Goal: Information Seeking & Learning: Learn about a topic

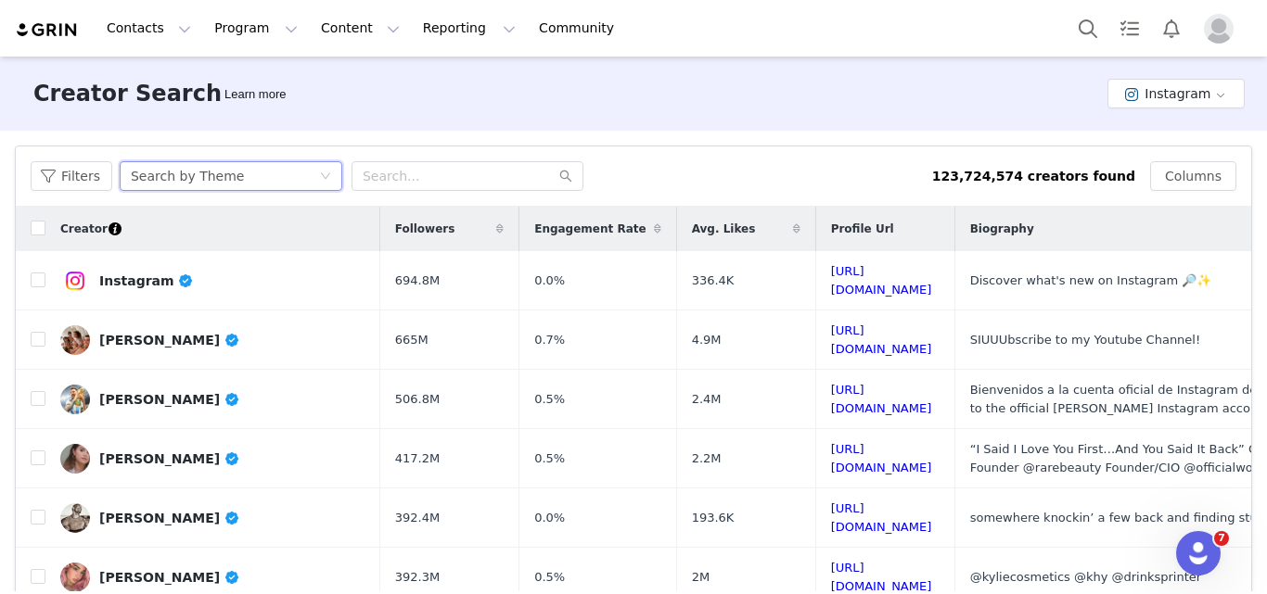
click at [269, 185] on div "Search by Theme" at bounding box center [225, 176] width 188 height 28
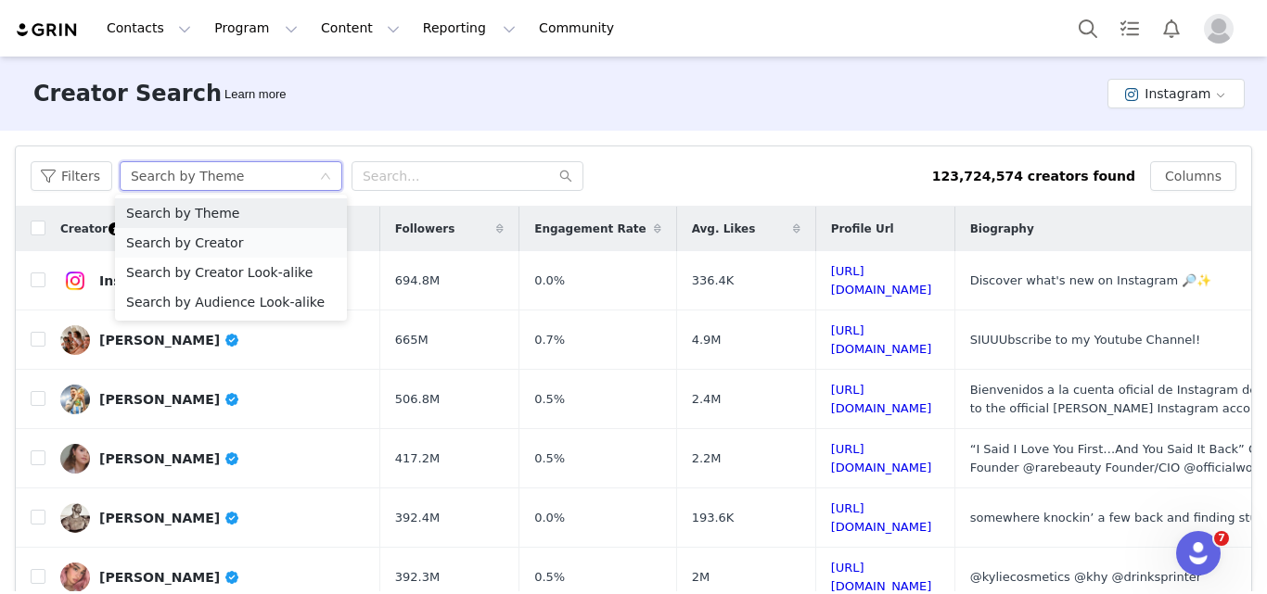
click at [225, 253] on li "Search by Creator" at bounding box center [231, 243] width 232 height 30
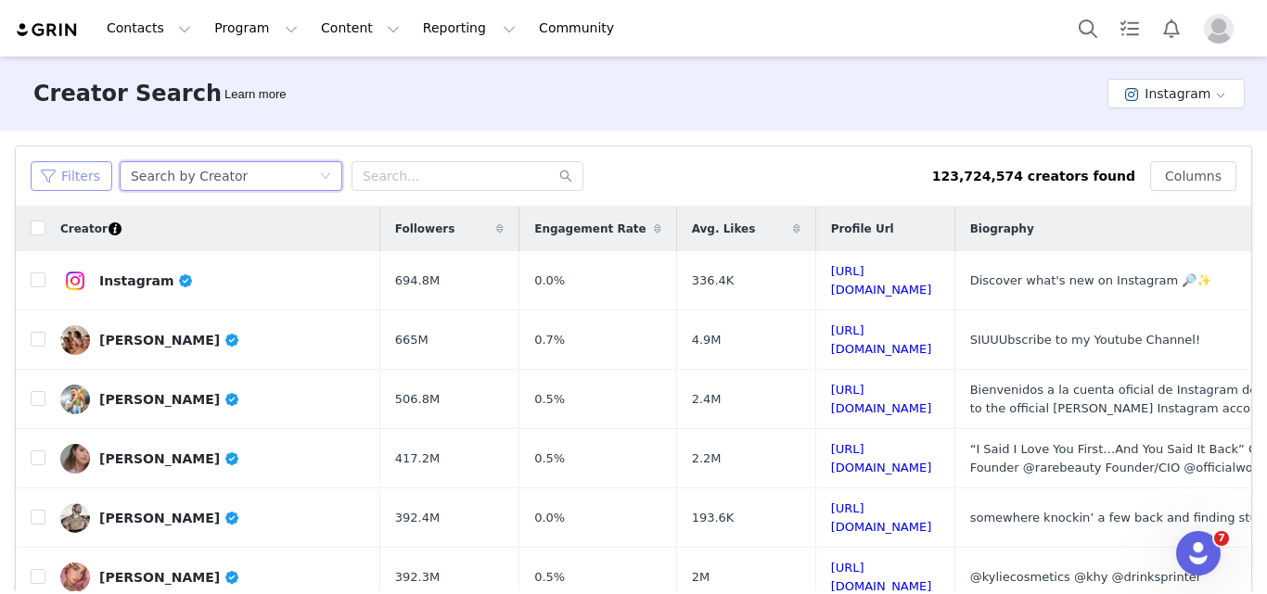
click at [84, 176] on button "Filters" at bounding box center [72, 176] width 82 height 30
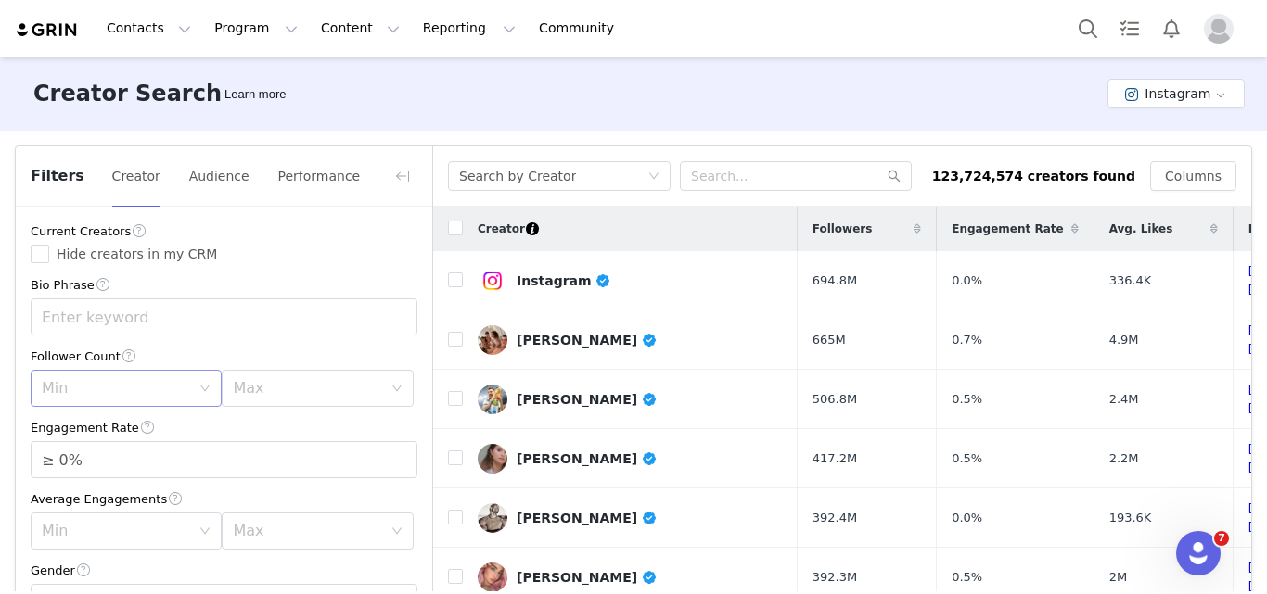
click at [133, 394] on div "Min" at bounding box center [116, 388] width 148 height 19
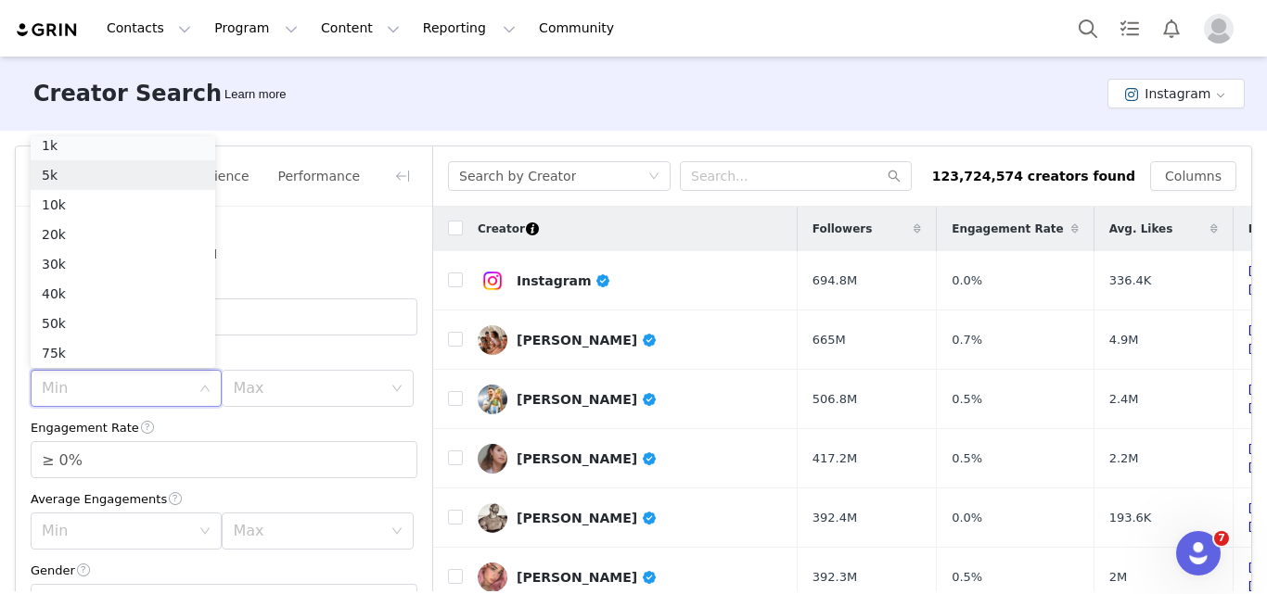
scroll to position [4, 0]
click at [73, 147] on li "1k" at bounding box center [123, 151] width 185 height 30
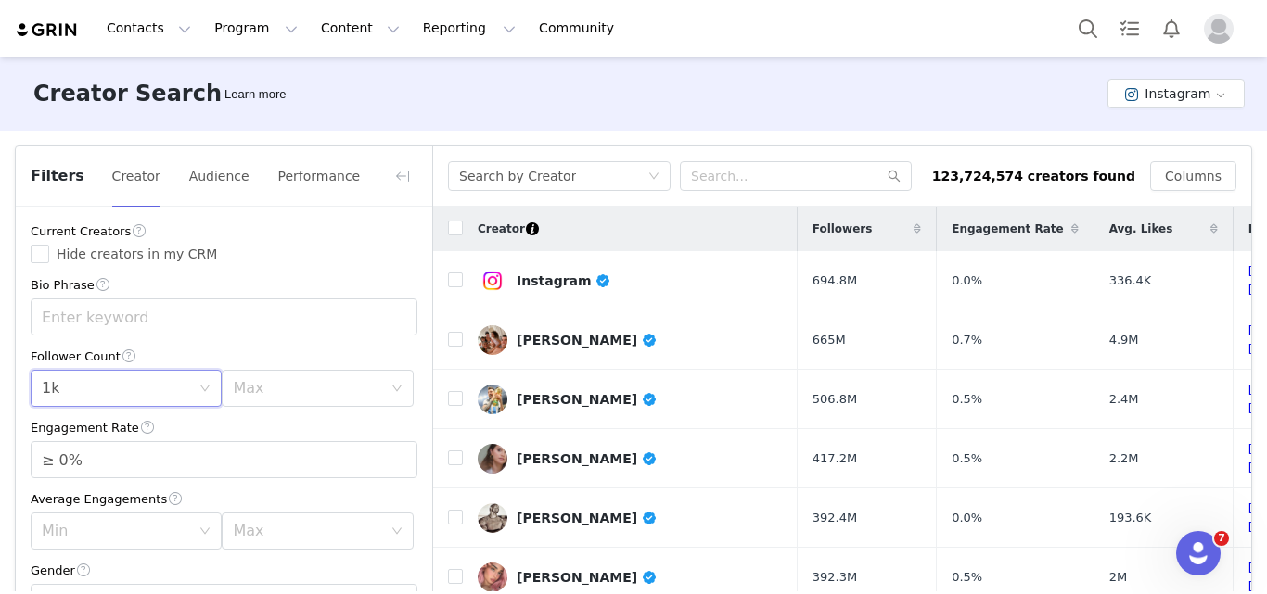
click at [312, 390] on div "Max" at bounding box center [307, 388] width 148 height 19
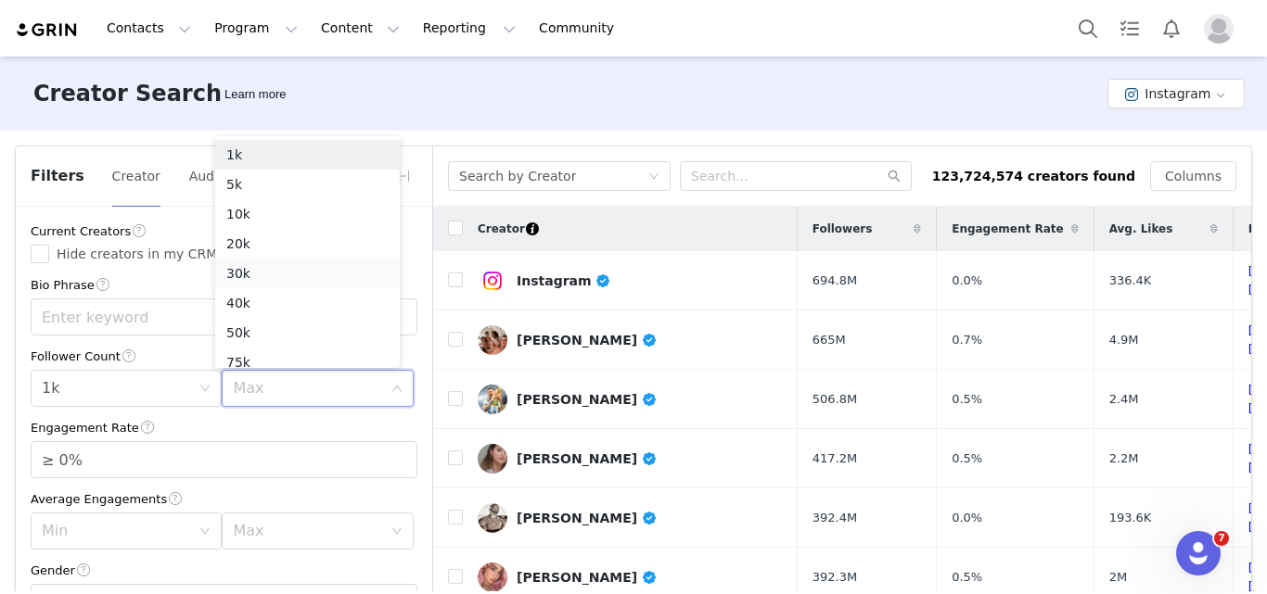
scroll to position [9, 0]
click at [241, 326] on li "50k" at bounding box center [307, 324] width 185 height 30
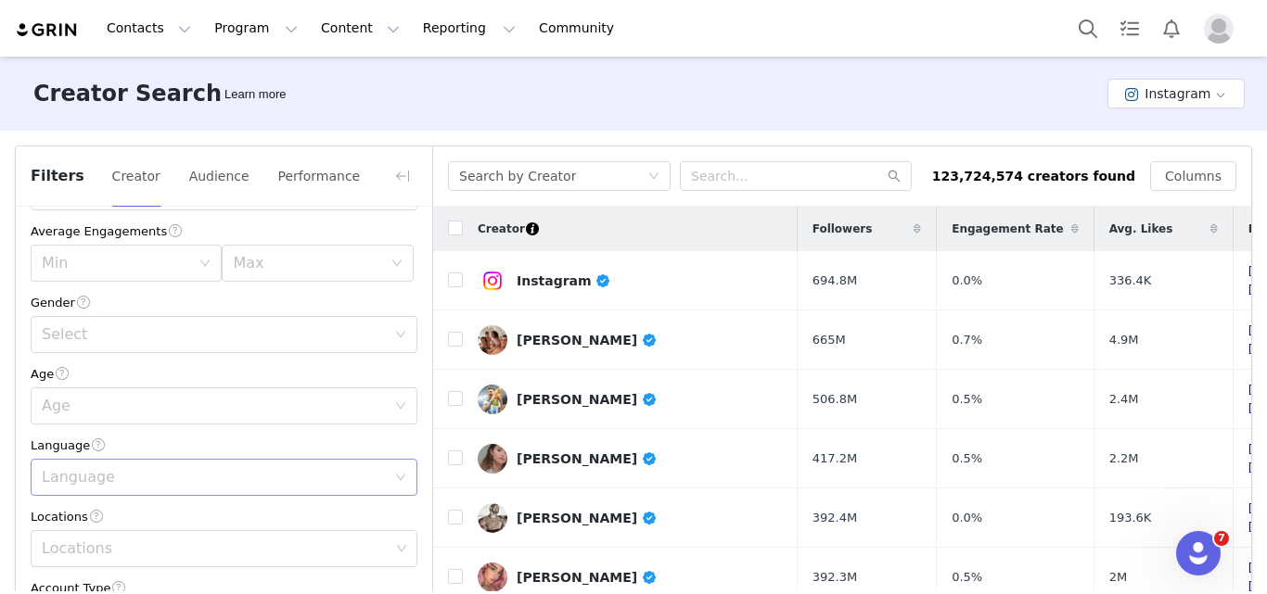
scroll to position [201, 0]
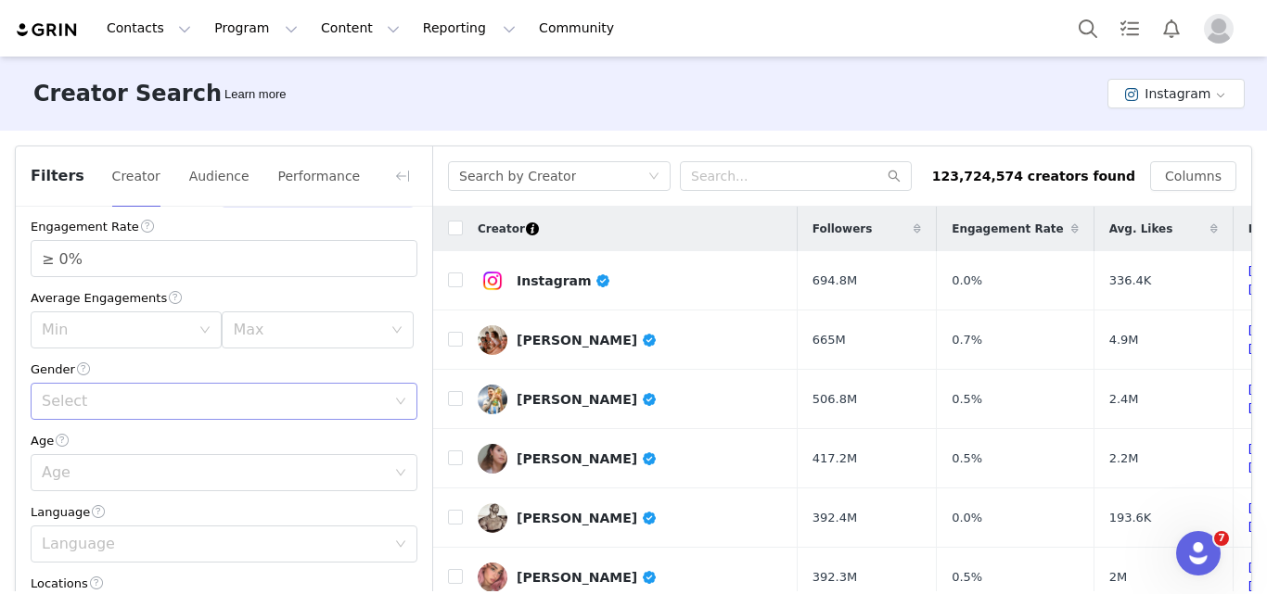
click at [107, 402] on div "Select" at bounding box center [214, 401] width 344 height 19
click at [83, 439] on li "Any" at bounding box center [217, 444] width 373 height 30
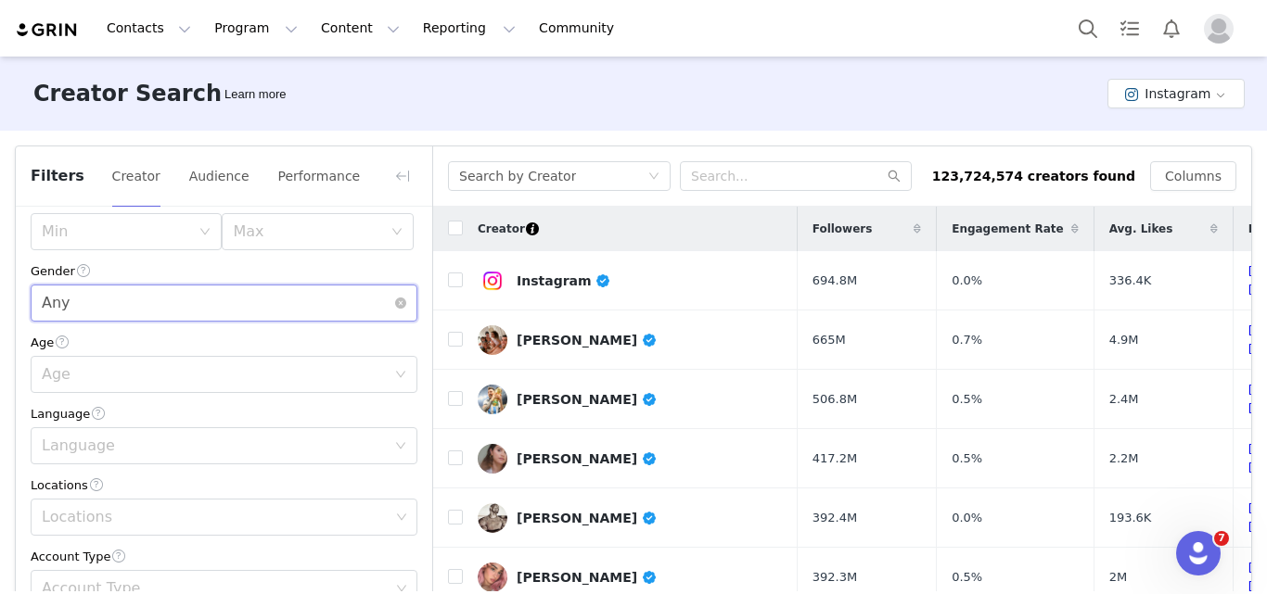
scroll to position [309, 0]
click at [118, 438] on div "Language" at bounding box center [214, 437] width 344 height 19
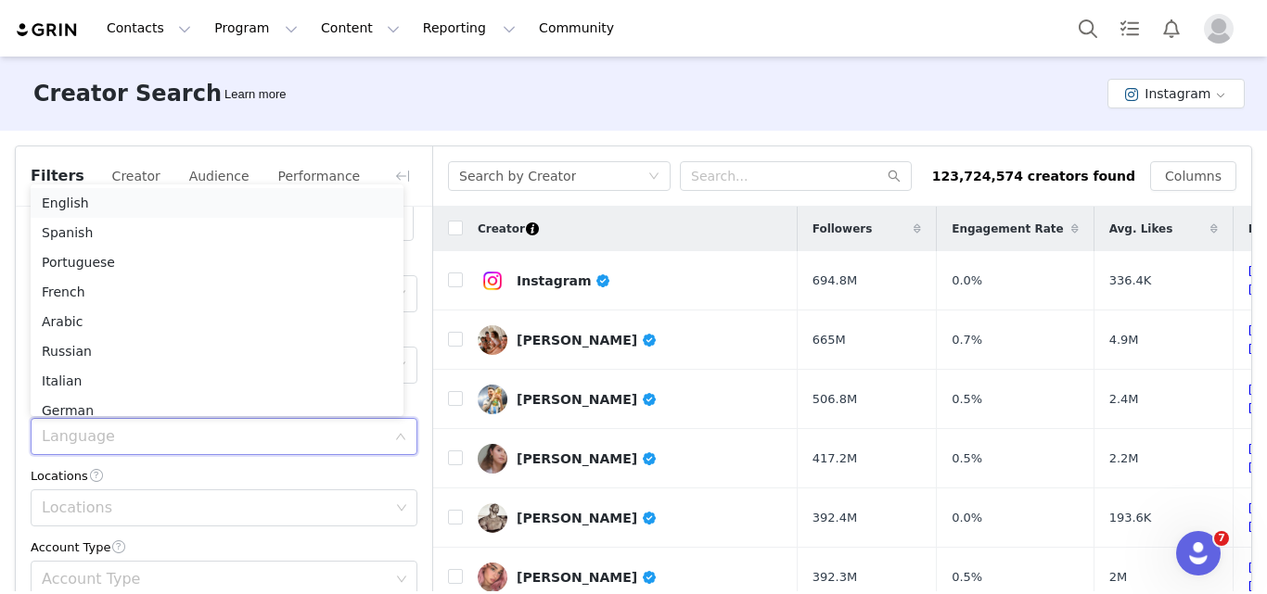
click at [72, 194] on li "English" at bounding box center [217, 203] width 373 height 30
click at [131, 502] on div "Locations" at bounding box center [216, 508] width 348 height 19
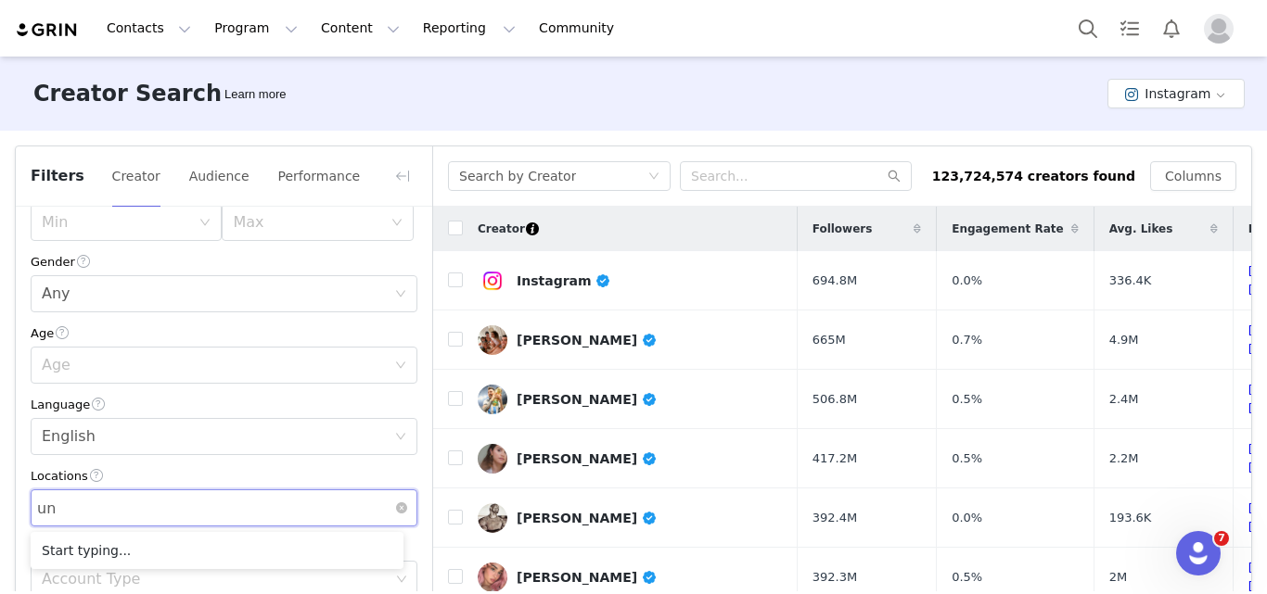
type input "uni"
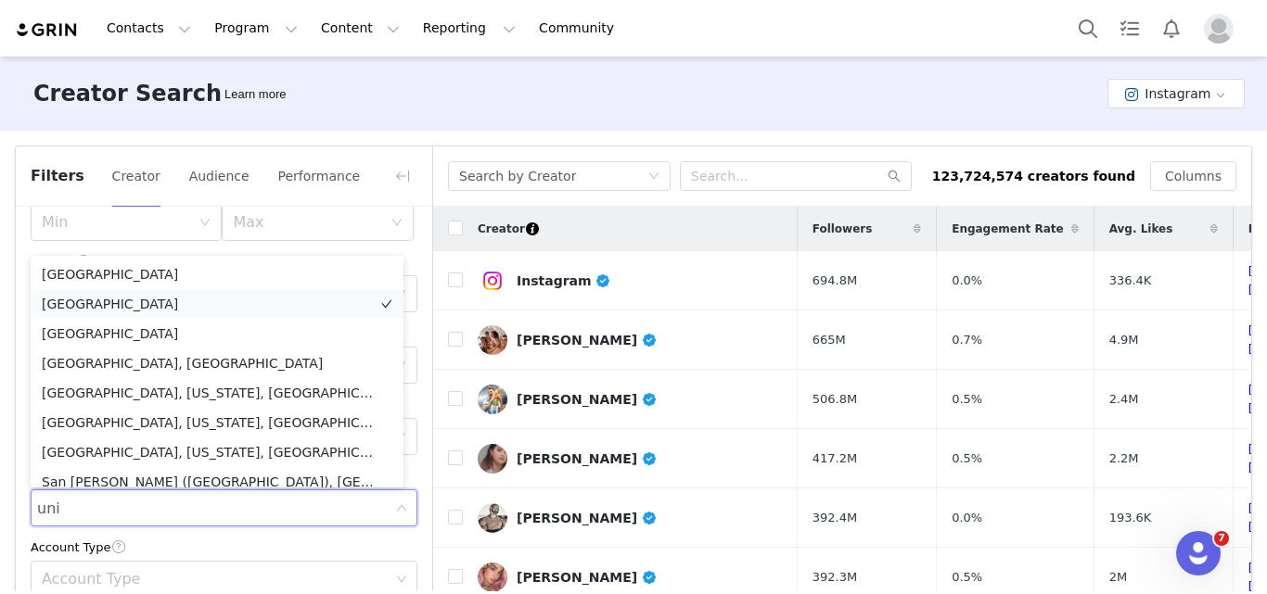
click at [116, 305] on li "[GEOGRAPHIC_DATA]" at bounding box center [217, 304] width 373 height 30
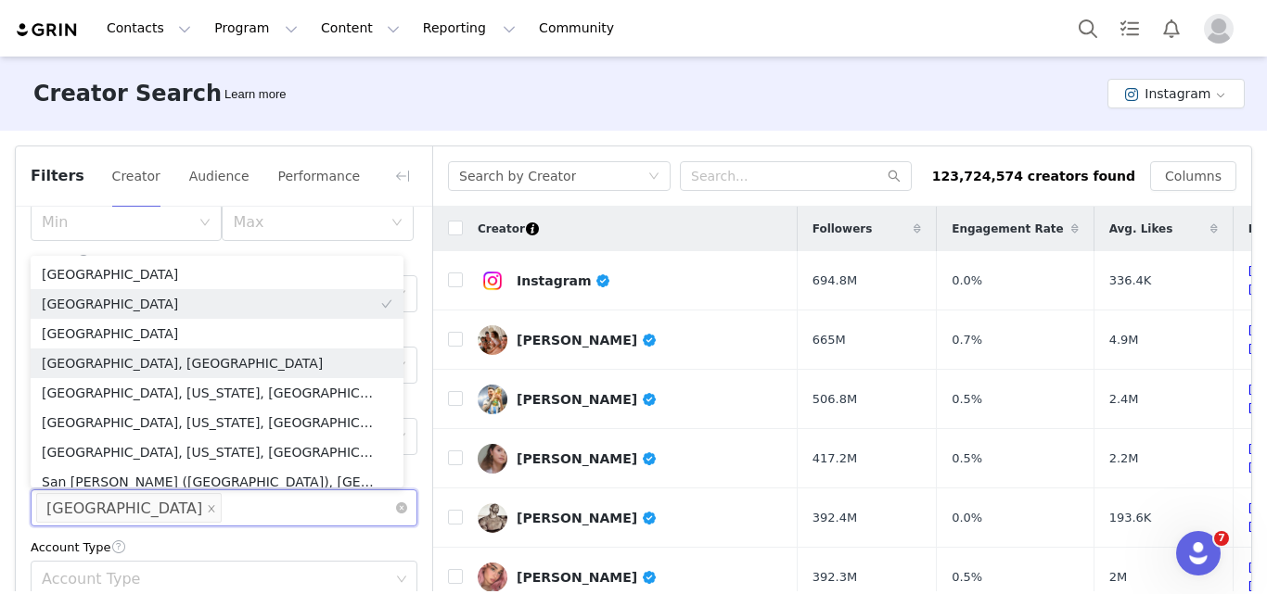
scroll to position [9, 0]
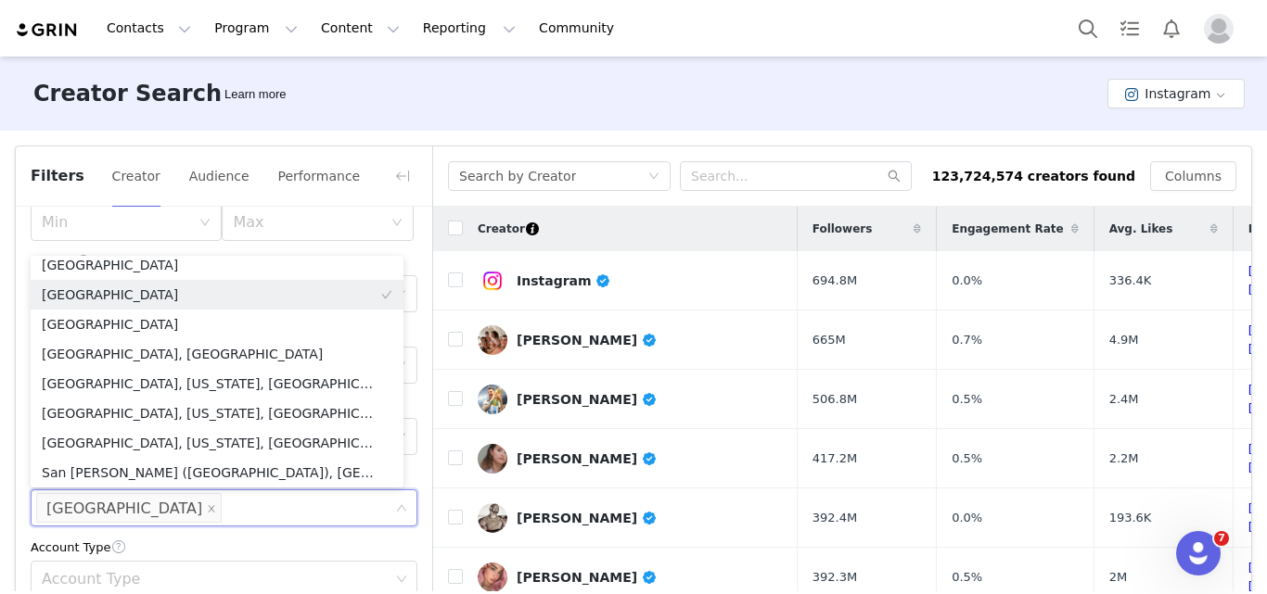
click at [215, 556] on div "Account Type" at bounding box center [224, 547] width 387 height 19
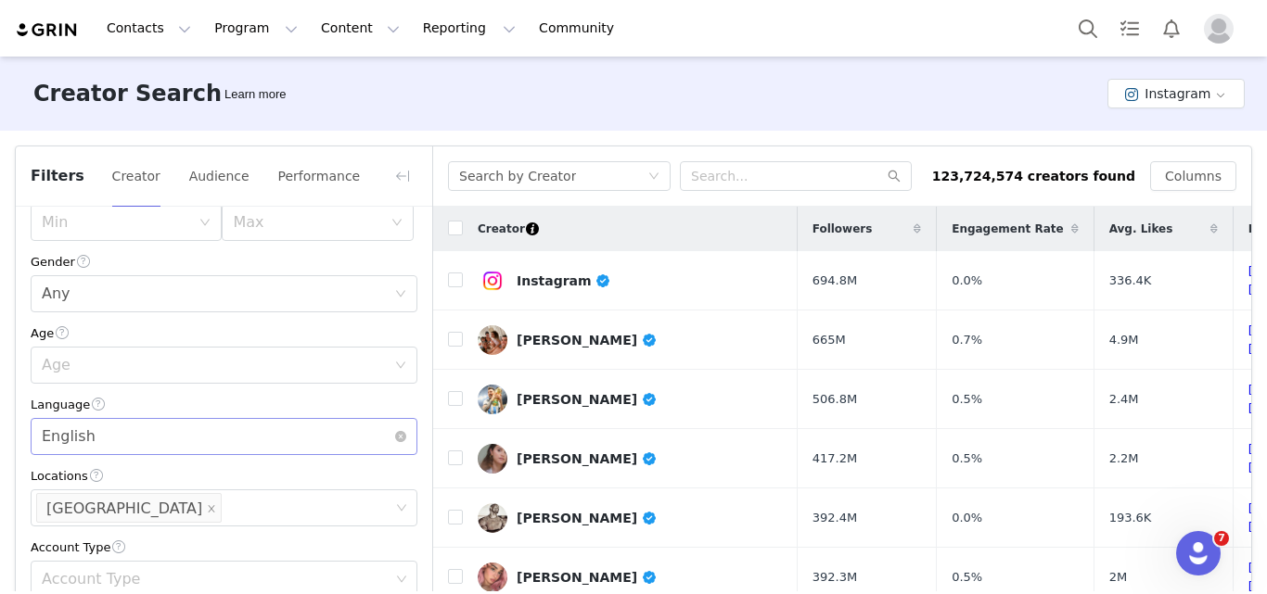
scroll to position [607, 0]
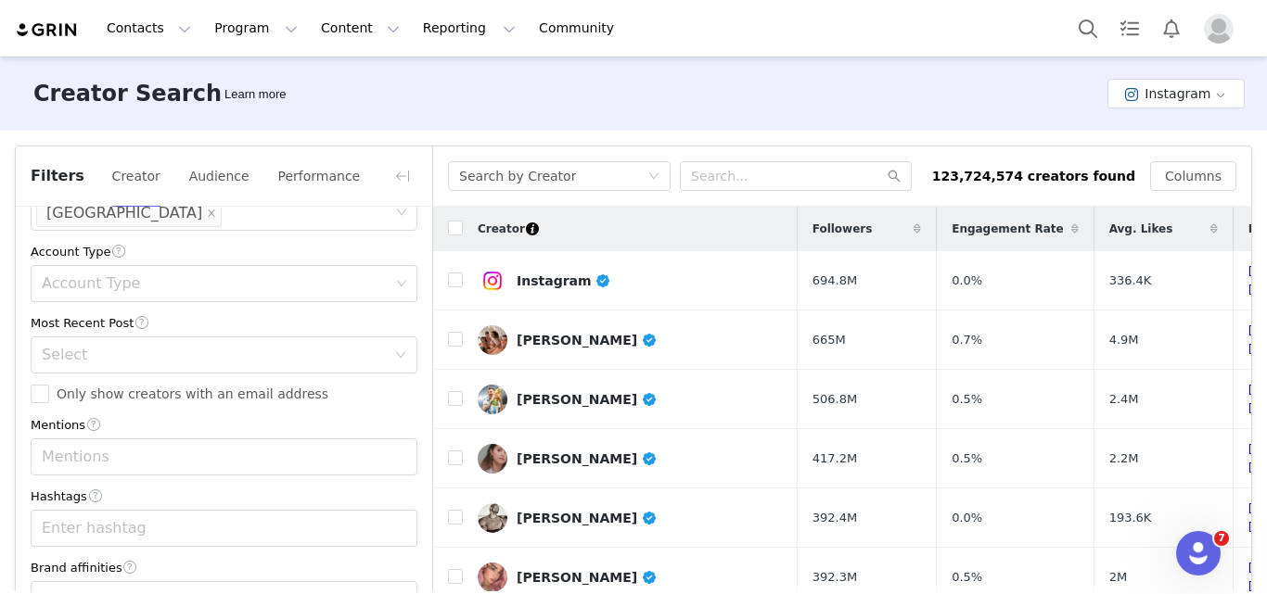
click at [77, 373] on div "Current Creators Hide creators in my CRM Bio Phrase Follower Count Min 1k Max 5…" at bounding box center [224, 117] width 416 height 1031
click at [62, 364] on div "Select" at bounding box center [218, 355] width 352 height 35
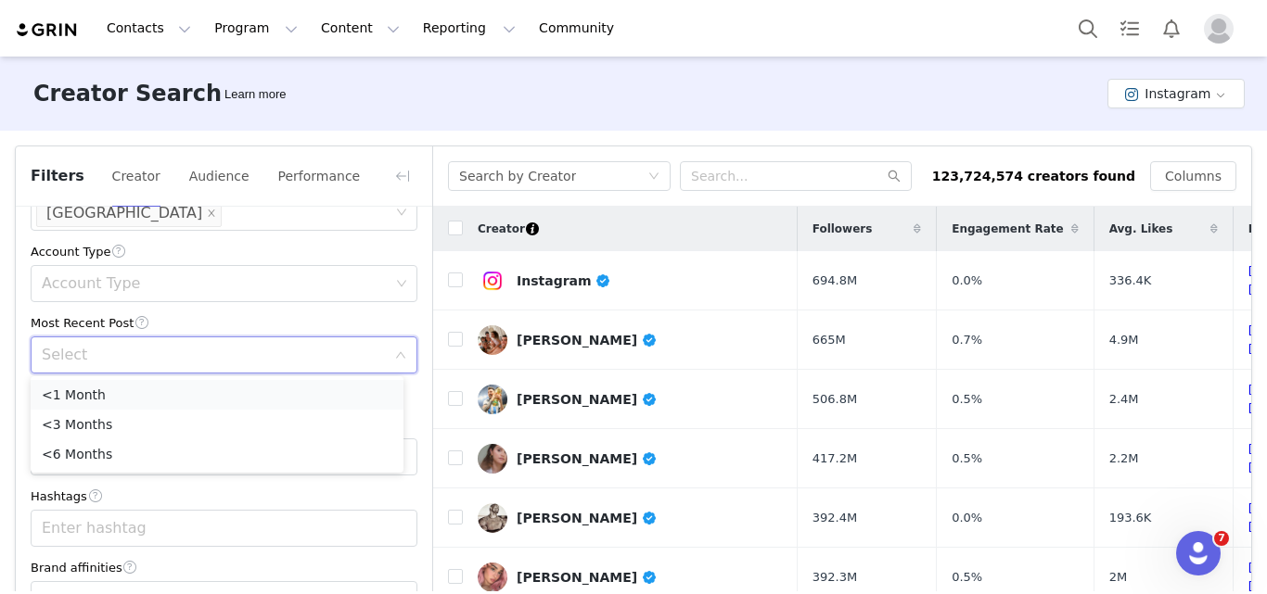
click at [60, 396] on li "<1 Month" at bounding box center [217, 395] width 373 height 30
click at [40, 401] on input "Only show creators with an email address" at bounding box center [40, 394] width 19 height 19
checkbox input "true"
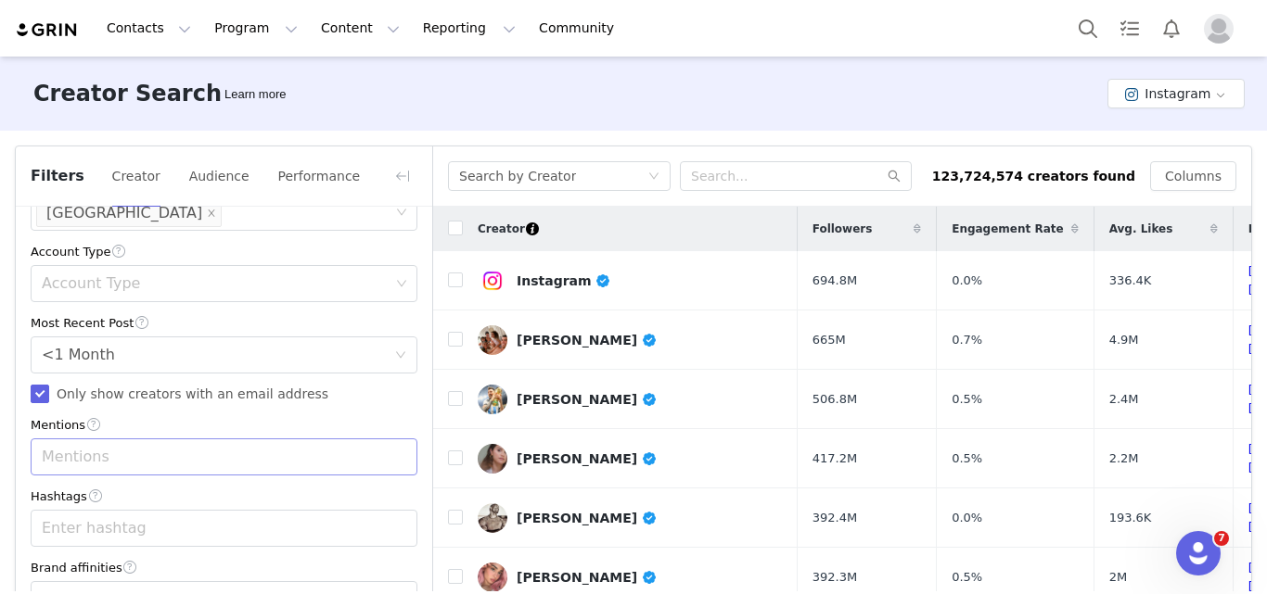
scroll to position [125, 0]
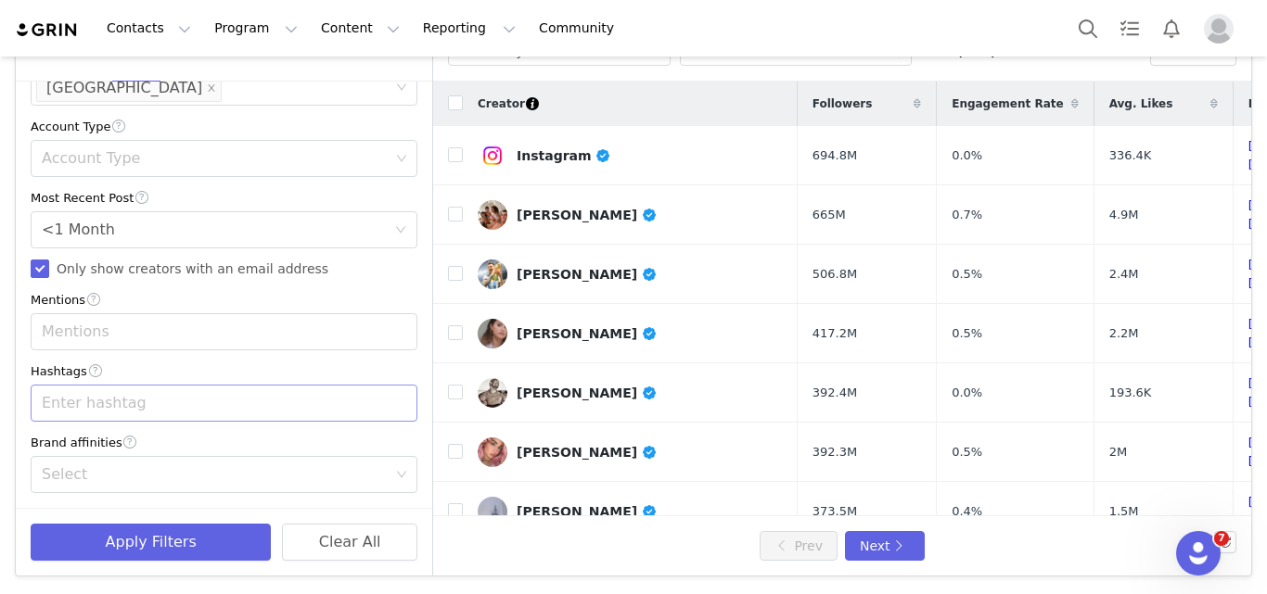
click at [125, 402] on div "Enter hashtag" at bounding box center [216, 403] width 348 height 19
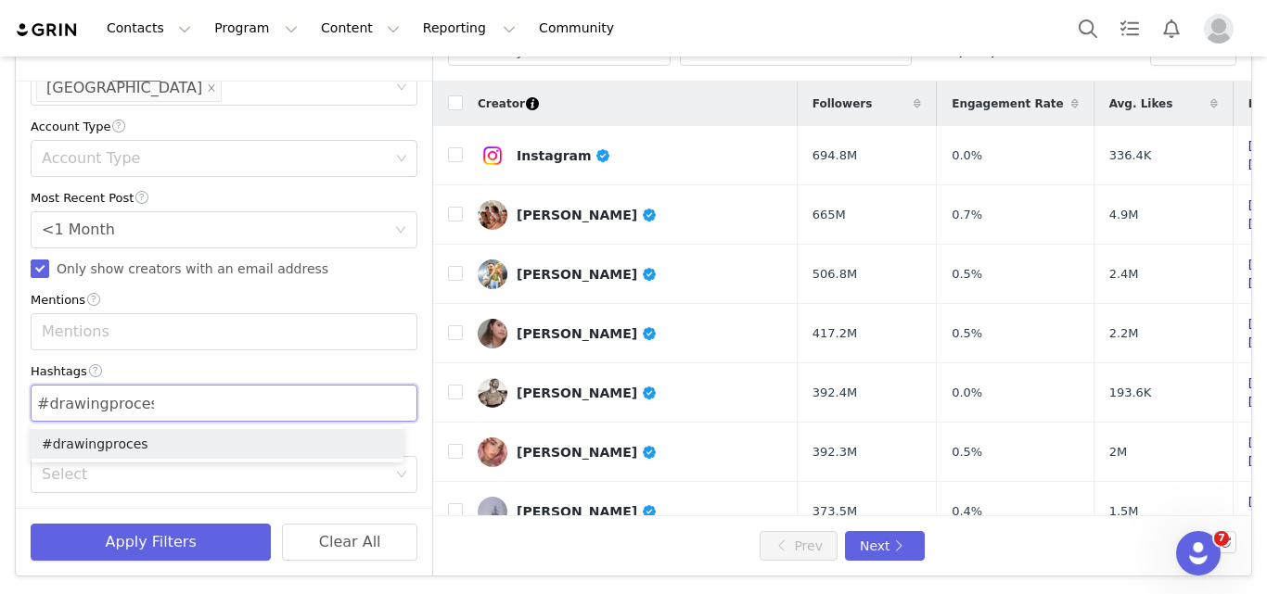
type input "#drawingprocess"
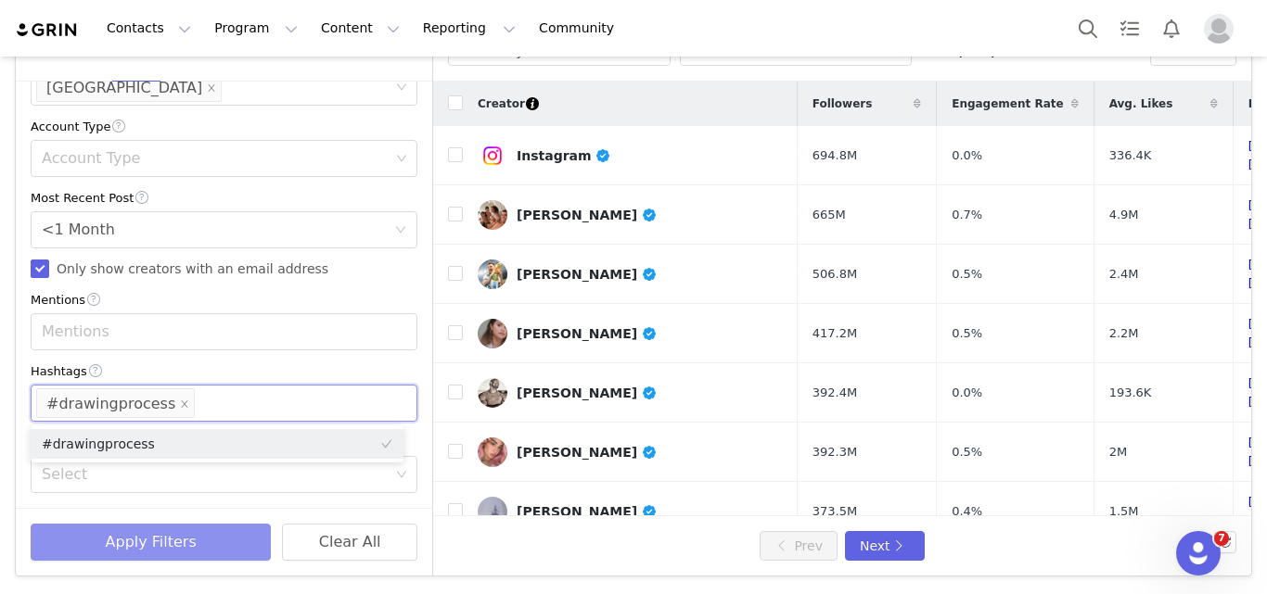
click at [184, 550] on button "Apply Filters" at bounding box center [151, 542] width 240 height 37
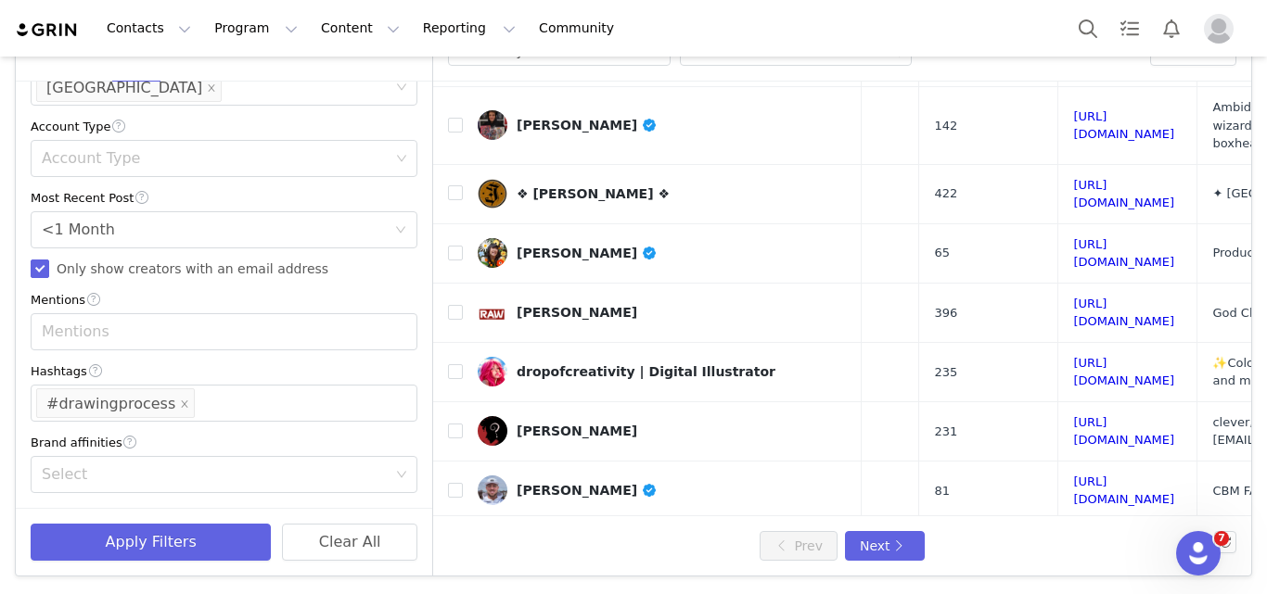
scroll to position [765, 239]
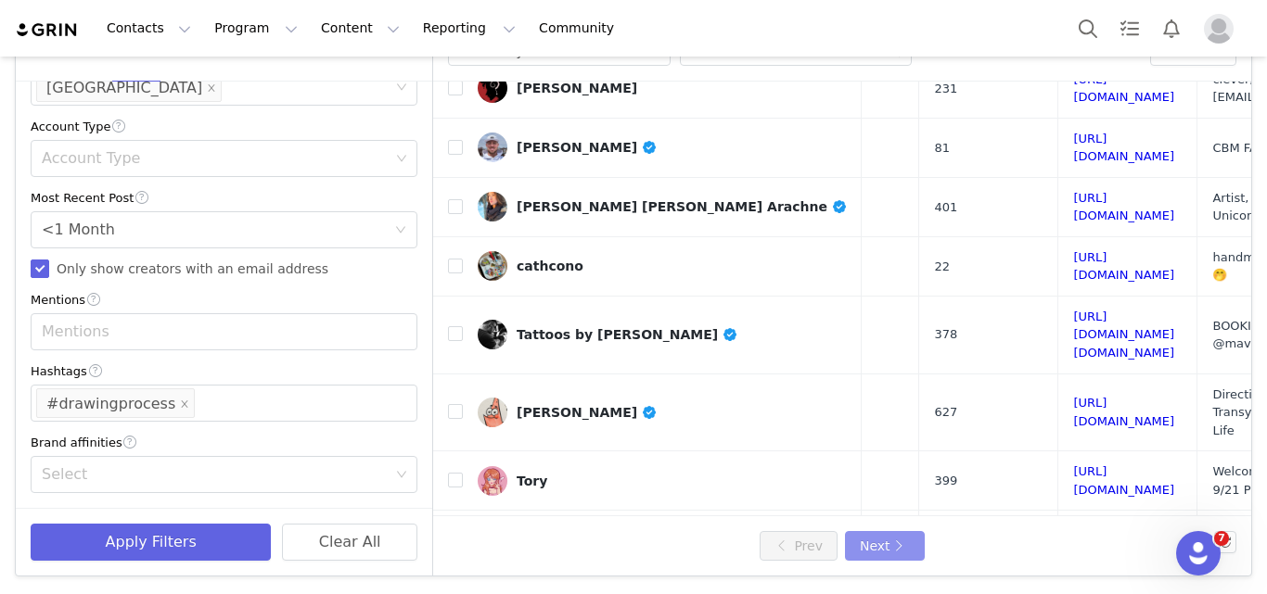
click at [891, 556] on button "Next" at bounding box center [885, 546] width 80 height 30
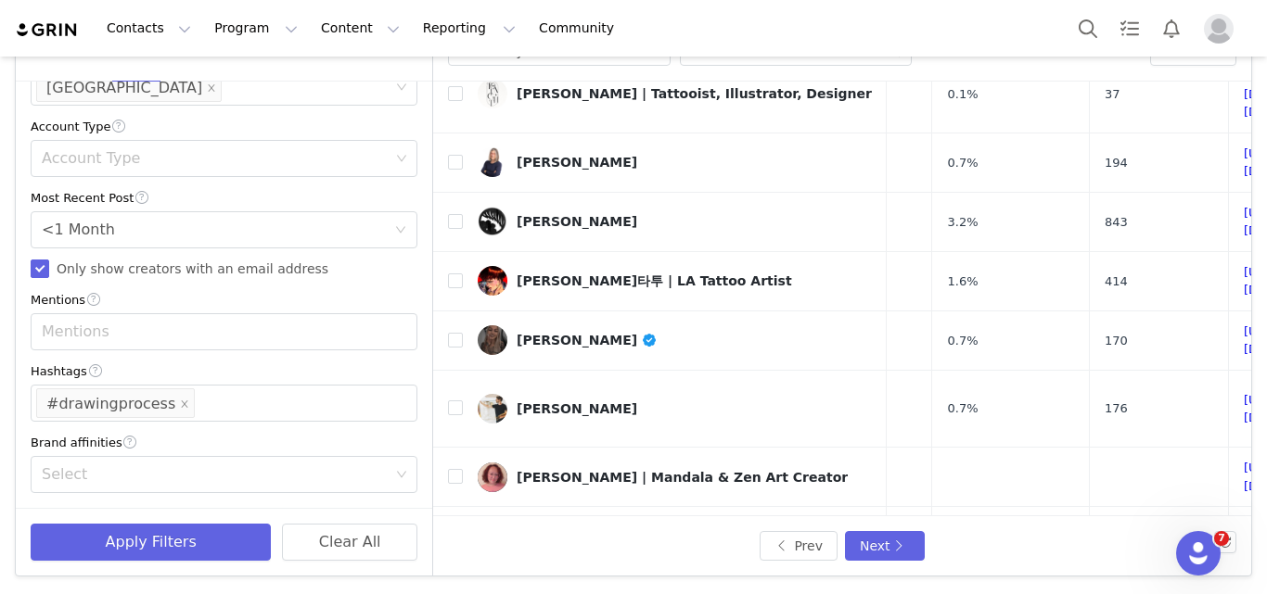
scroll to position [785, 94]
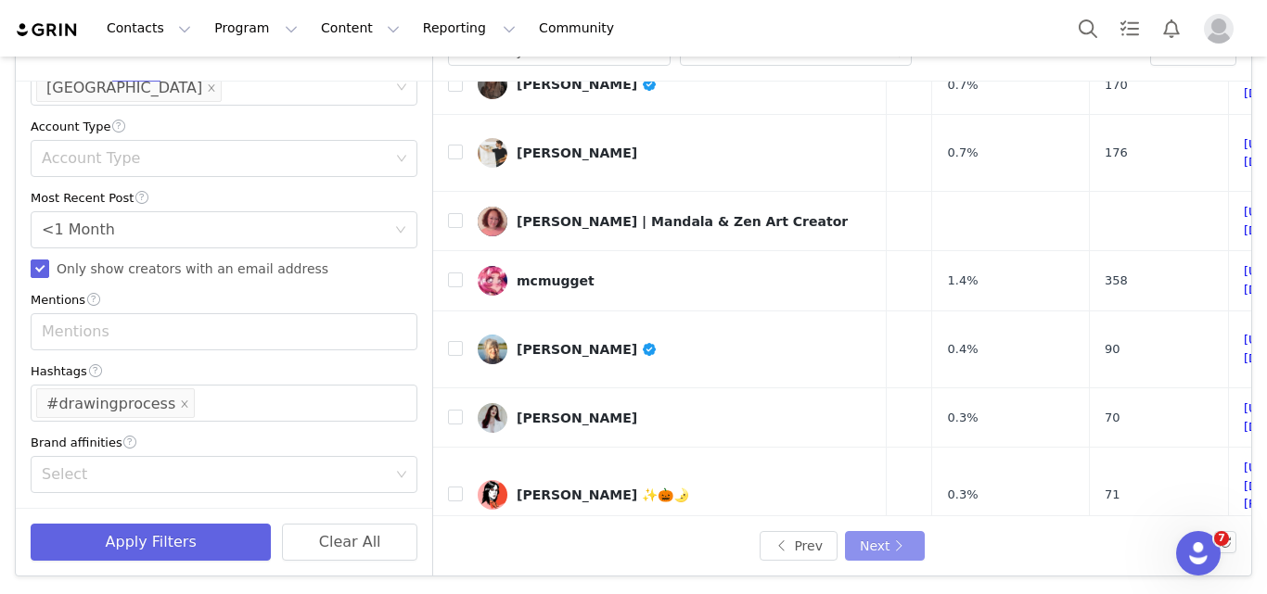
click at [890, 535] on button "Next" at bounding box center [885, 546] width 80 height 30
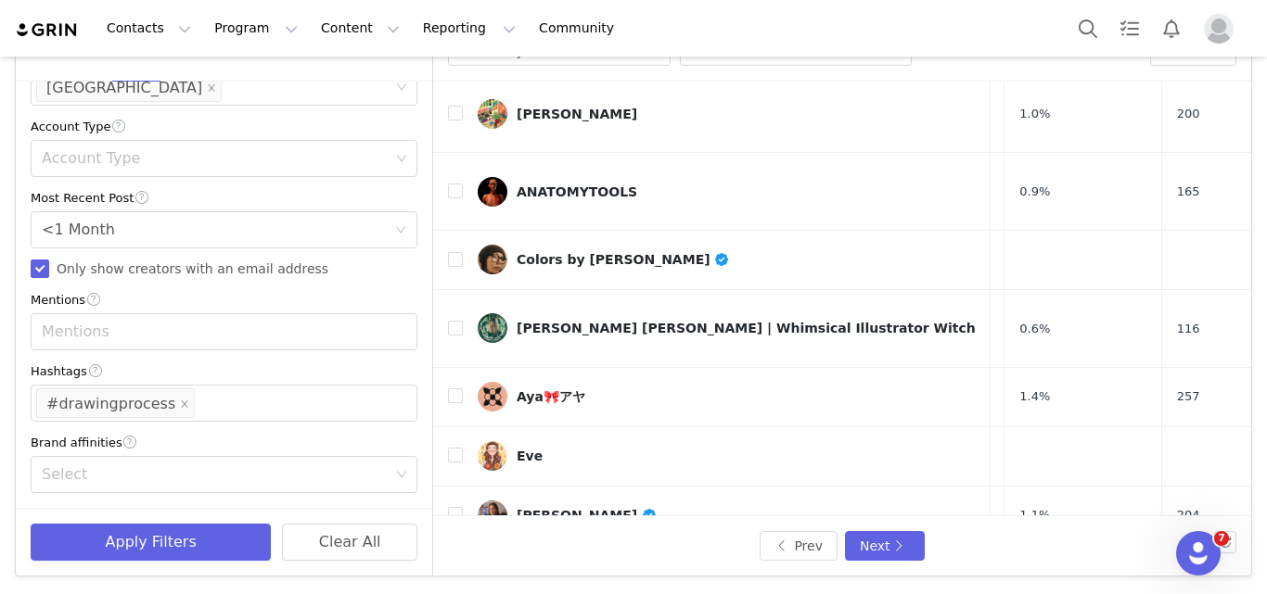
scroll to position [792, 125]
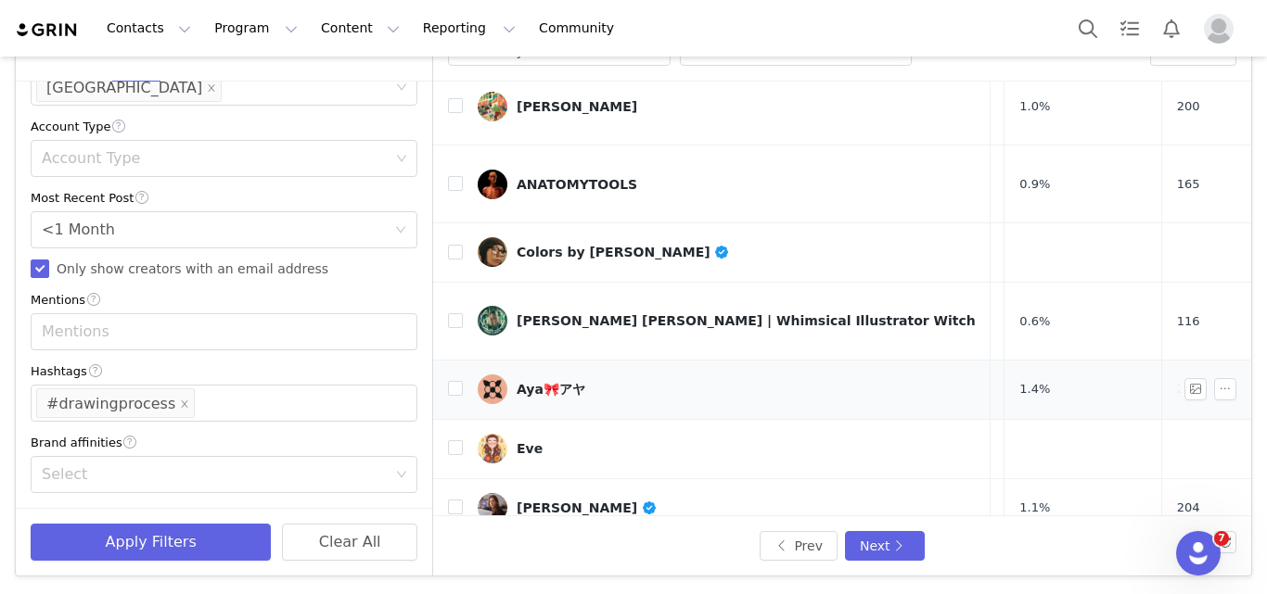
click at [870, 531] on button "Next" at bounding box center [885, 546] width 80 height 30
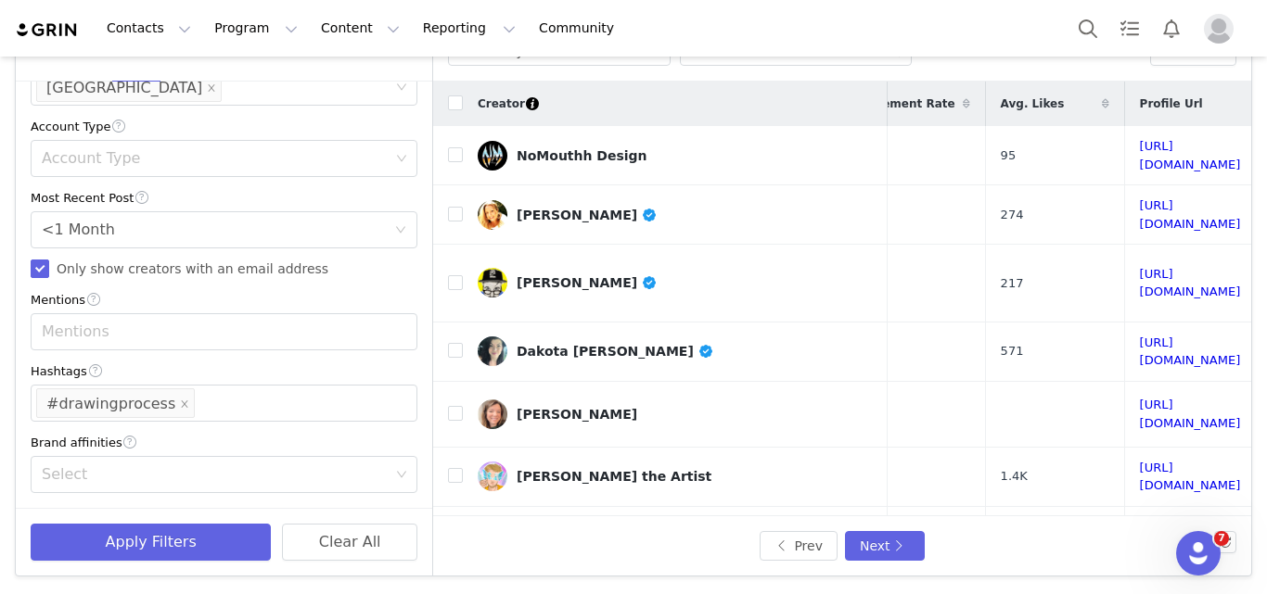
scroll to position [772, 198]
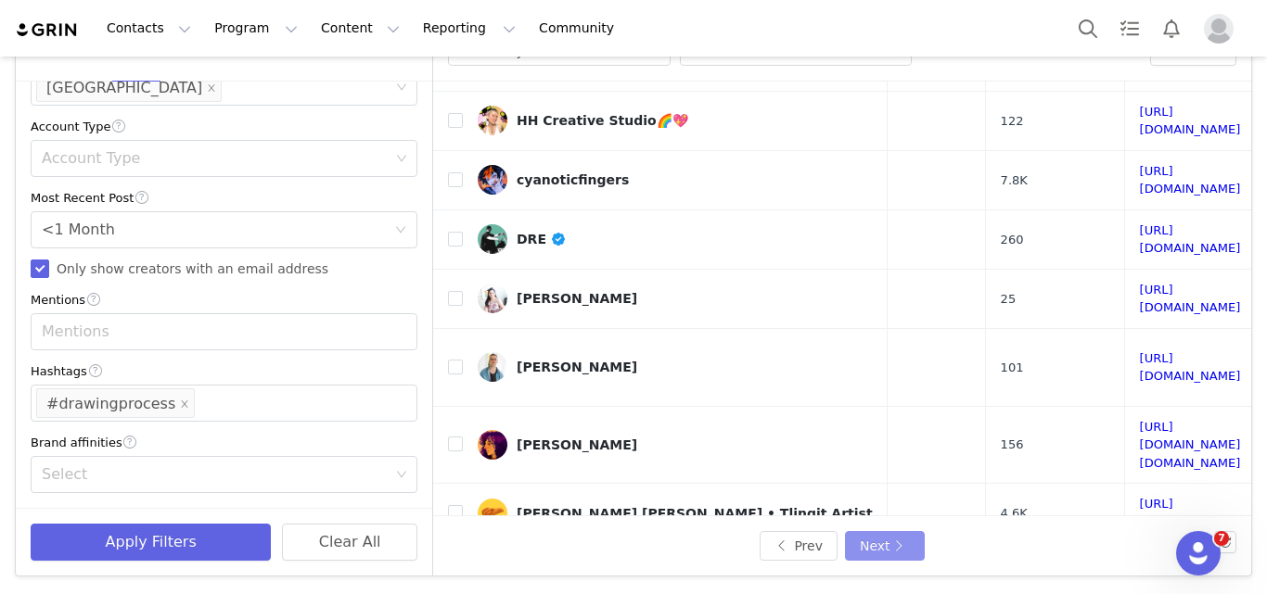
click at [905, 538] on button "Next" at bounding box center [885, 546] width 80 height 30
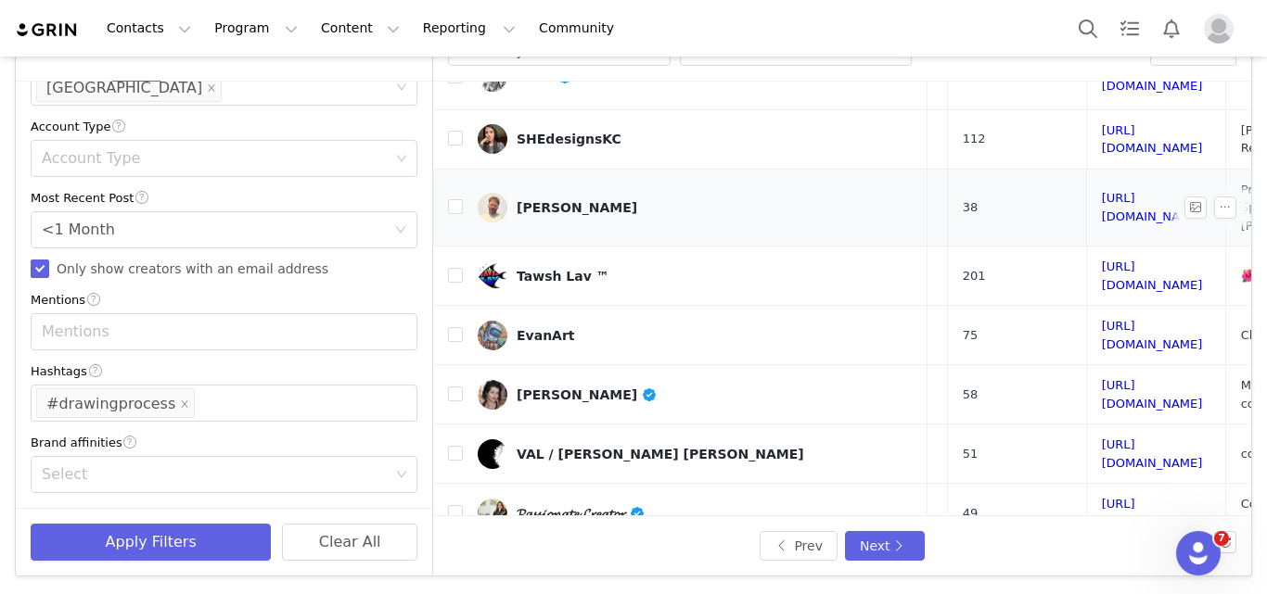
scroll to position [102, 276]
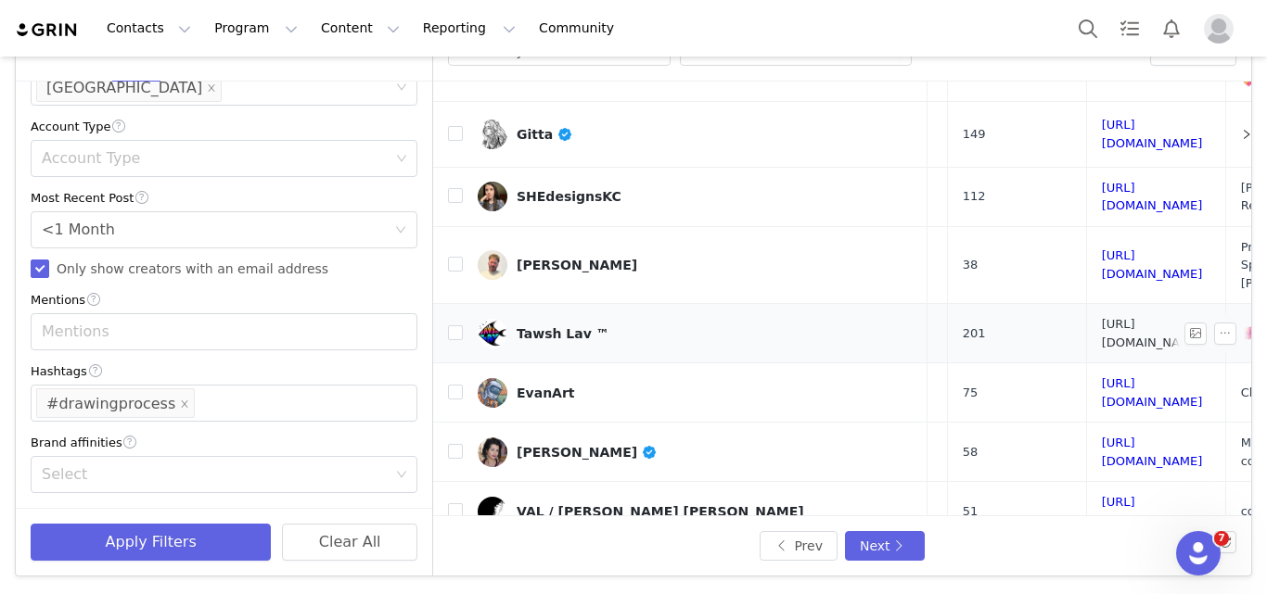
click at [1102, 317] on link "[URL][DOMAIN_NAME]" at bounding box center [1152, 333] width 101 height 32
click at [1102, 377] on link "[URL][DOMAIN_NAME]" at bounding box center [1152, 393] width 101 height 32
click at [535, 386] on div "EvanArt" at bounding box center [546, 393] width 58 height 15
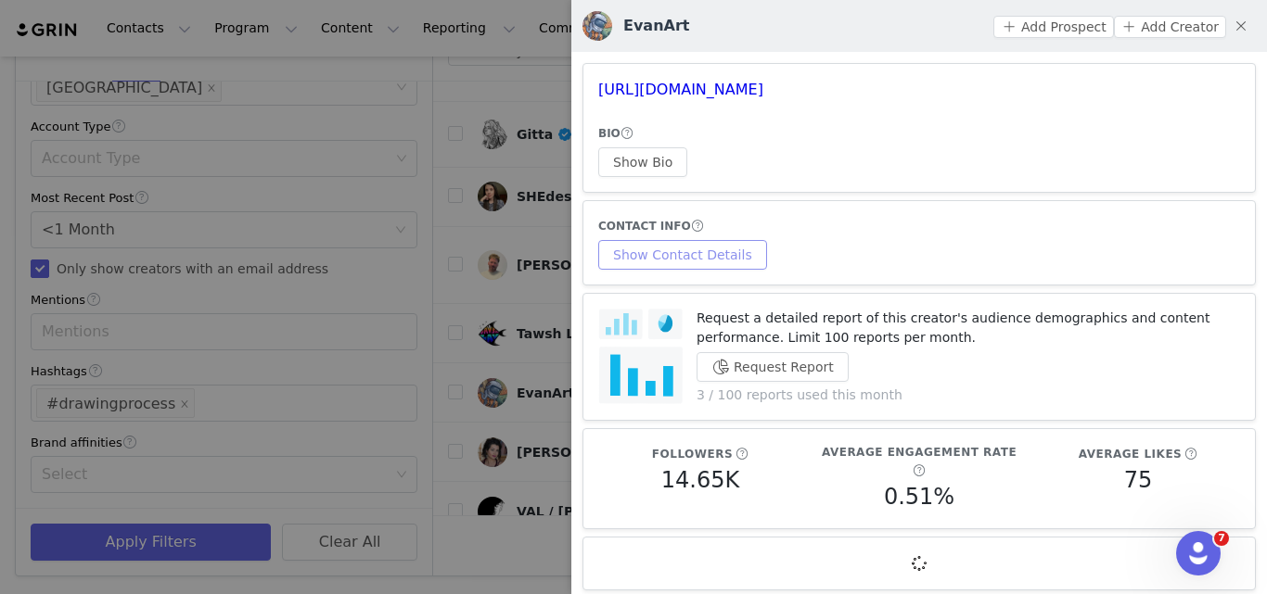
click at [660, 262] on button "Show Contact Details" at bounding box center [682, 255] width 169 height 30
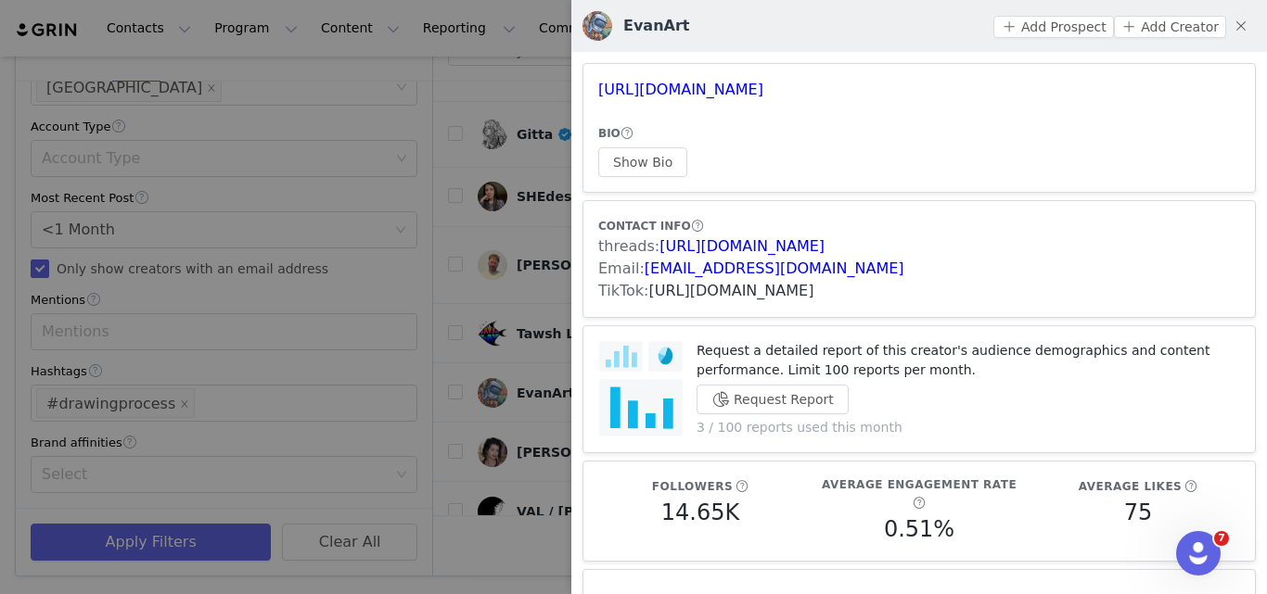
click at [738, 294] on link "[URL][DOMAIN_NAME]" at bounding box center [731, 291] width 165 height 18
click at [525, 300] on div at bounding box center [633, 297] width 1267 height 594
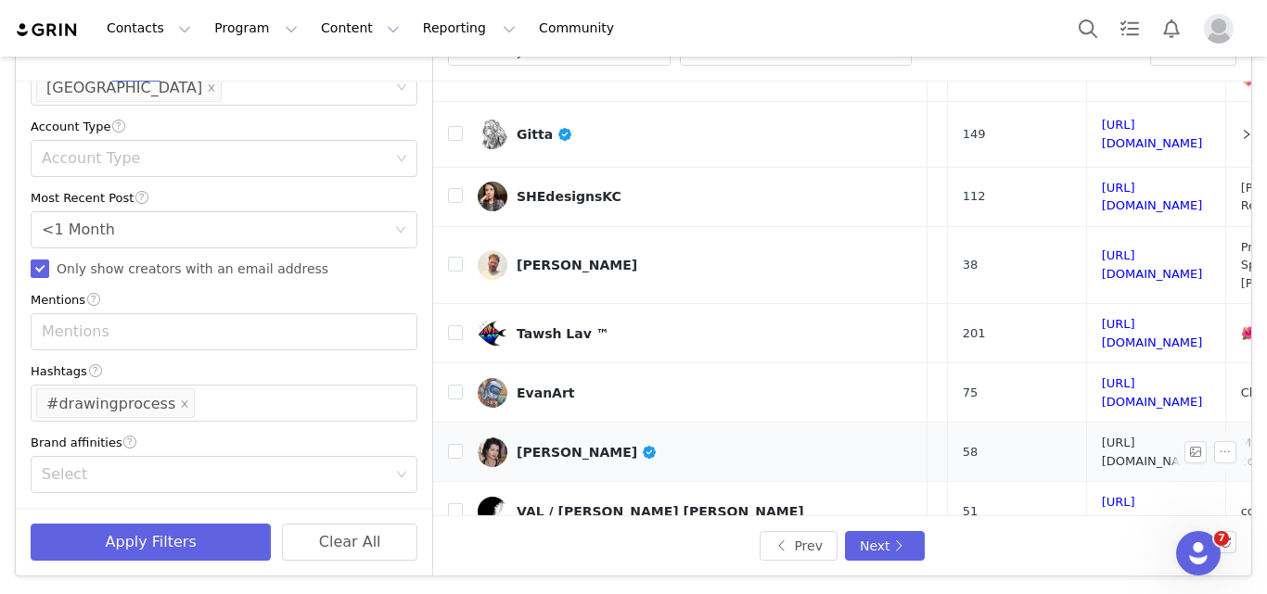
click at [1102, 436] on link "[URL][DOMAIN_NAME]" at bounding box center [1152, 452] width 101 height 32
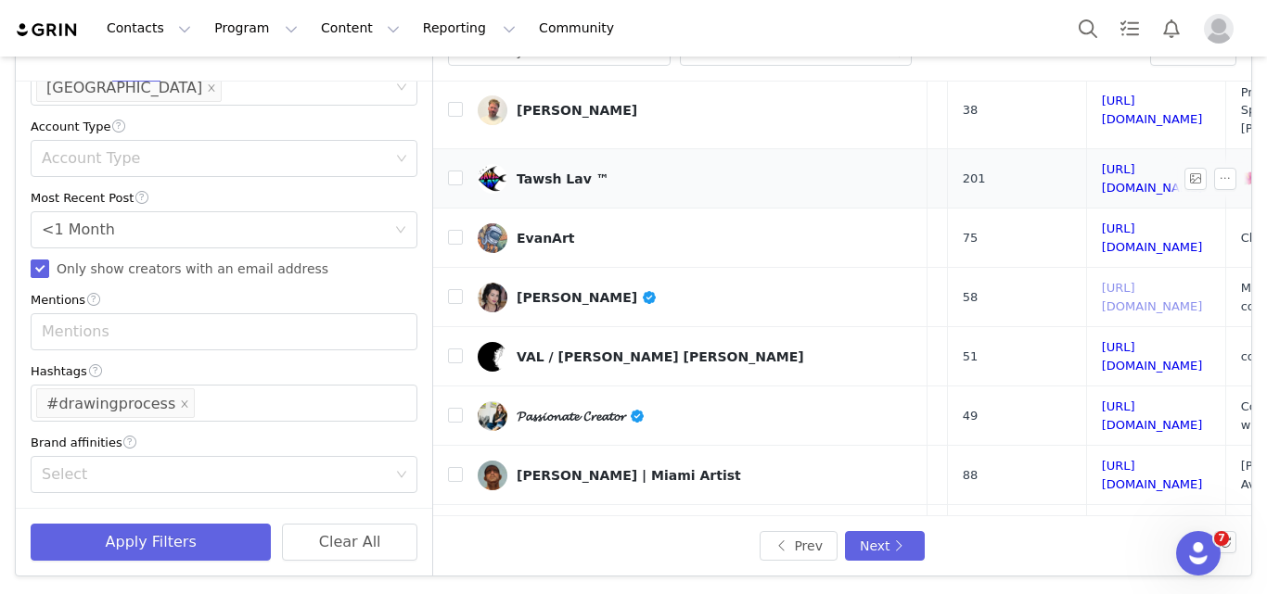
scroll to position [258, 276]
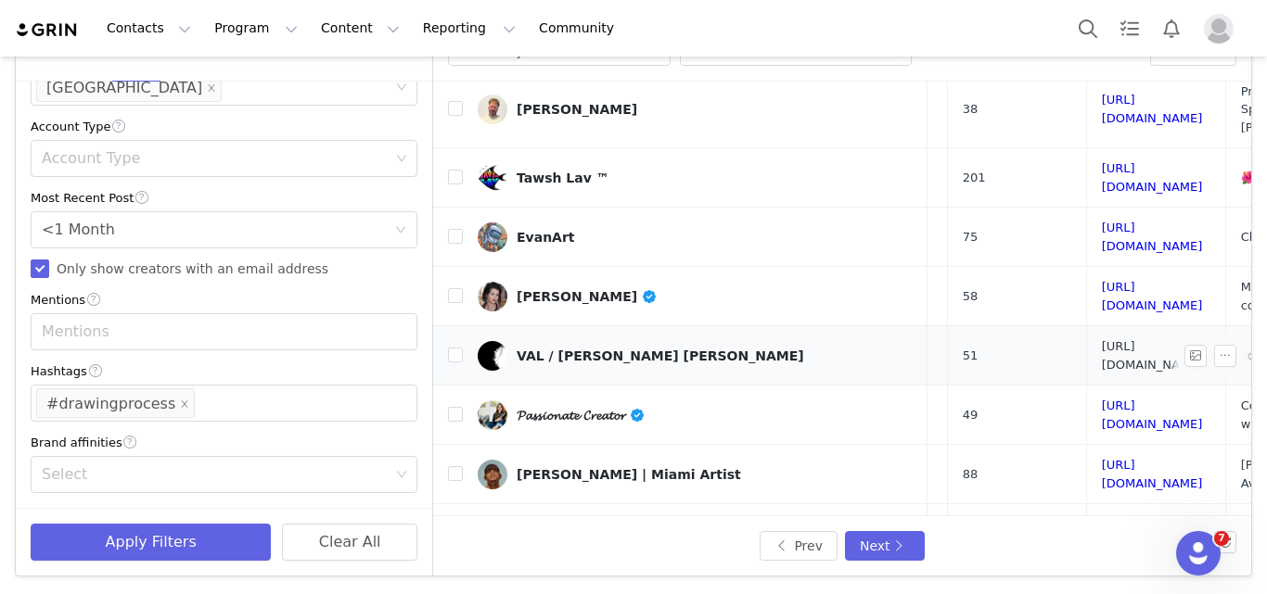
click at [1102, 339] on link "[URL][DOMAIN_NAME]" at bounding box center [1152, 355] width 101 height 32
click at [1102, 399] on link "[URL][DOMAIN_NAME]" at bounding box center [1152, 415] width 101 height 32
click at [1086, 445] on td "[URL][DOMAIN_NAME]" at bounding box center [1155, 474] width 139 height 59
click at [1102, 458] on link "[URL][DOMAIN_NAME]" at bounding box center [1152, 474] width 101 height 32
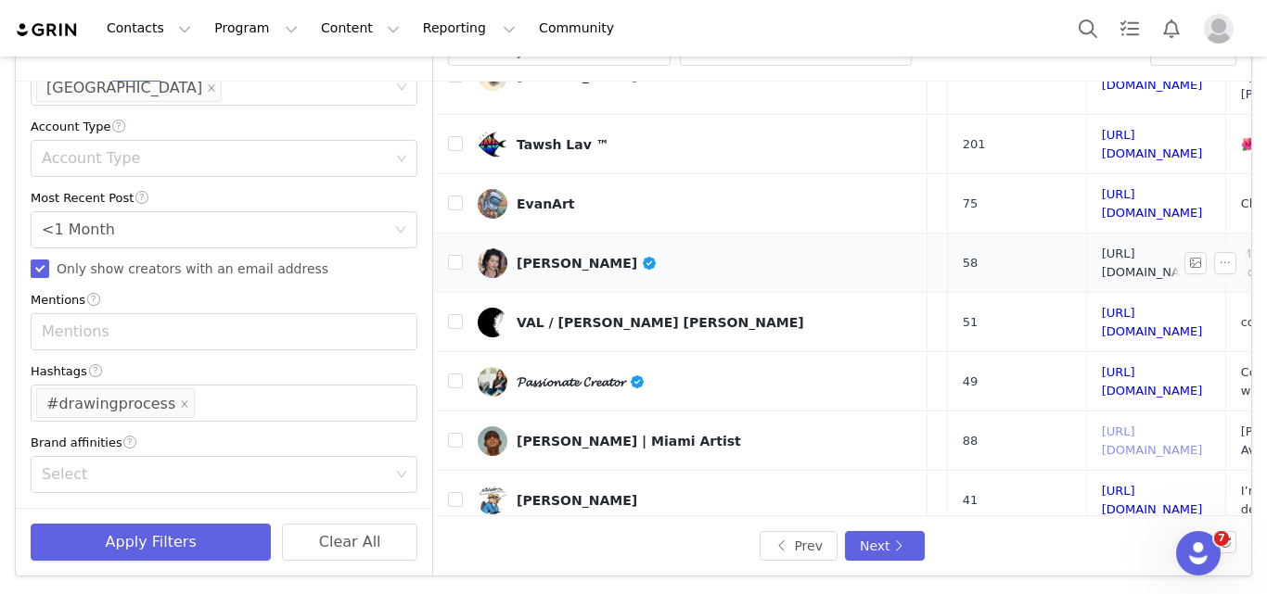
scroll to position [348, 276]
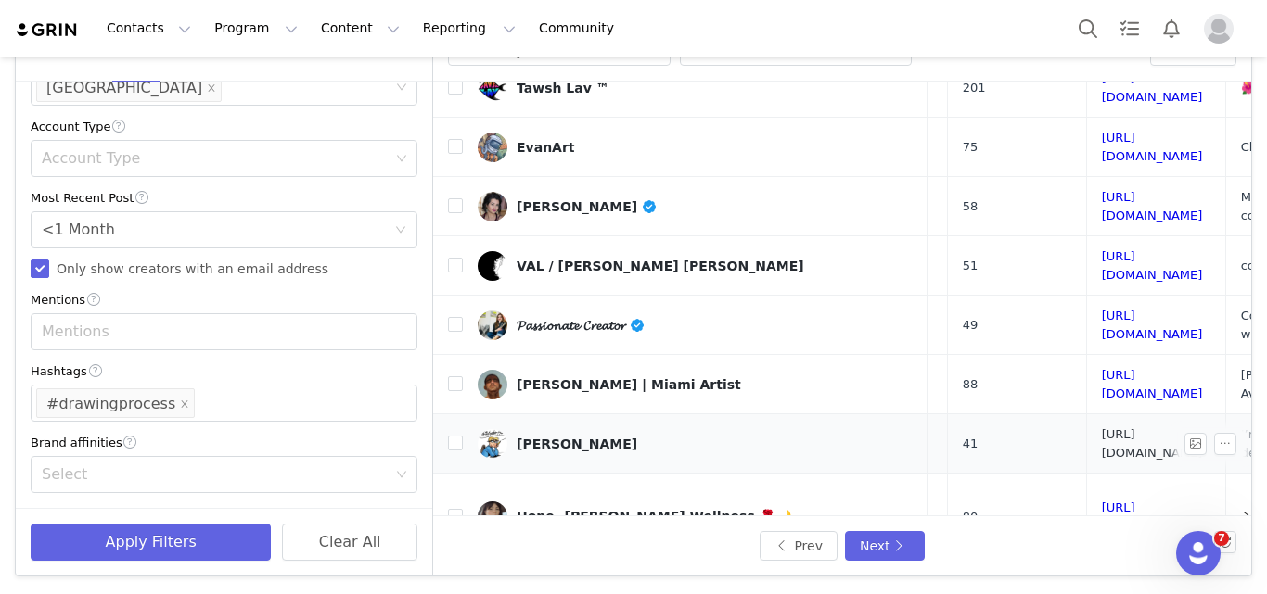
click at [1102, 428] on link "[URL][DOMAIN_NAME]" at bounding box center [1152, 444] width 101 height 32
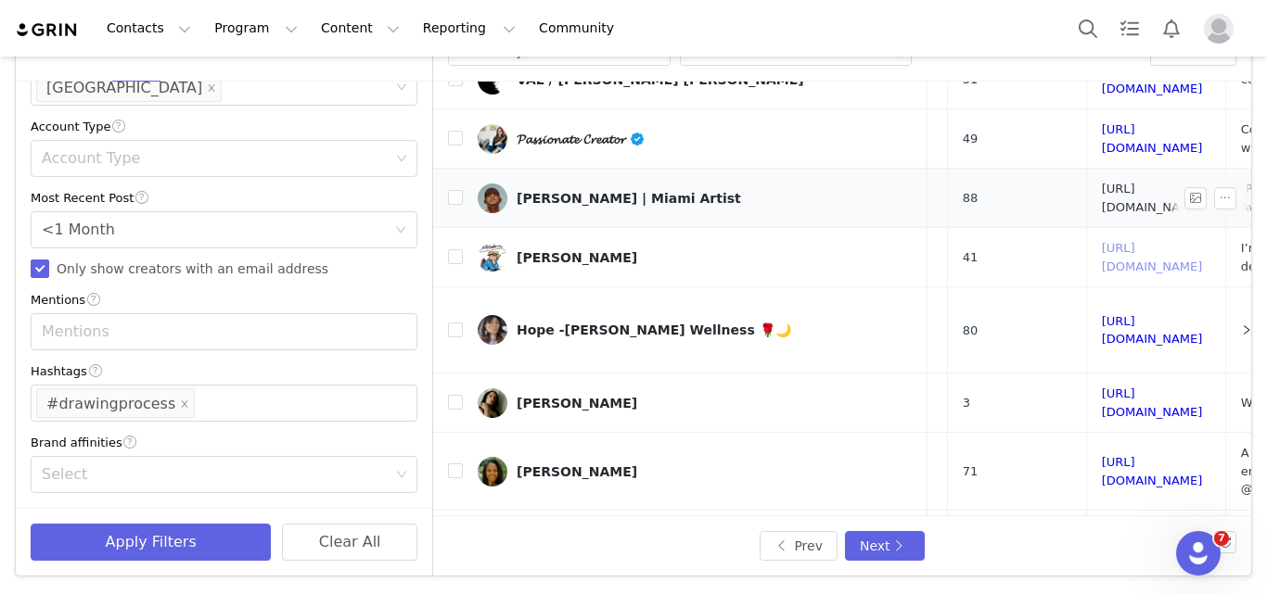
scroll to position [535, 276]
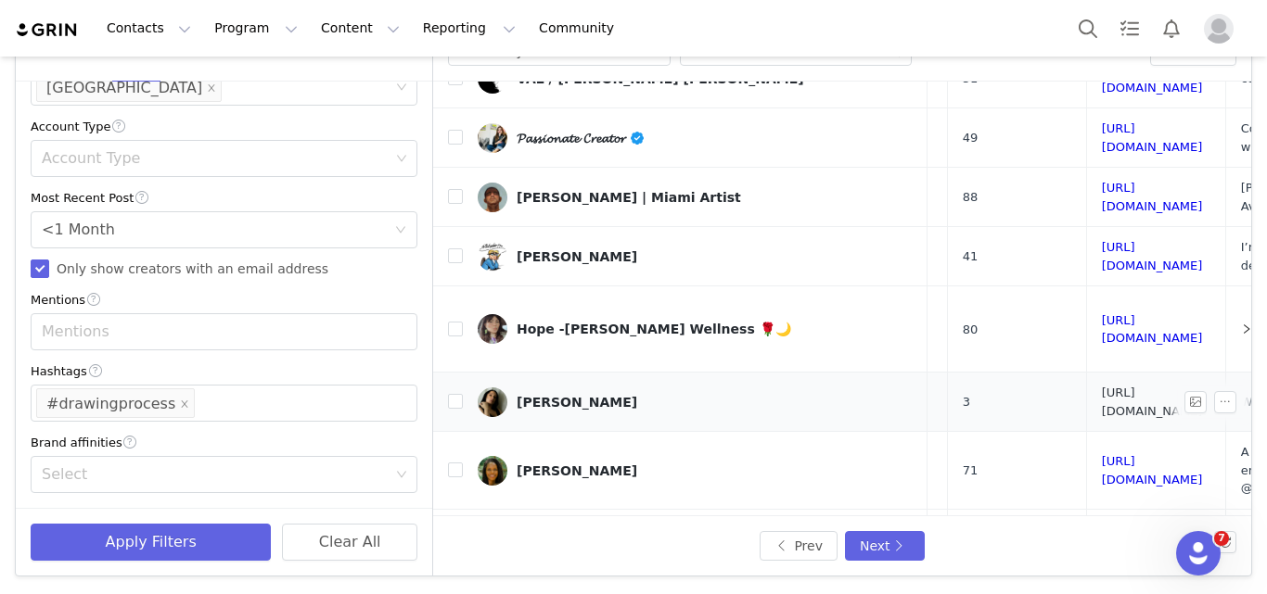
click at [1102, 386] on link "[URL][DOMAIN_NAME]" at bounding box center [1152, 402] width 101 height 32
click at [1102, 454] on link "[URL][DOMAIN_NAME]" at bounding box center [1152, 470] width 101 height 32
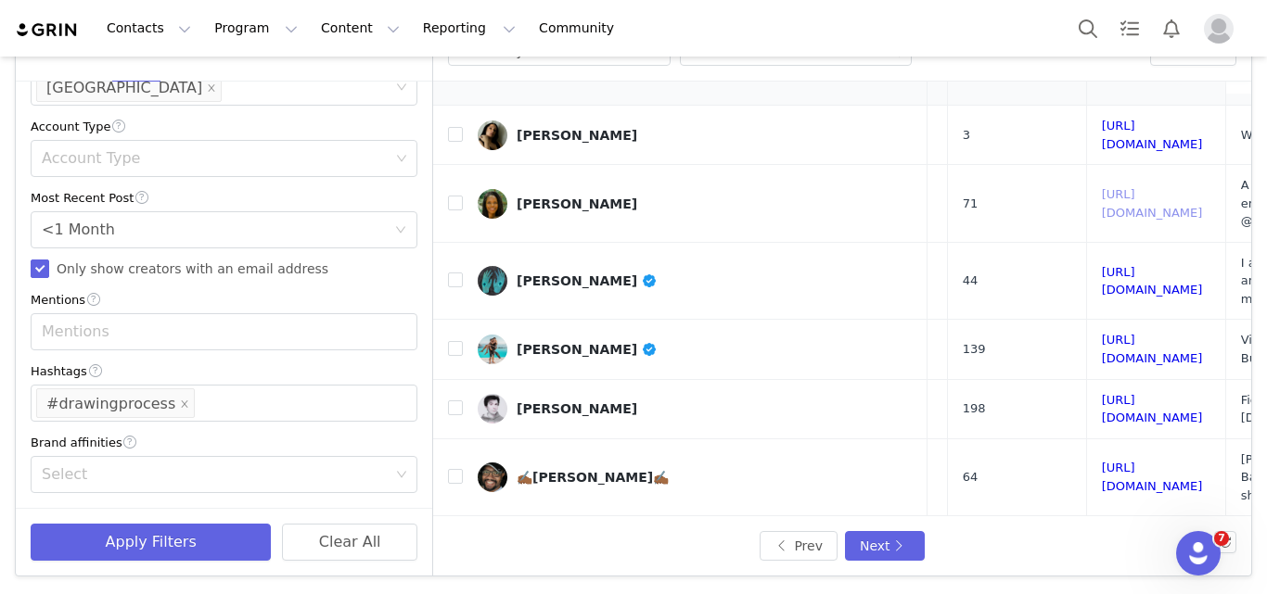
scroll to position [811, 276]
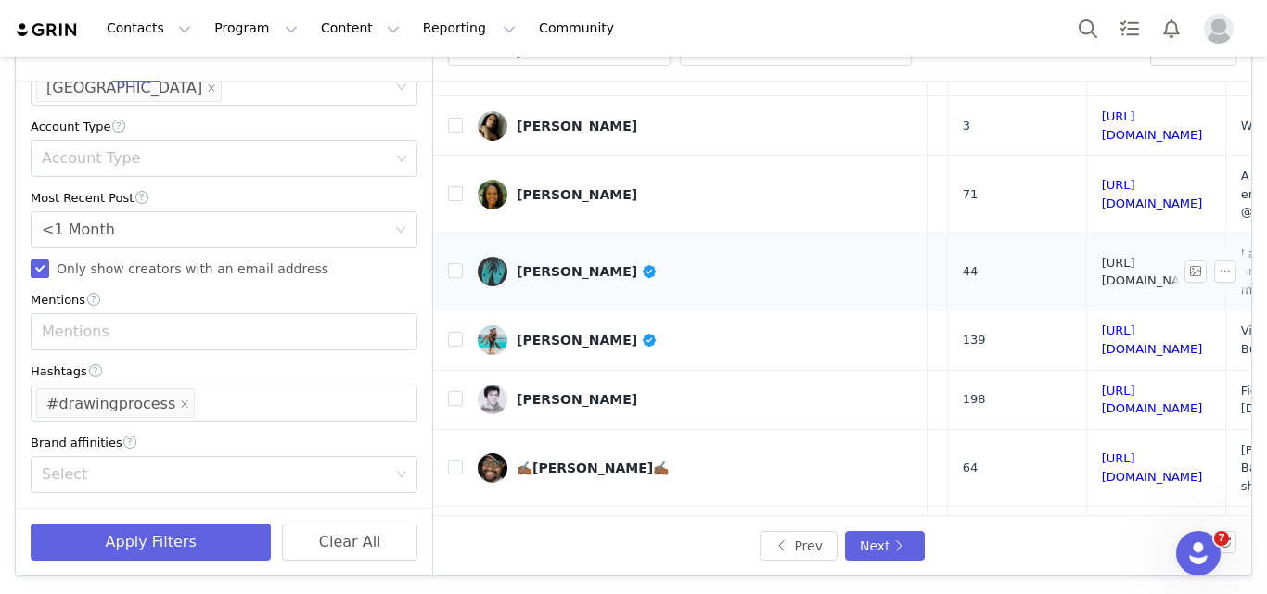
click at [1102, 256] on link "[URL][DOMAIN_NAME]" at bounding box center [1152, 272] width 101 height 32
click at [573, 264] on div "[PERSON_NAME]" at bounding box center [587, 271] width 141 height 15
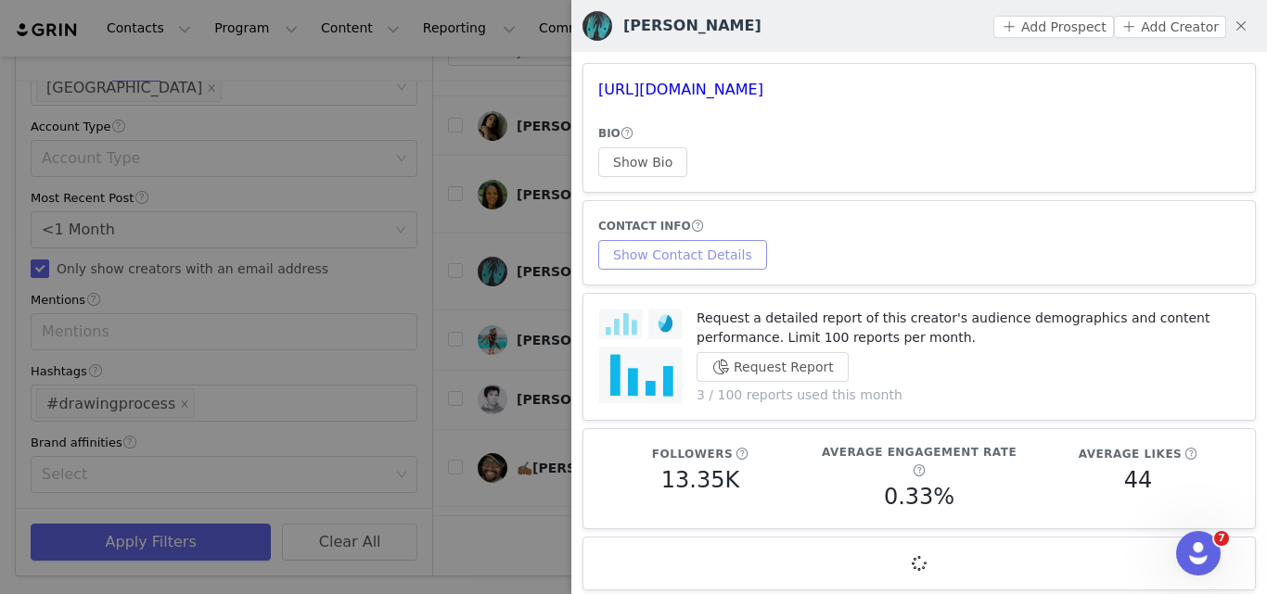
click at [694, 268] on button "Show Contact Details" at bounding box center [682, 255] width 169 height 30
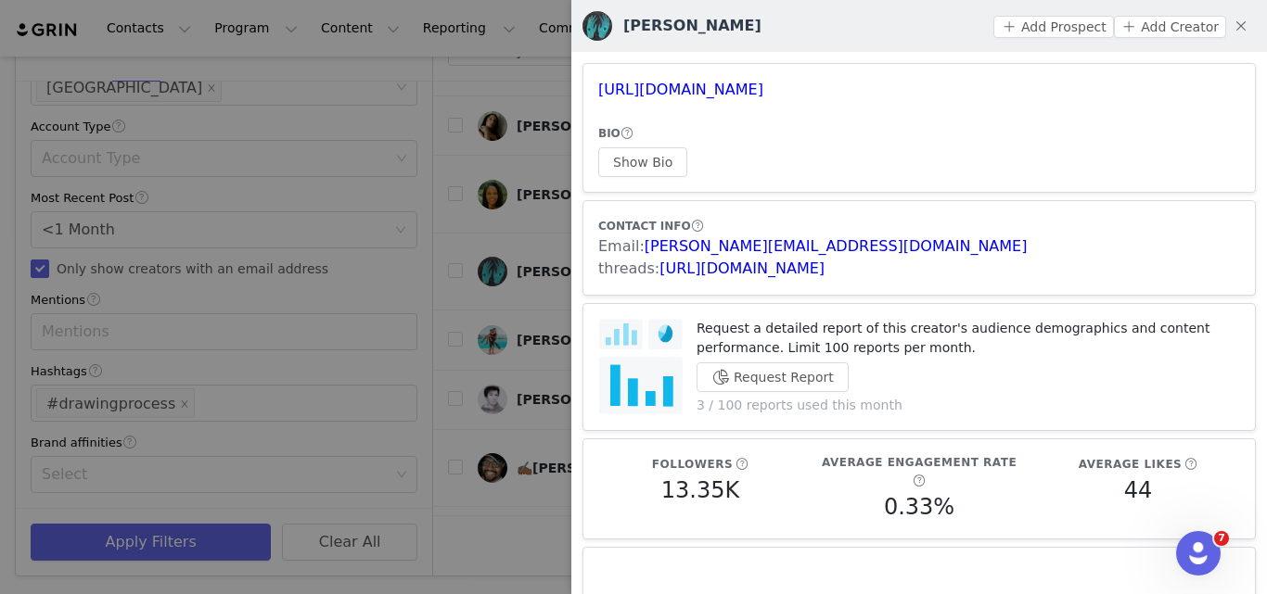
click at [528, 437] on div at bounding box center [633, 297] width 1267 height 594
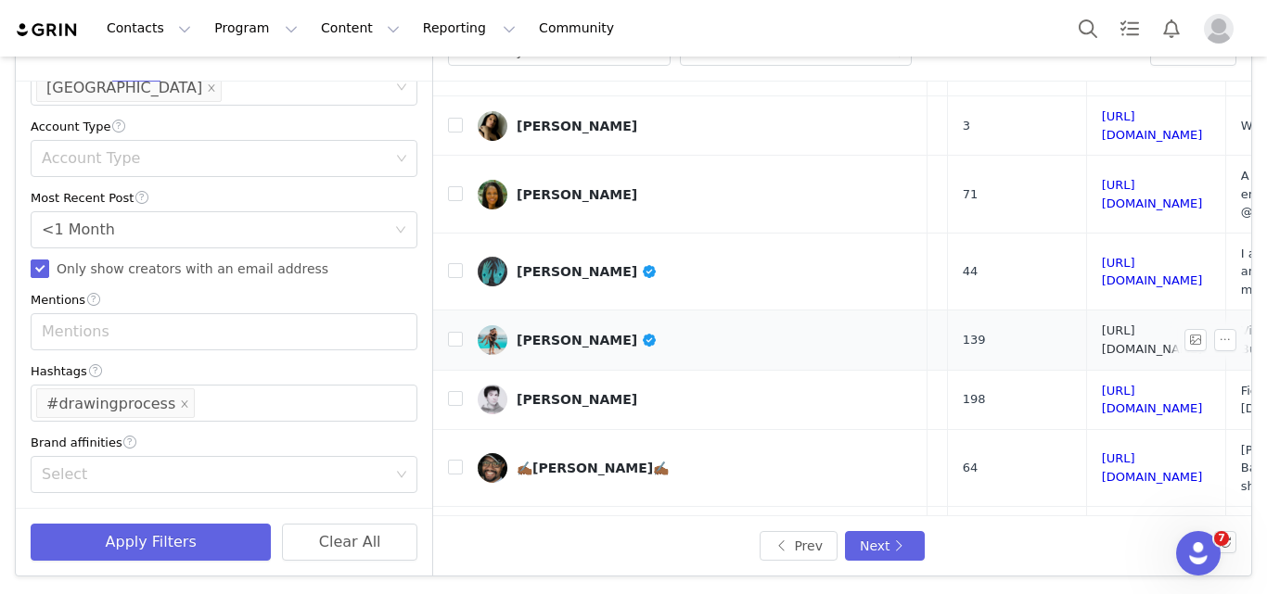
click at [1102, 324] on link "[URL][DOMAIN_NAME]" at bounding box center [1152, 340] width 101 height 32
click at [1102, 384] on link "[URL][DOMAIN_NAME]" at bounding box center [1152, 400] width 101 height 32
click at [1102, 452] on link "[URL][DOMAIN_NAME]" at bounding box center [1152, 468] width 101 height 32
click at [611, 461] on div "✍🏾[PERSON_NAME]✍🏾" at bounding box center [593, 468] width 152 height 15
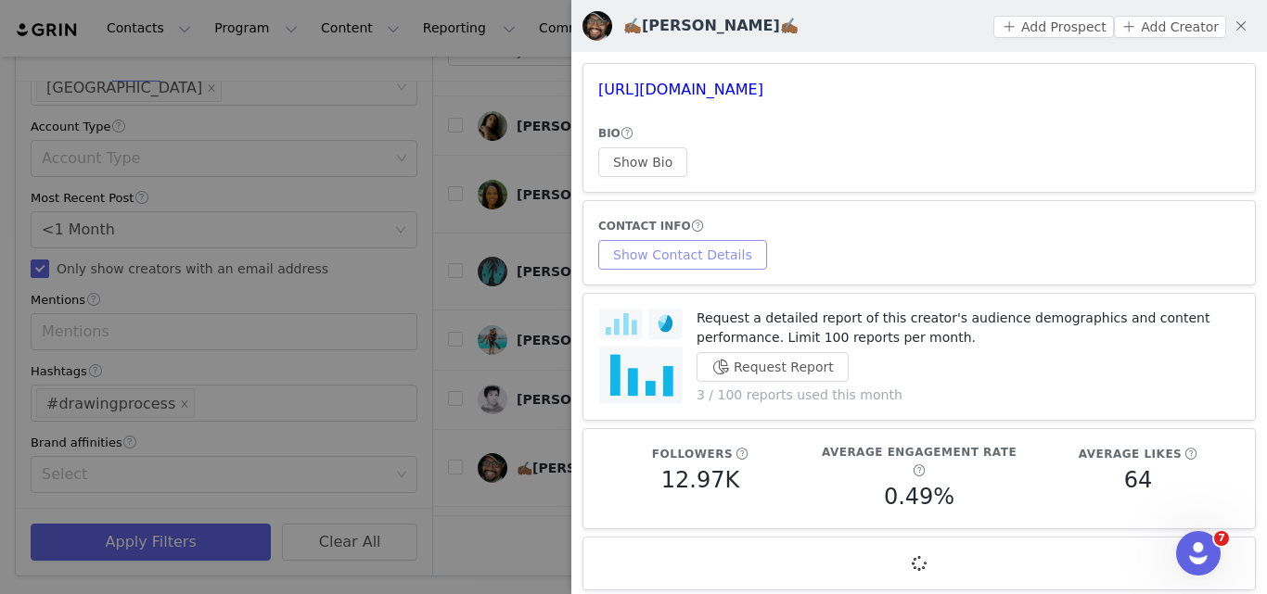
click at [671, 257] on button "Show Contact Details" at bounding box center [682, 255] width 169 height 30
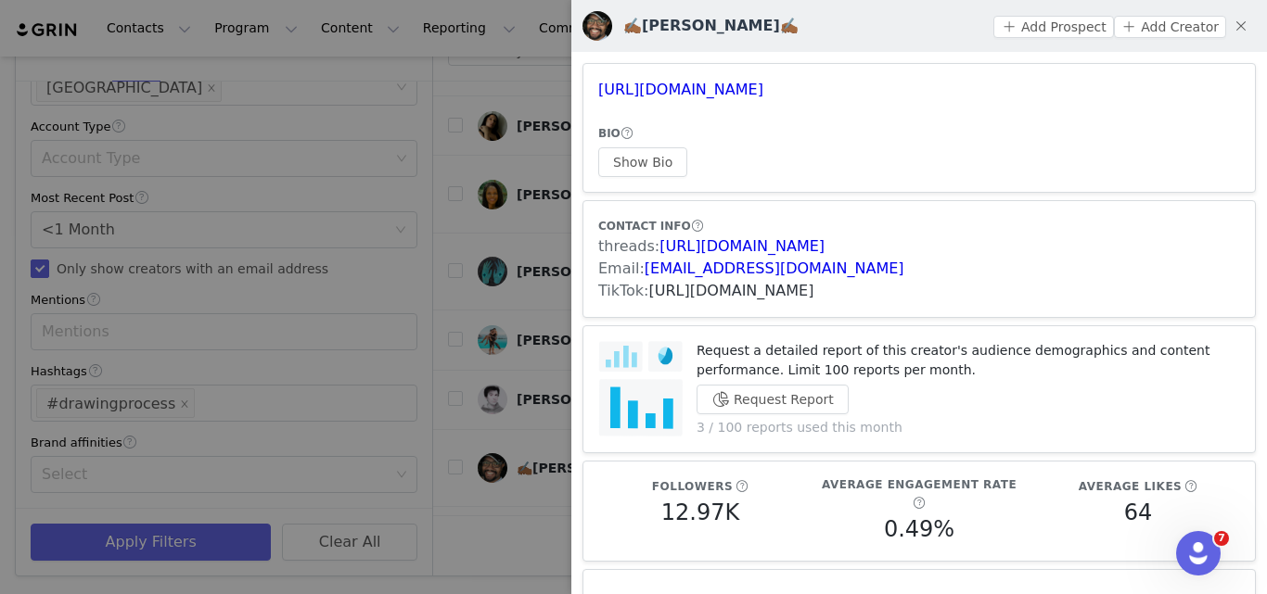
click at [767, 299] on link "[URL][DOMAIN_NAME]" at bounding box center [731, 291] width 165 height 18
click at [489, 268] on div at bounding box center [633, 297] width 1267 height 594
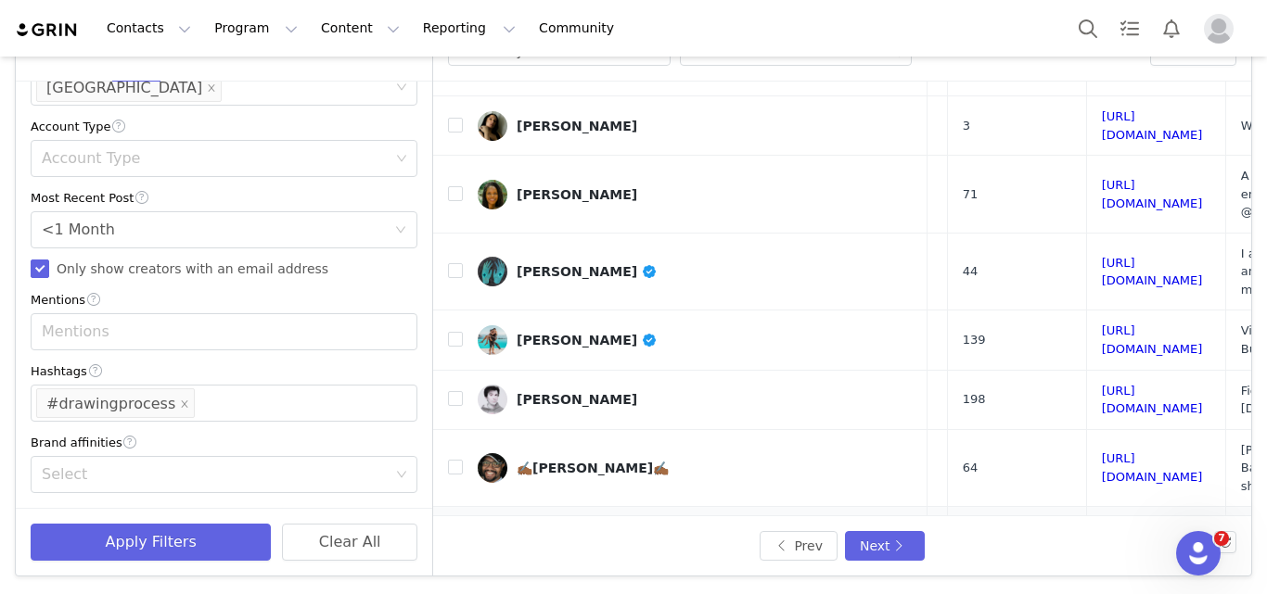
click at [1102, 520] on link "[URL][DOMAIN_NAME]" at bounding box center [1152, 536] width 101 height 32
click at [610, 530] on div "❉ [PERSON_NAME] ❉ Fantasy artist" at bounding box center [646, 537] width 258 height 15
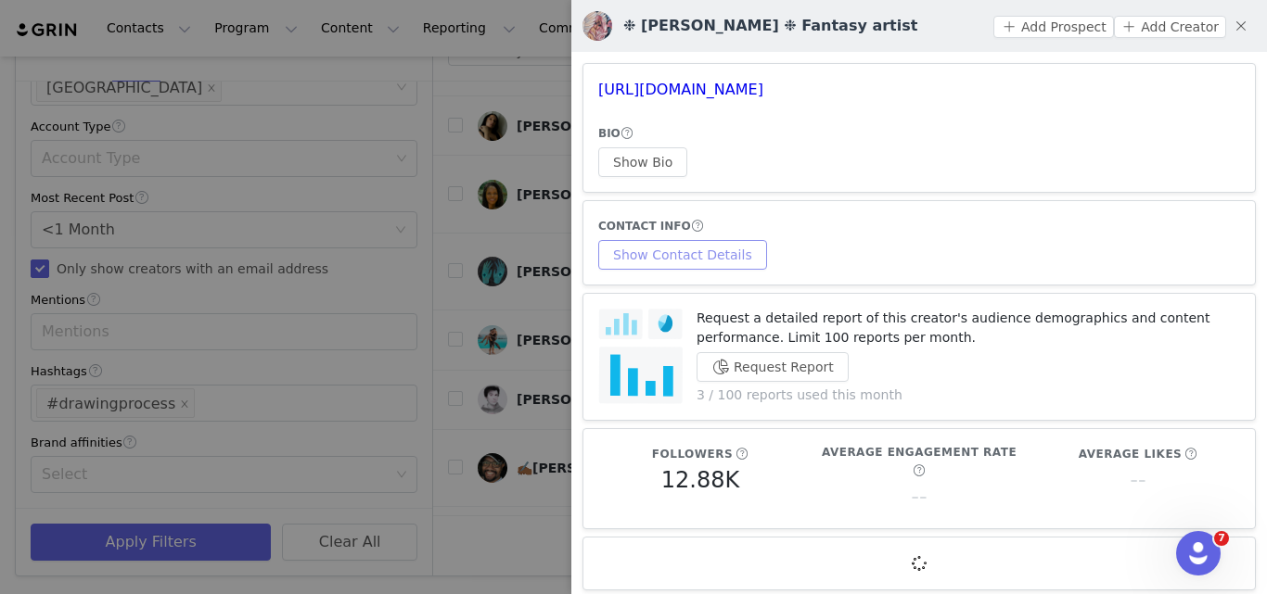
click at [691, 255] on button "Show Contact Details" at bounding box center [682, 255] width 169 height 30
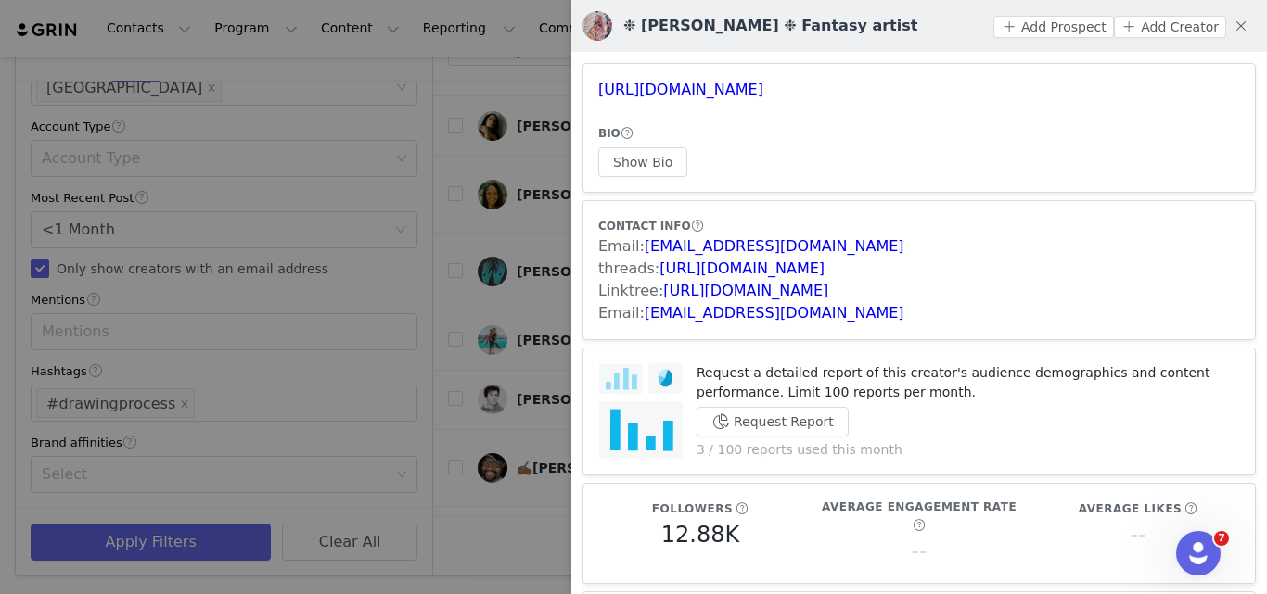
click at [520, 274] on div at bounding box center [633, 297] width 1267 height 594
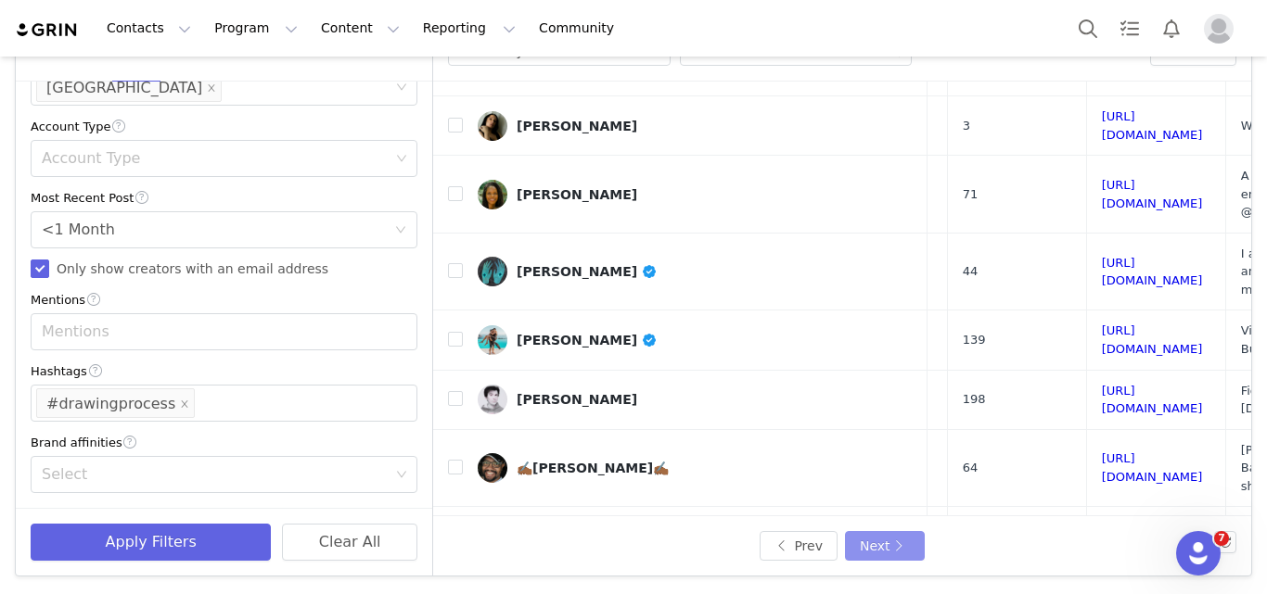
click at [880, 543] on button "Next" at bounding box center [885, 546] width 80 height 30
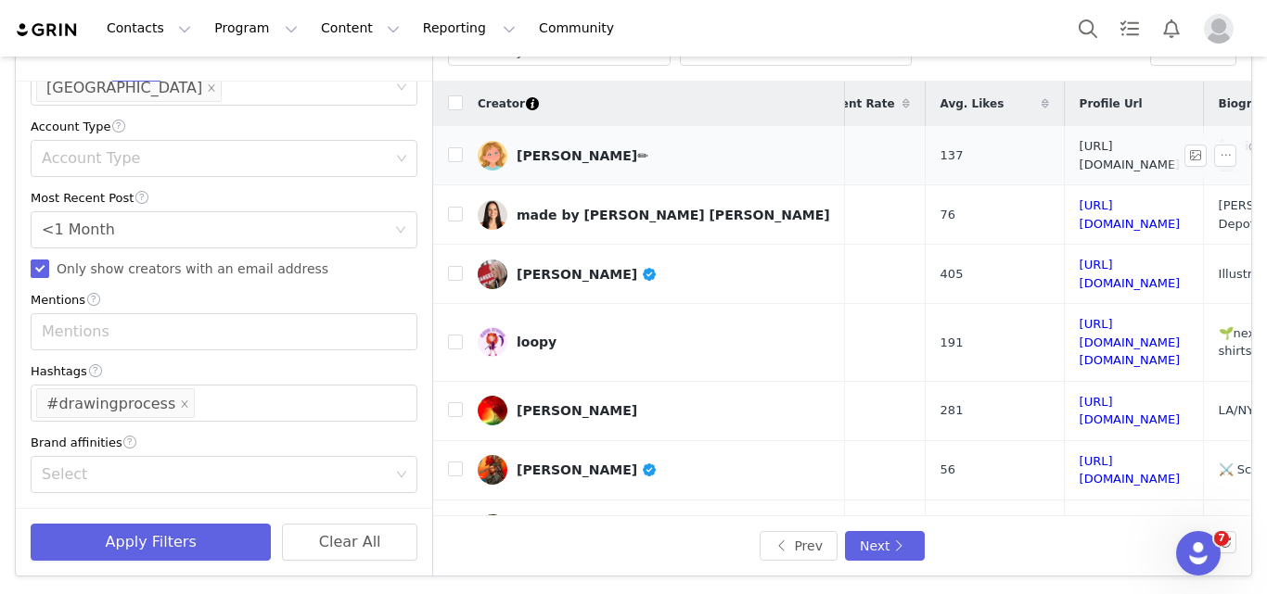
scroll to position [0, 294]
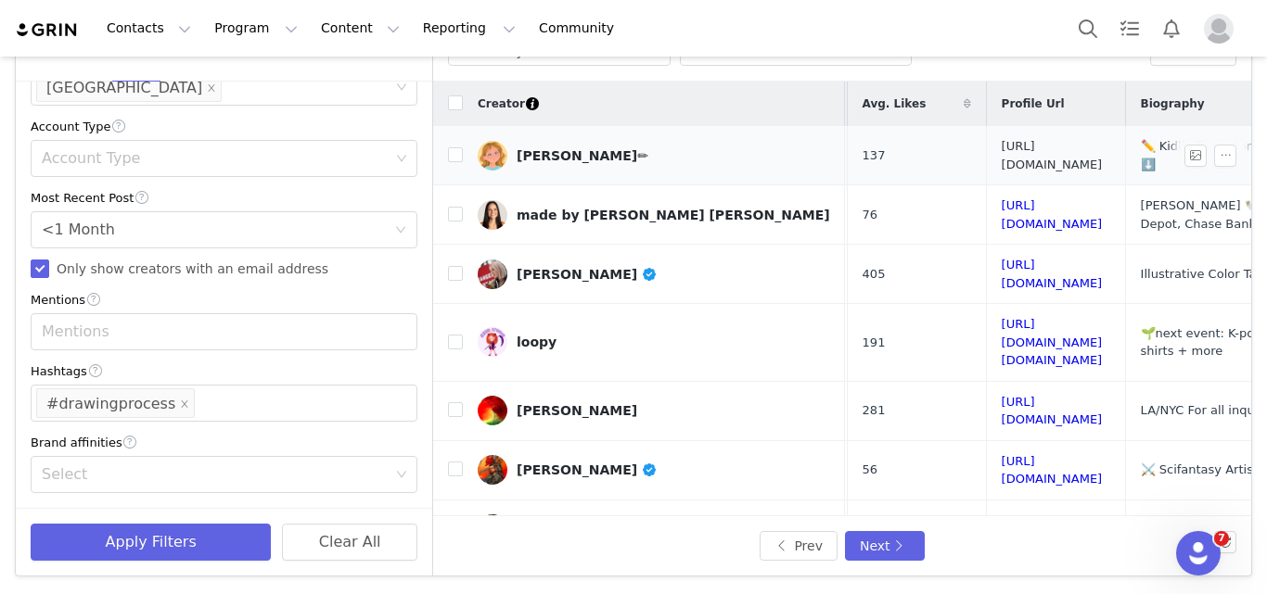
click at [1002, 146] on link "[URL][DOMAIN_NAME]" at bounding box center [1052, 155] width 101 height 32
click at [571, 158] on div "[PERSON_NAME]✏" at bounding box center [583, 155] width 132 height 15
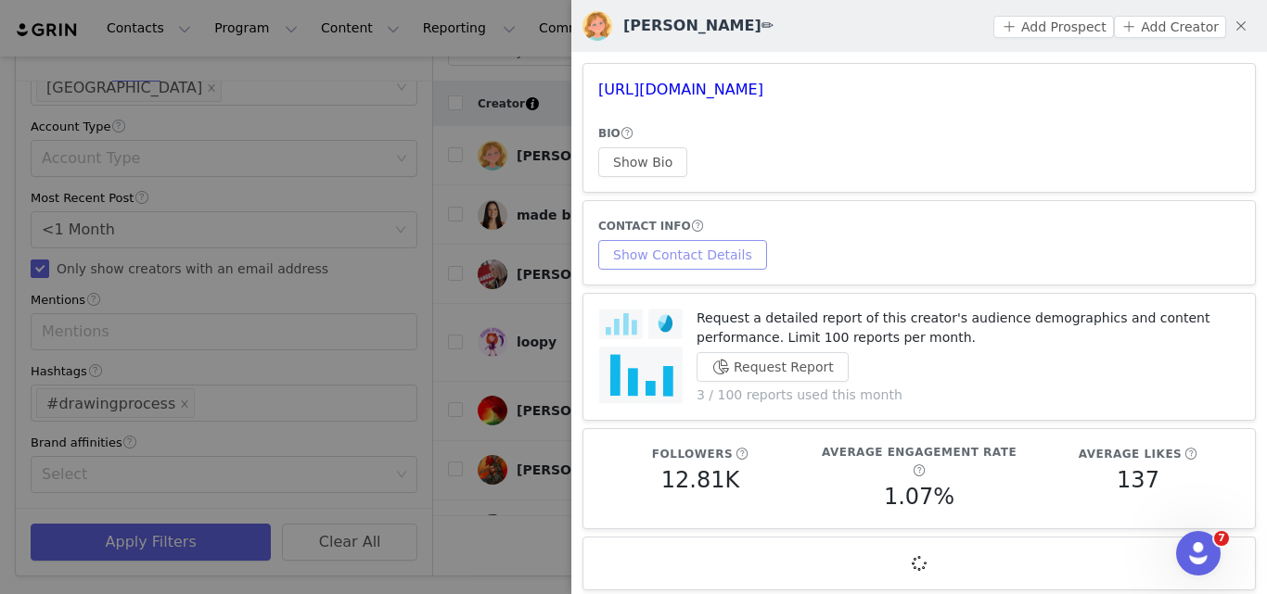
click at [661, 247] on button "Show Contact Details" at bounding box center [682, 255] width 169 height 30
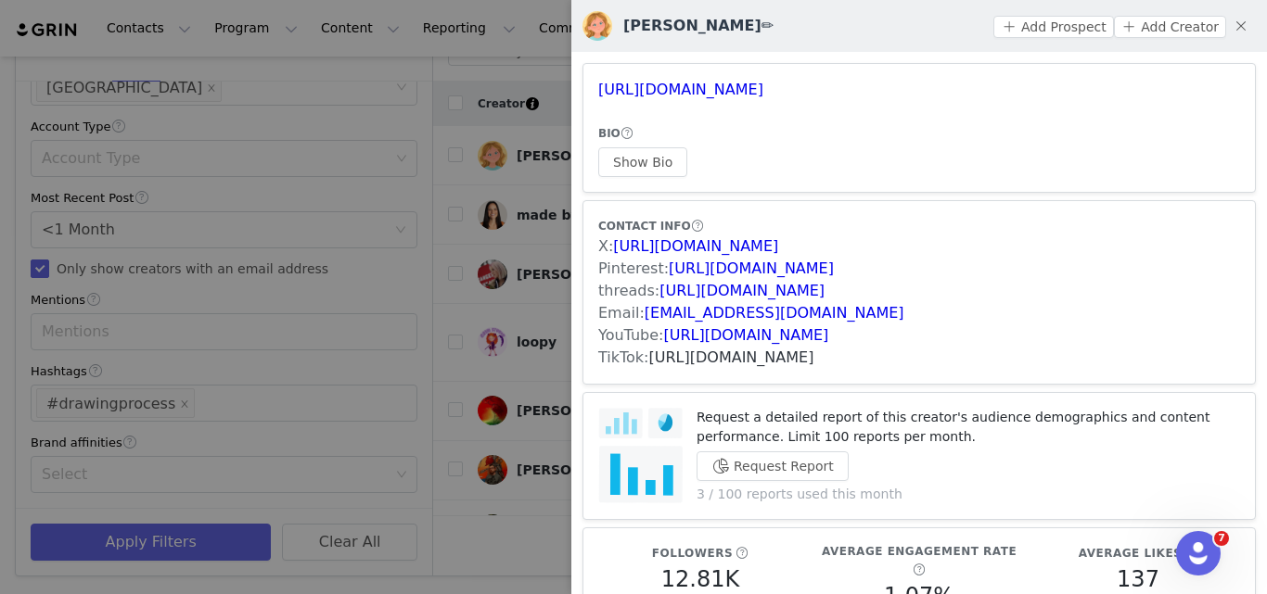
click at [676, 354] on link "[URL][DOMAIN_NAME]" at bounding box center [731, 358] width 165 height 18
click at [522, 366] on div at bounding box center [633, 297] width 1267 height 594
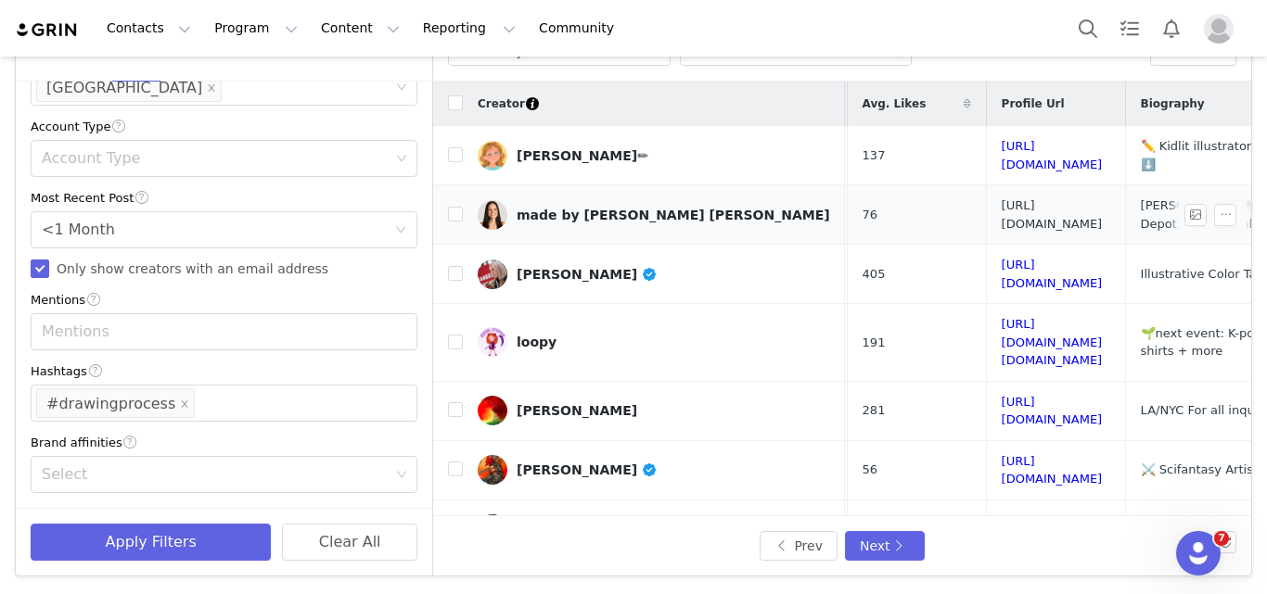
click at [1002, 213] on link "[URL][DOMAIN_NAME]" at bounding box center [1052, 214] width 101 height 32
click at [549, 211] on div "made by [PERSON_NAME] [PERSON_NAME]" at bounding box center [673, 215] width 313 height 15
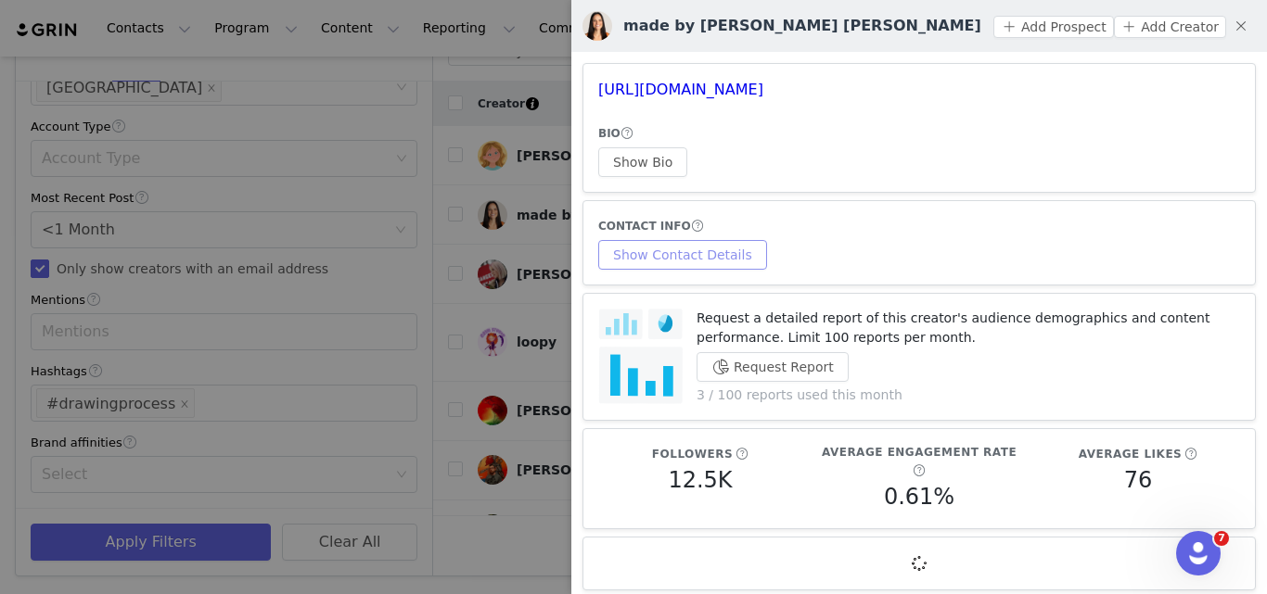
click at [731, 261] on button "Show Contact Details" at bounding box center [682, 255] width 169 height 30
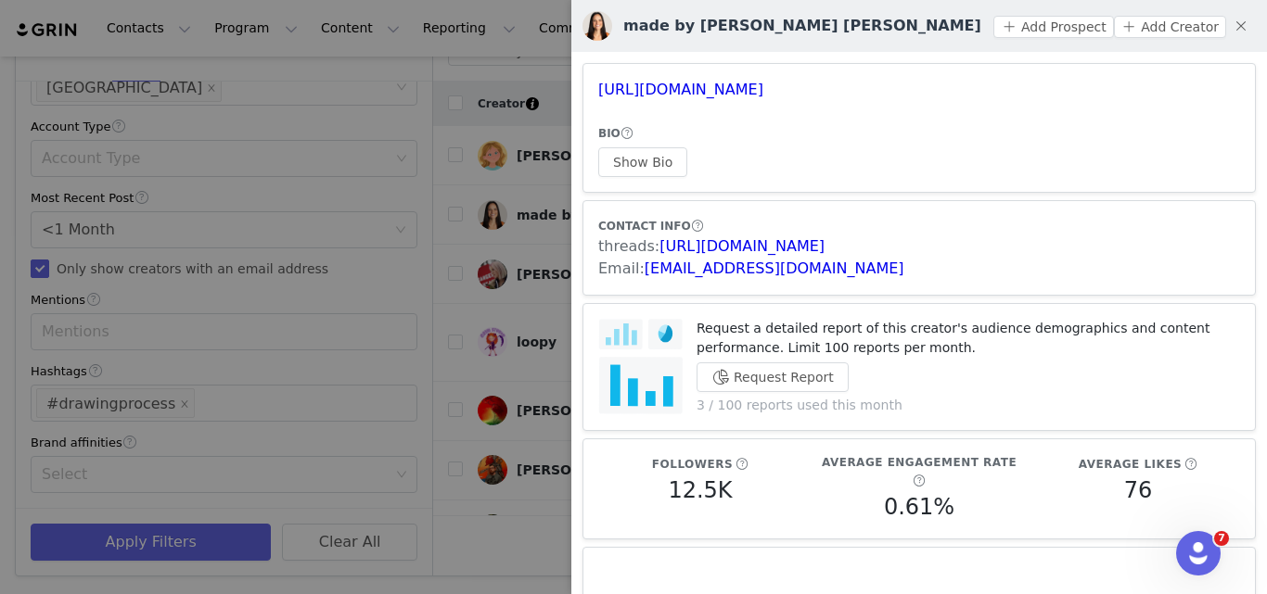
click at [503, 288] on div at bounding box center [633, 297] width 1267 height 594
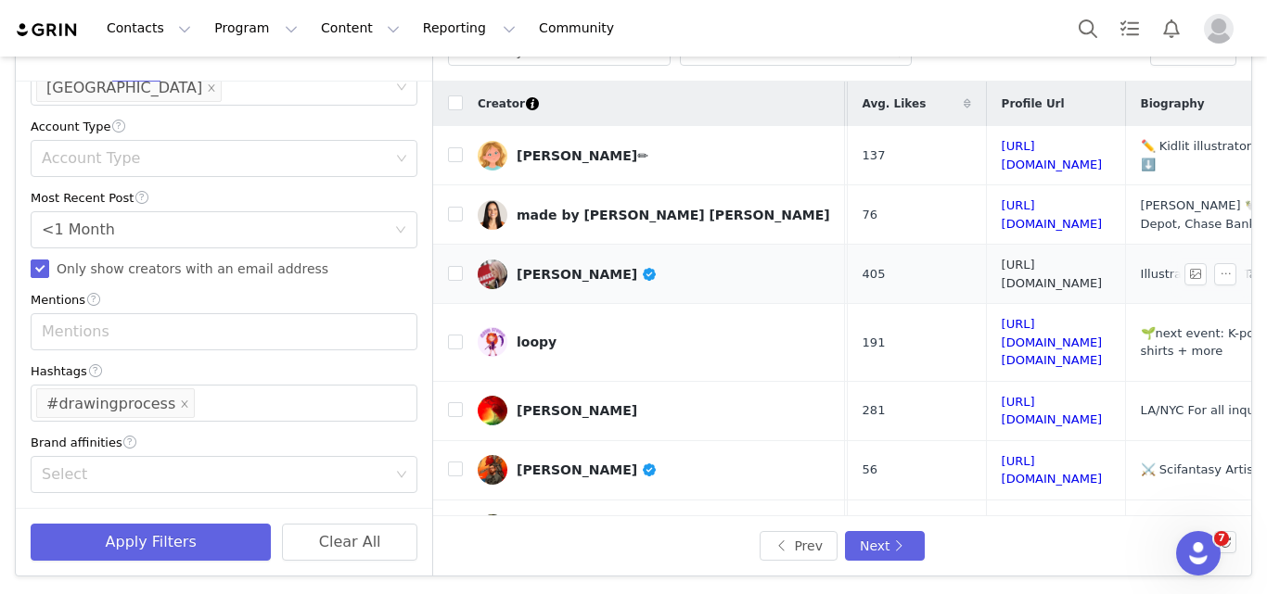
click at [1002, 267] on link "[URL][DOMAIN_NAME]" at bounding box center [1052, 274] width 101 height 32
click at [1002, 319] on link "[URL][DOMAIN_NAME][DOMAIN_NAME]" at bounding box center [1052, 342] width 101 height 50
click at [524, 327] on link "loopy" at bounding box center [654, 342] width 352 height 30
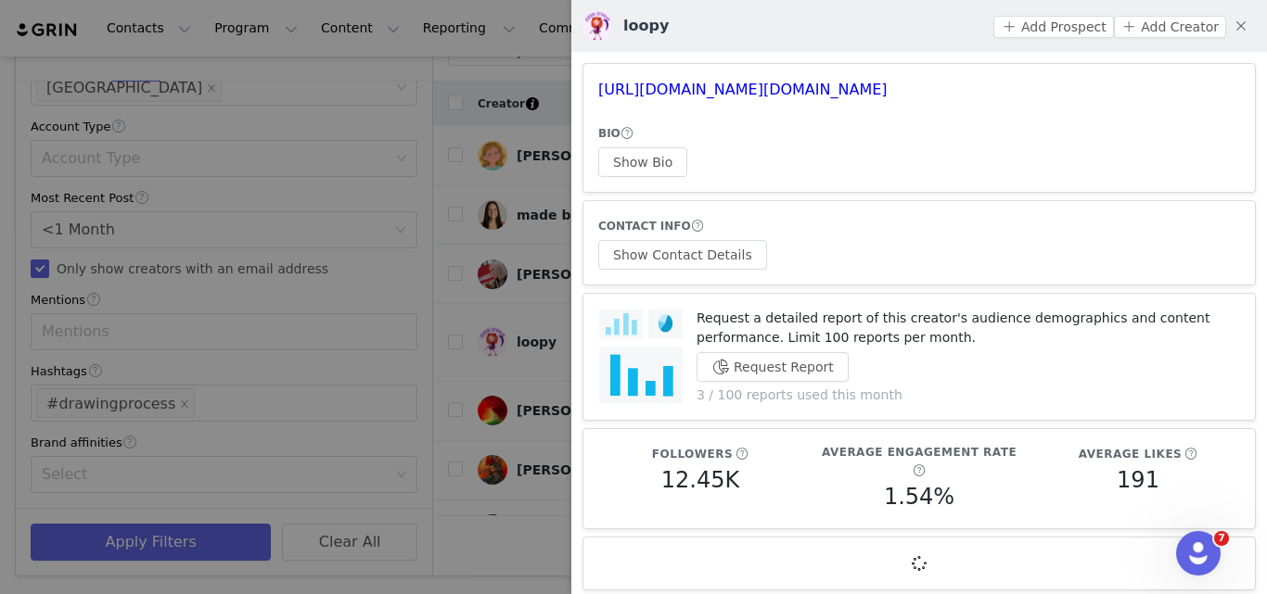
click at [723, 238] on div "CONTACT INFO Show Contact Details" at bounding box center [919, 243] width 642 height 54
click at [698, 255] on button "Show Contact Details" at bounding box center [682, 255] width 169 height 30
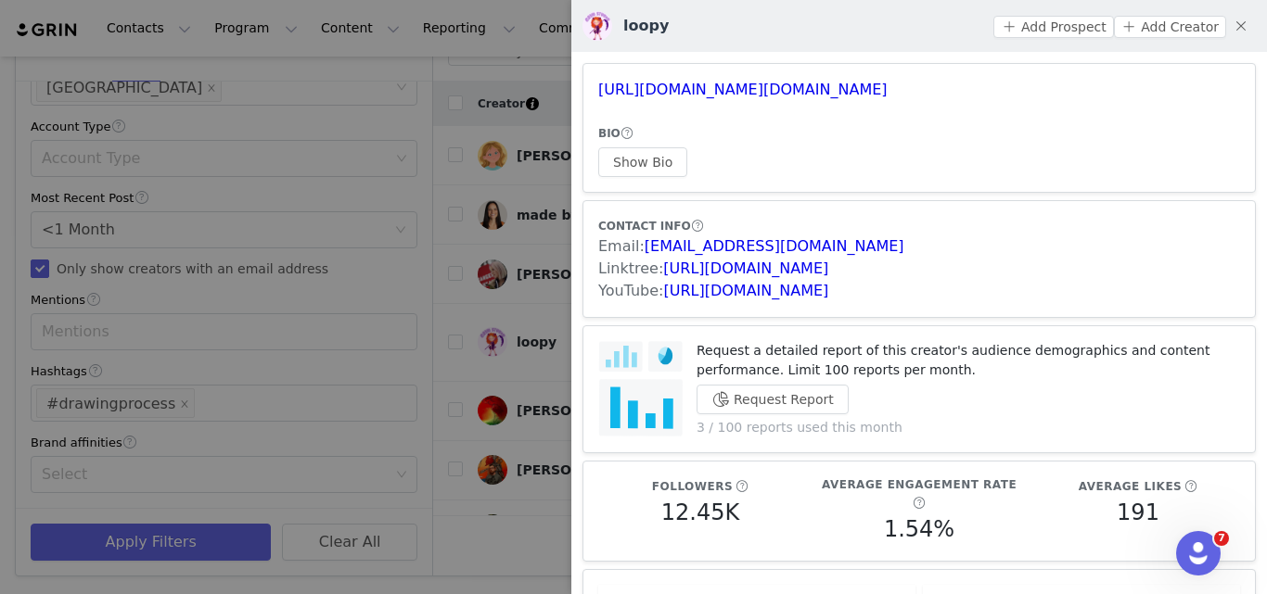
click at [511, 266] on div at bounding box center [633, 297] width 1267 height 594
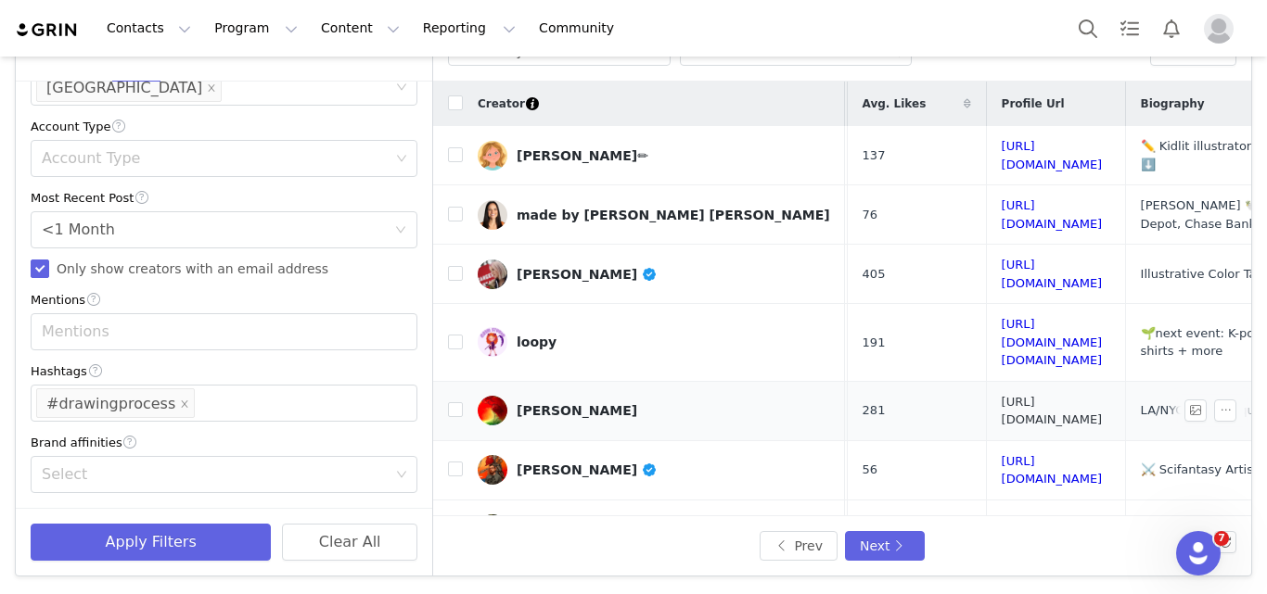
click at [1002, 395] on link "[URL][DOMAIN_NAME]" at bounding box center [1052, 411] width 101 height 32
click at [1002, 454] on link "[URL][DOMAIN_NAME]" at bounding box center [1052, 470] width 101 height 32
click at [571, 396] on link "[PERSON_NAME]" at bounding box center [654, 411] width 352 height 30
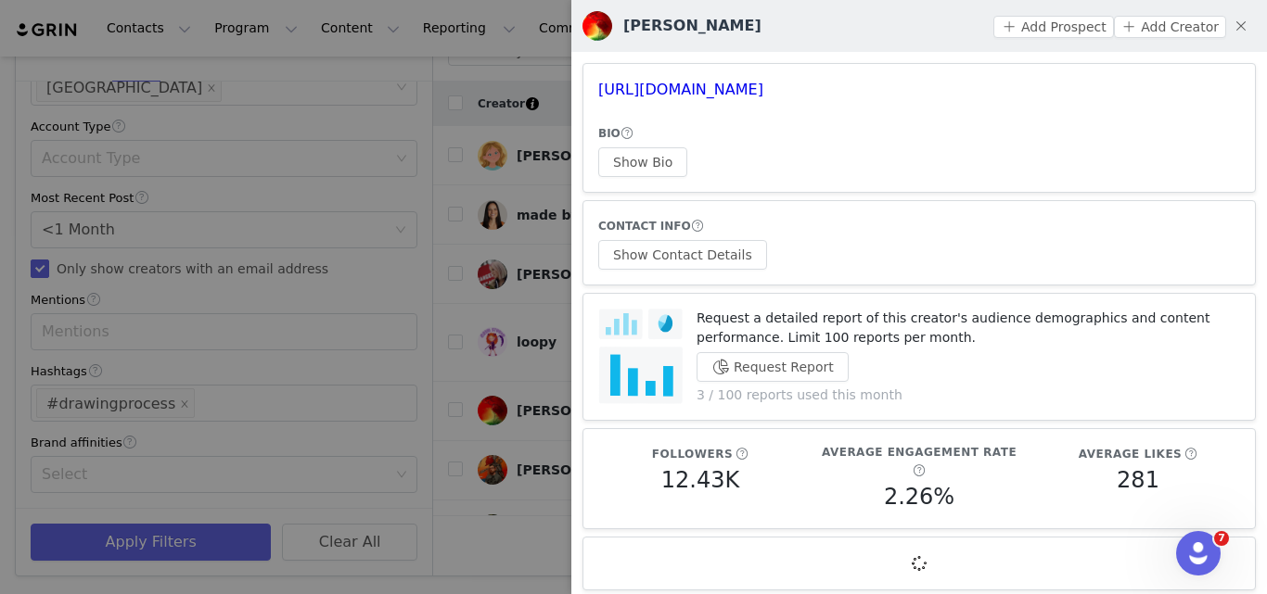
click at [530, 243] on div at bounding box center [633, 297] width 1267 height 594
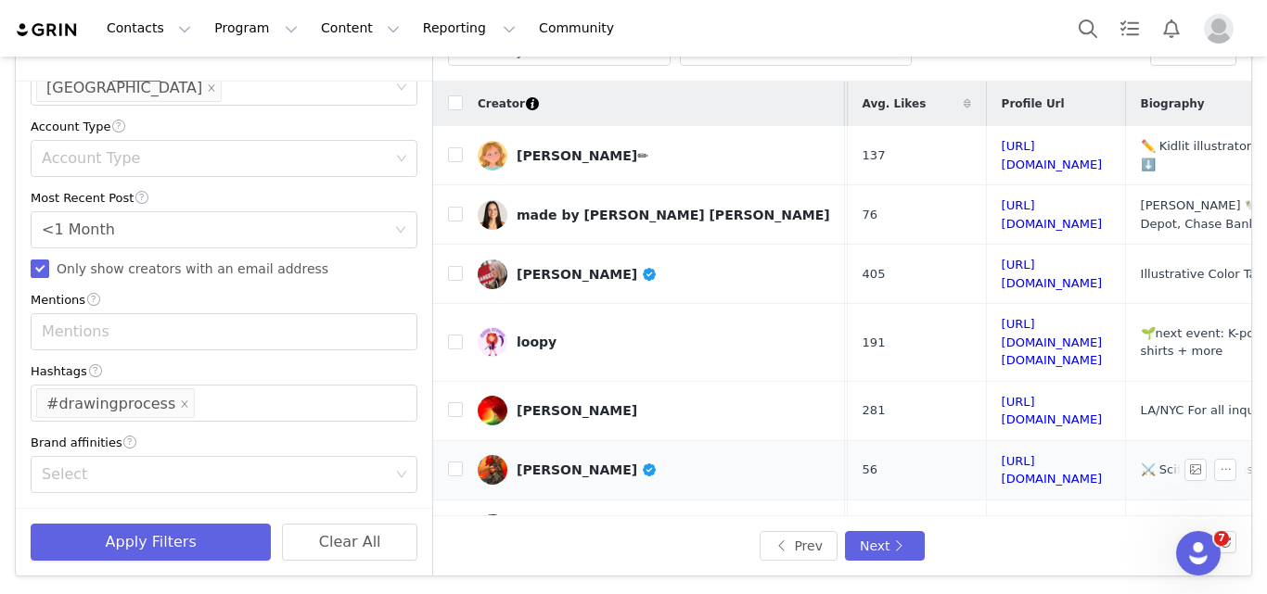
click at [580, 463] on div "[PERSON_NAME]" at bounding box center [587, 470] width 141 height 15
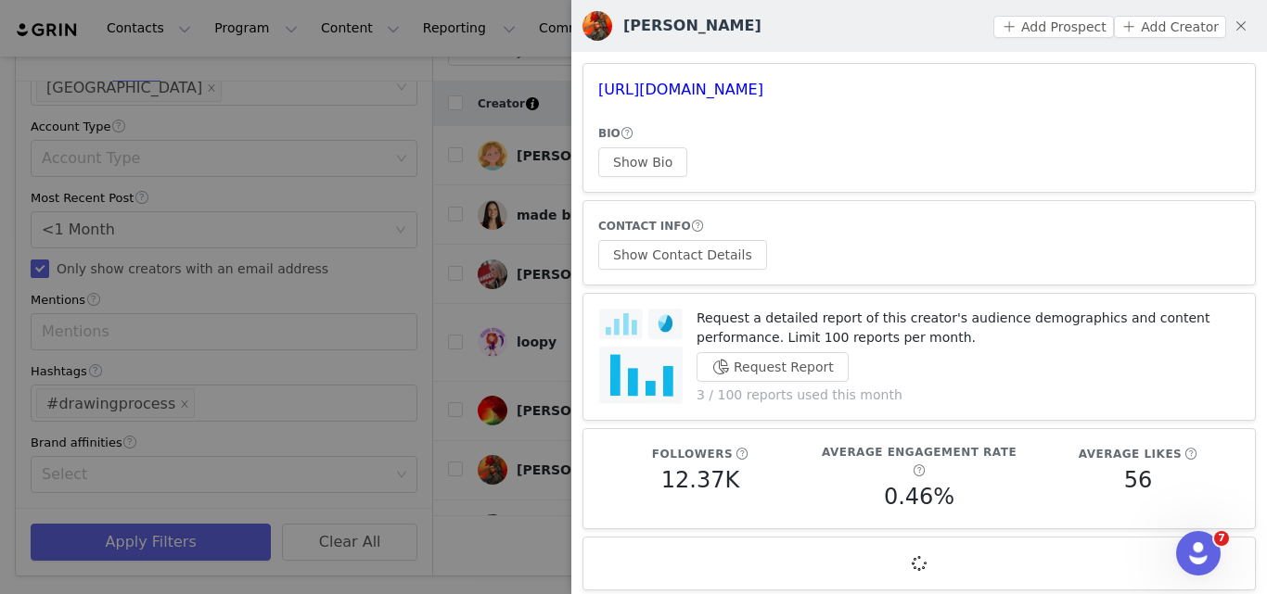
click at [704, 237] on div "CONTACT INFO Show Contact Details" at bounding box center [919, 243] width 642 height 54
click at [673, 256] on button "Show Contact Details" at bounding box center [682, 255] width 169 height 30
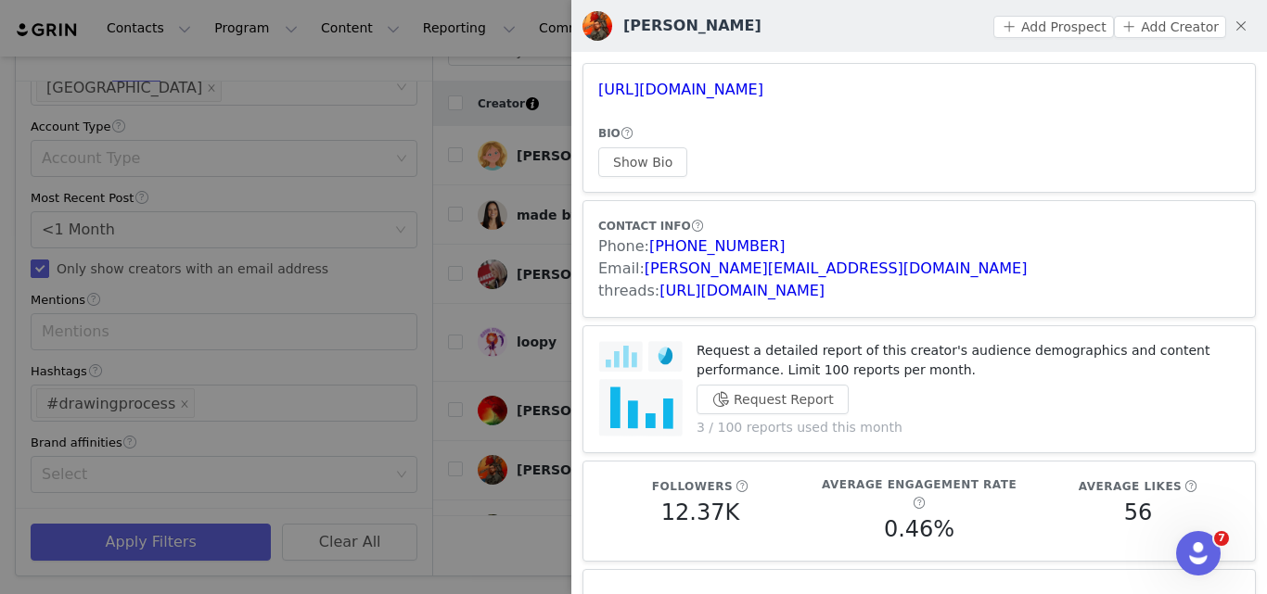
click at [478, 259] on div at bounding box center [633, 297] width 1267 height 594
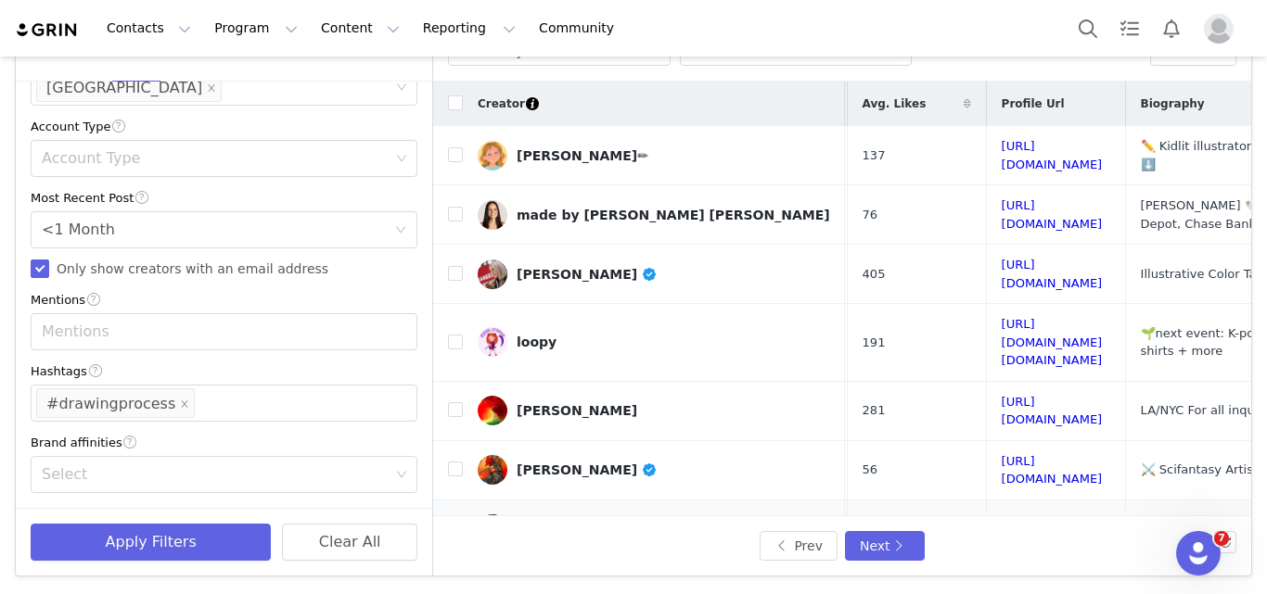
click at [1002, 514] on link "[URL][DOMAIN_NAME]" at bounding box center [1052, 530] width 101 height 32
click at [590, 522] on div "[PERSON_NAME]" at bounding box center [587, 529] width 141 height 15
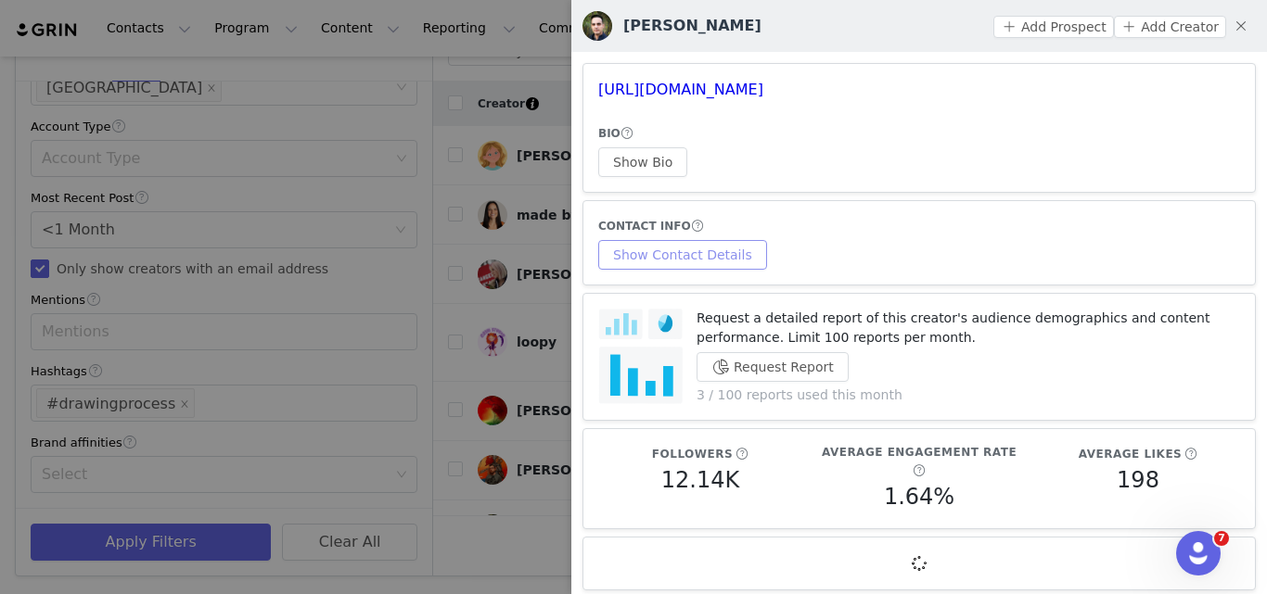
click at [679, 253] on button "Show Contact Details" at bounding box center [682, 255] width 169 height 30
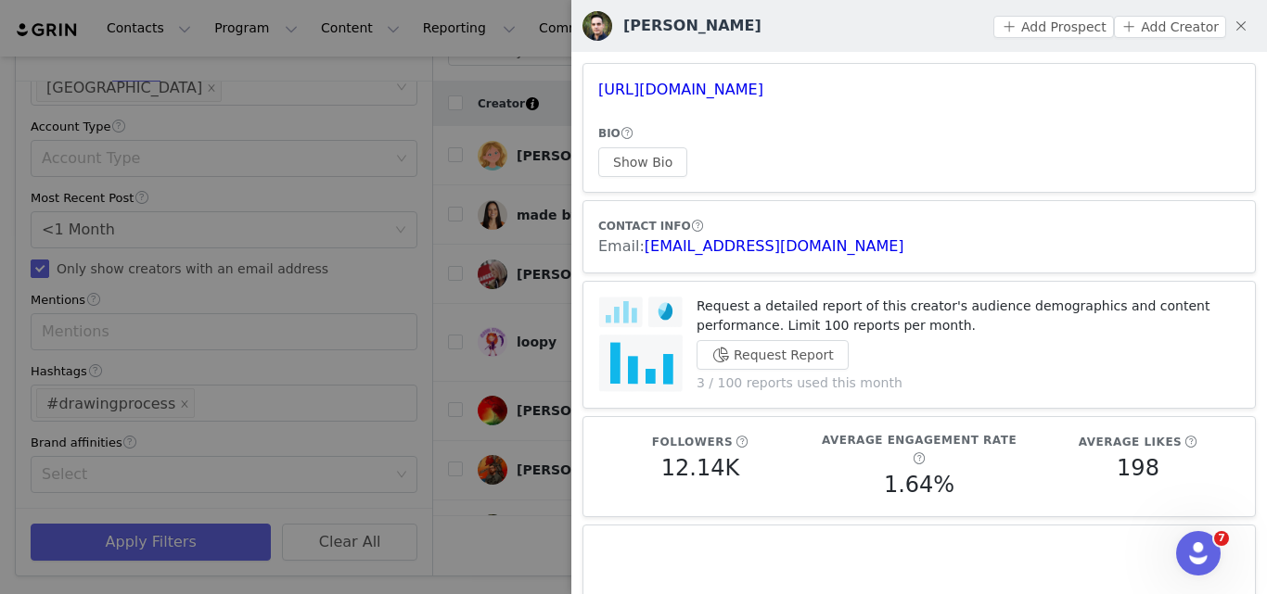
click at [520, 339] on div at bounding box center [633, 297] width 1267 height 594
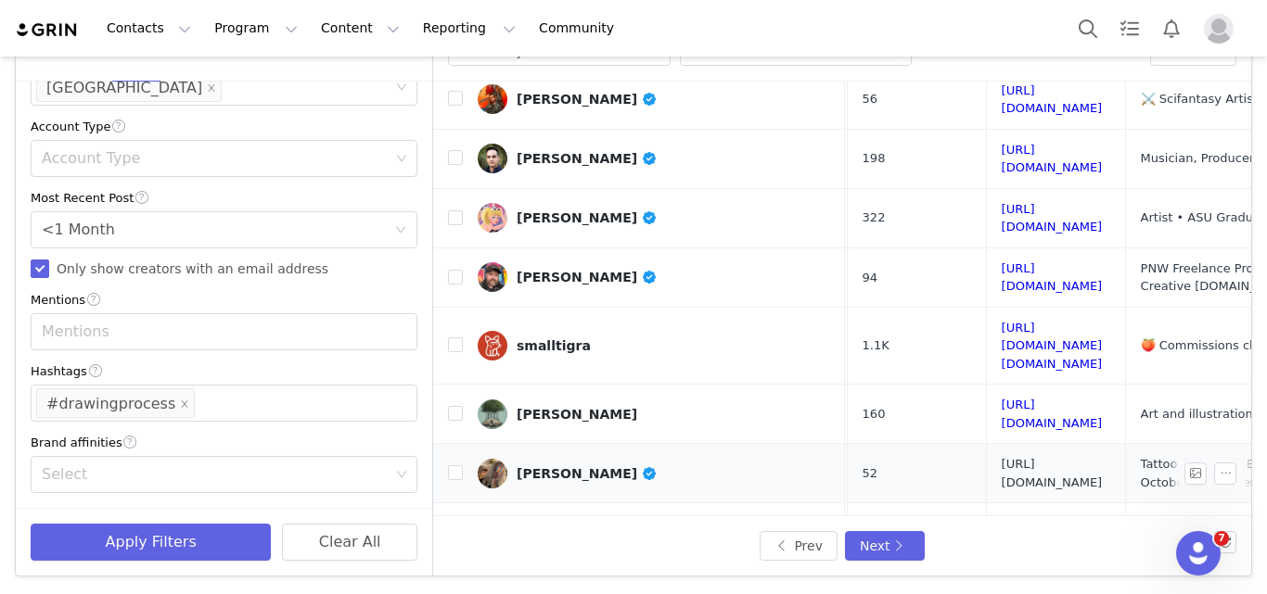
scroll to position [297, 294]
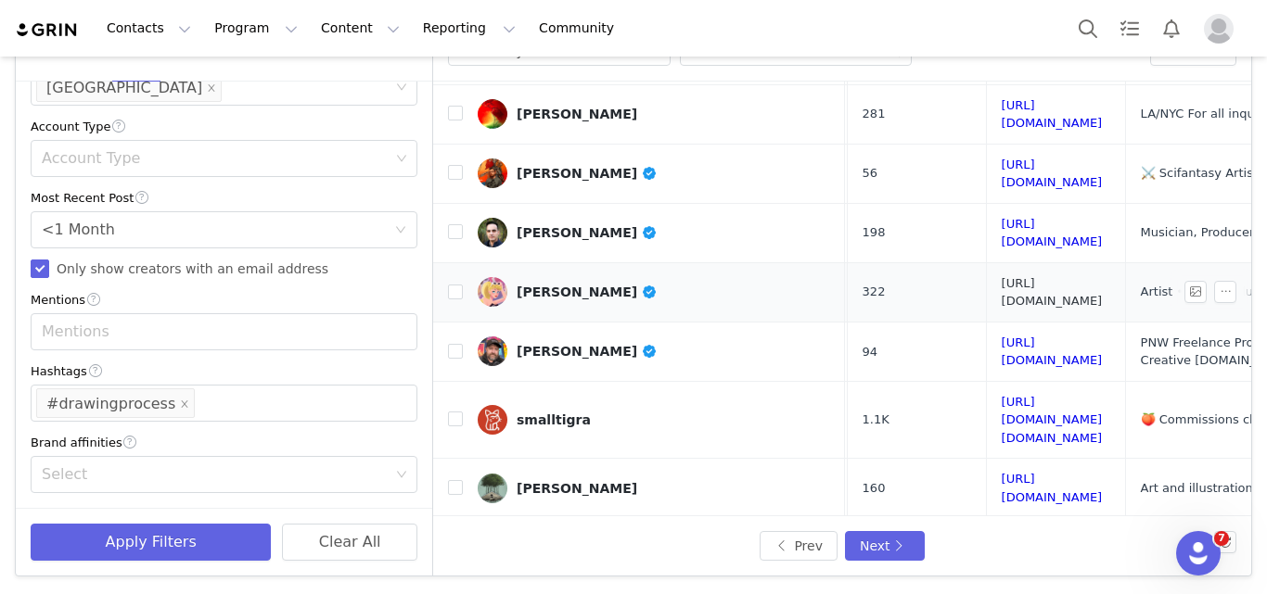
click at [1002, 276] on link "[URL][DOMAIN_NAME]" at bounding box center [1052, 292] width 101 height 32
click at [1002, 336] on link "[URL][DOMAIN_NAME]" at bounding box center [1052, 352] width 101 height 32
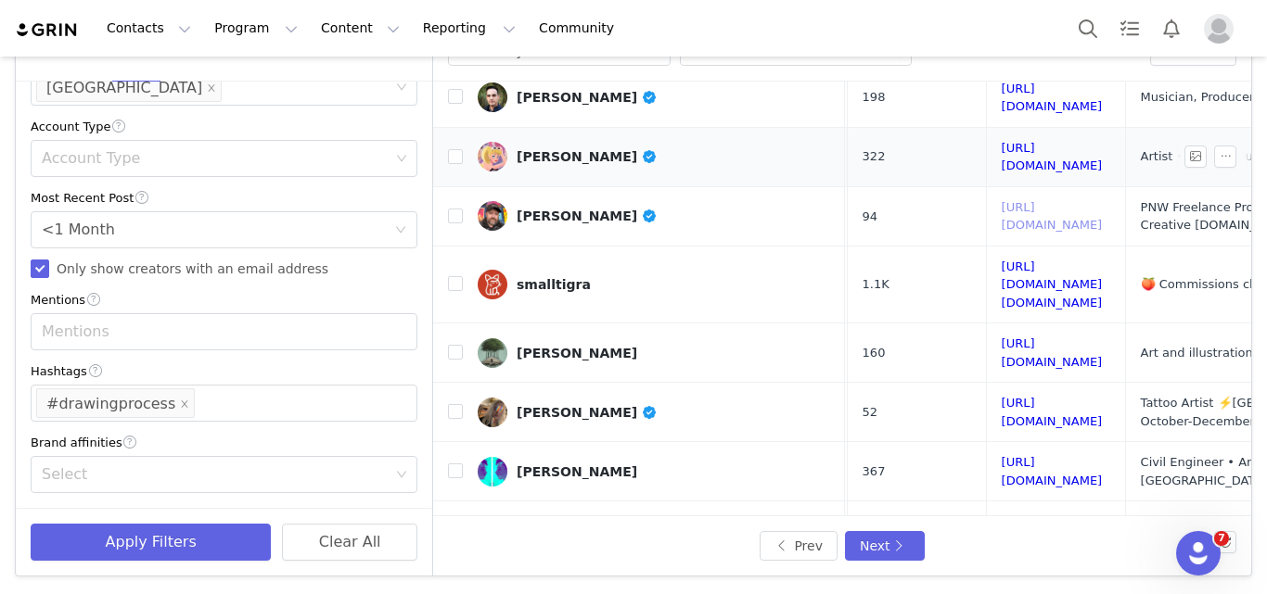
scroll to position [452, 294]
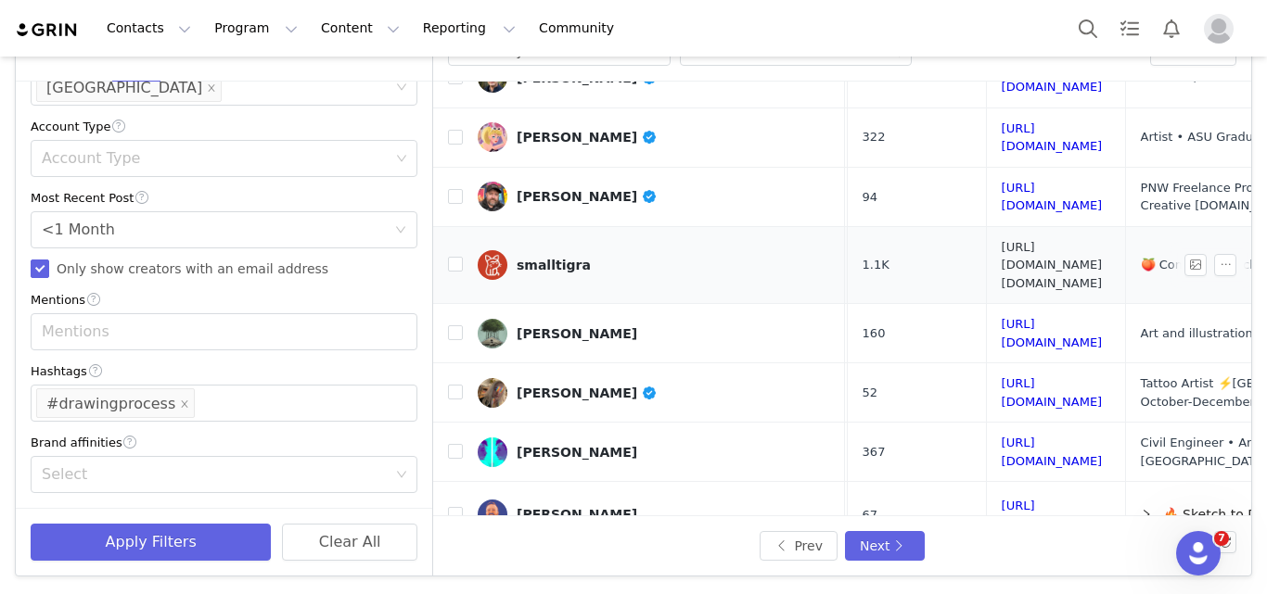
click at [1002, 240] on link "[URL][DOMAIN_NAME][DOMAIN_NAME]" at bounding box center [1052, 265] width 101 height 50
click at [1002, 317] on link "[URL][DOMAIN_NAME]" at bounding box center [1052, 333] width 101 height 32
click at [986, 364] on td "[URL][DOMAIN_NAME]" at bounding box center [1055, 393] width 139 height 59
click at [1002, 377] on link "[URL][DOMAIN_NAME]" at bounding box center [1052, 393] width 101 height 32
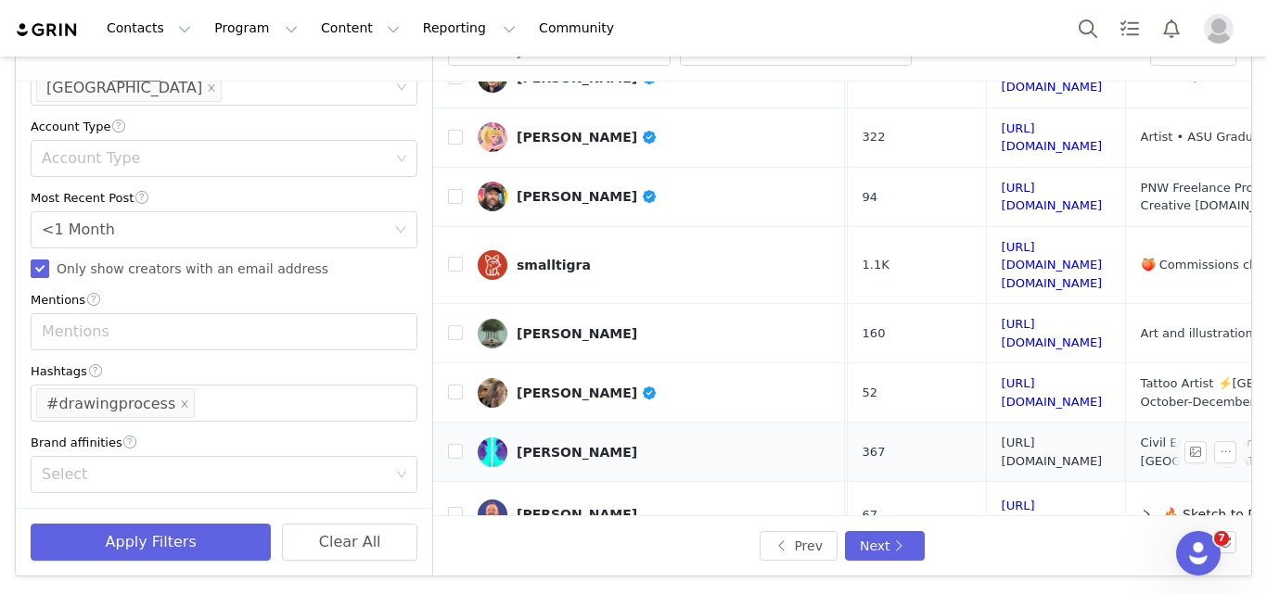
click at [1002, 436] on link "[URL][DOMAIN_NAME]" at bounding box center [1052, 452] width 101 height 32
click at [1002, 499] on link "[URL][DOMAIN_NAME]" at bounding box center [1052, 515] width 101 height 32
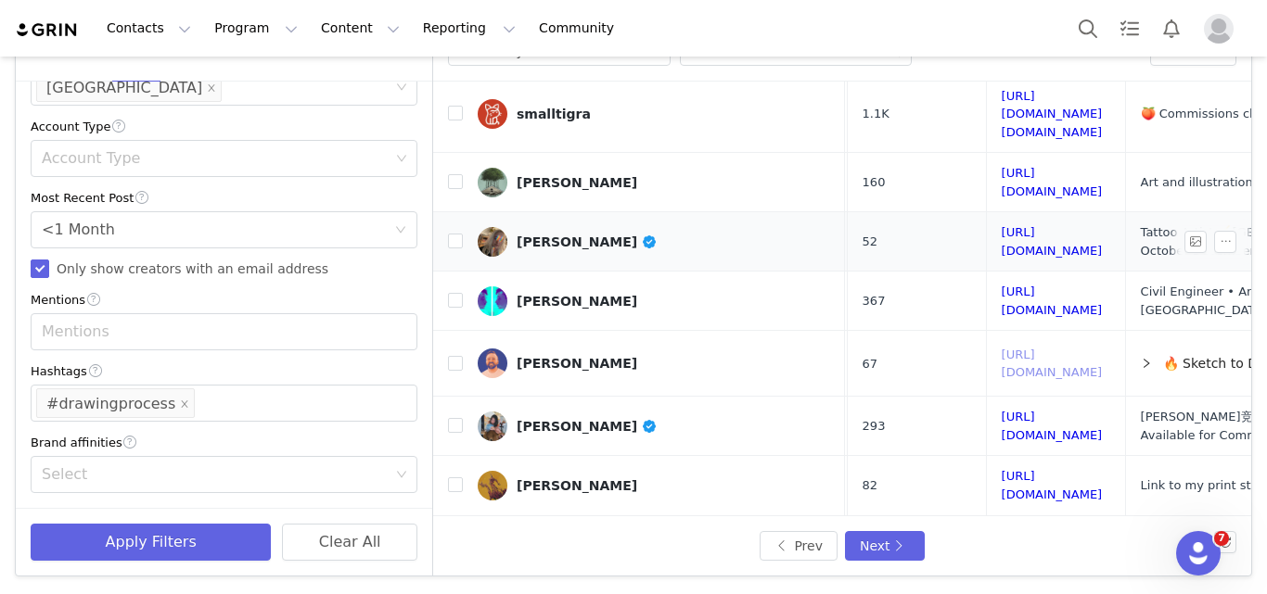
scroll to position [633, 294]
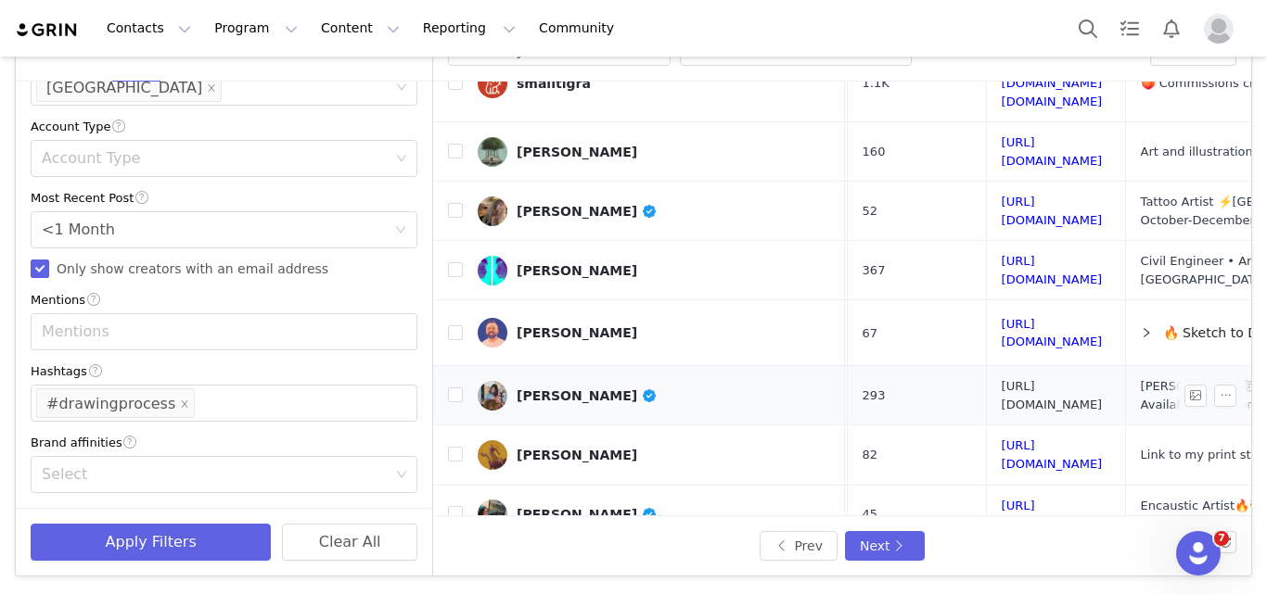
click at [1002, 379] on link "[URL][DOMAIN_NAME]" at bounding box center [1052, 395] width 101 height 32
click at [1002, 439] on link "[URL][DOMAIN_NAME]" at bounding box center [1052, 455] width 101 height 32
click at [1002, 499] on link "[URL][DOMAIN_NAME]" at bounding box center [1052, 515] width 101 height 32
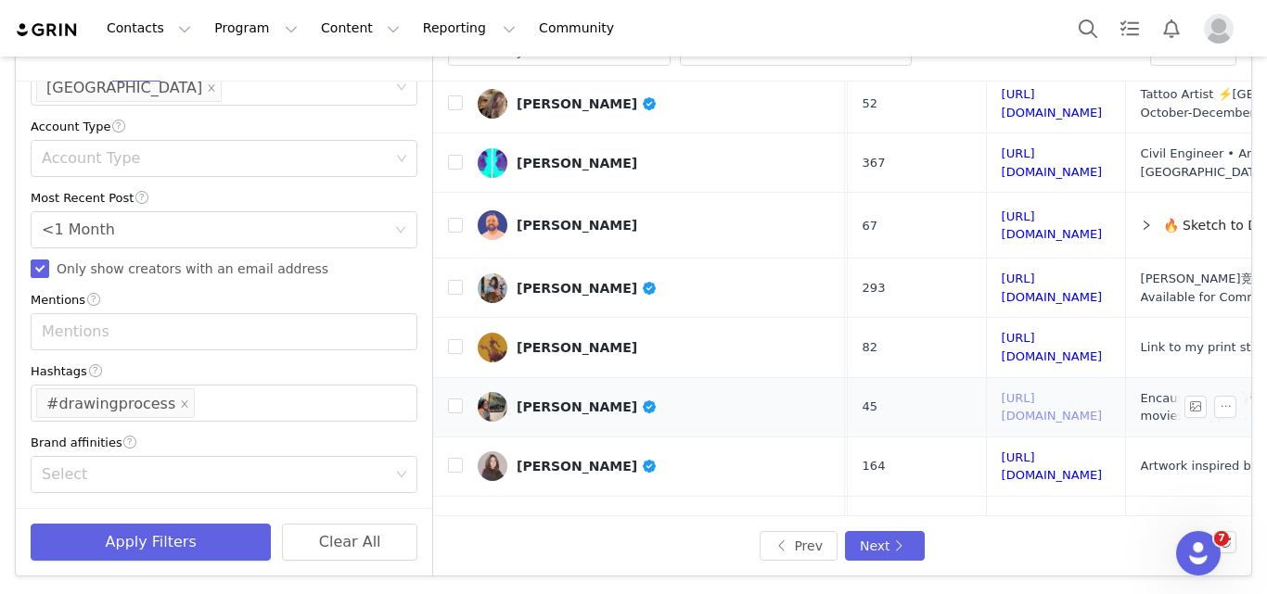
scroll to position [754, 294]
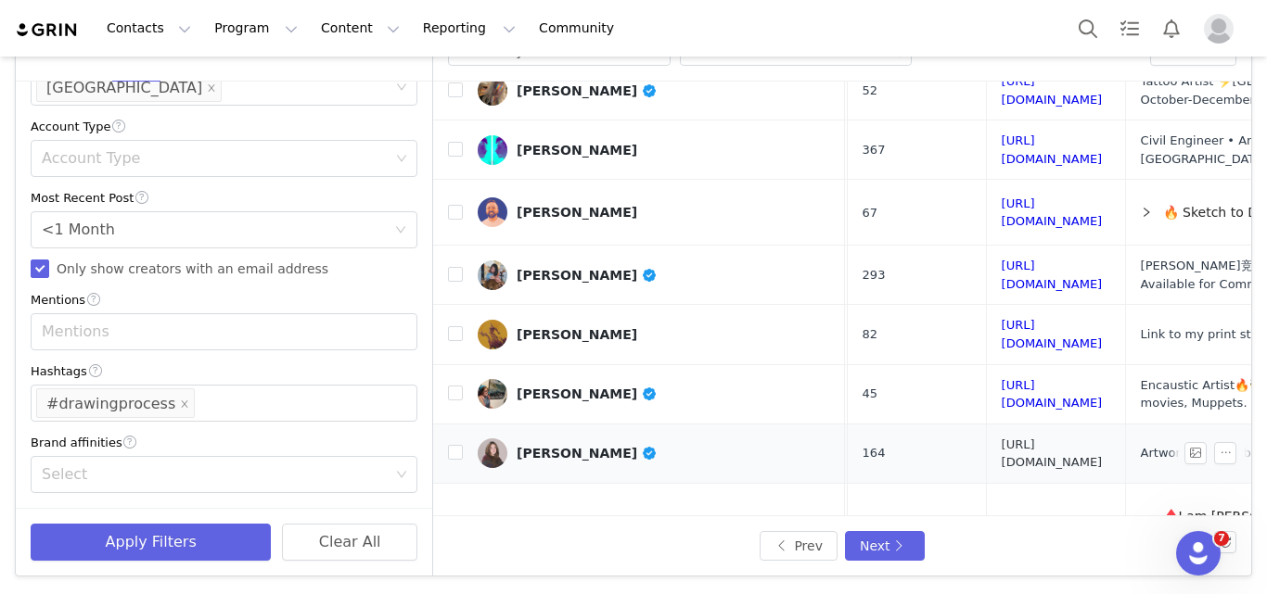
click at [1002, 438] on link "[URL][DOMAIN_NAME]" at bounding box center [1052, 454] width 101 height 32
click at [535, 446] on div "[PERSON_NAME]" at bounding box center [587, 453] width 141 height 15
click at [512, 439] on link "[PERSON_NAME]" at bounding box center [654, 454] width 352 height 30
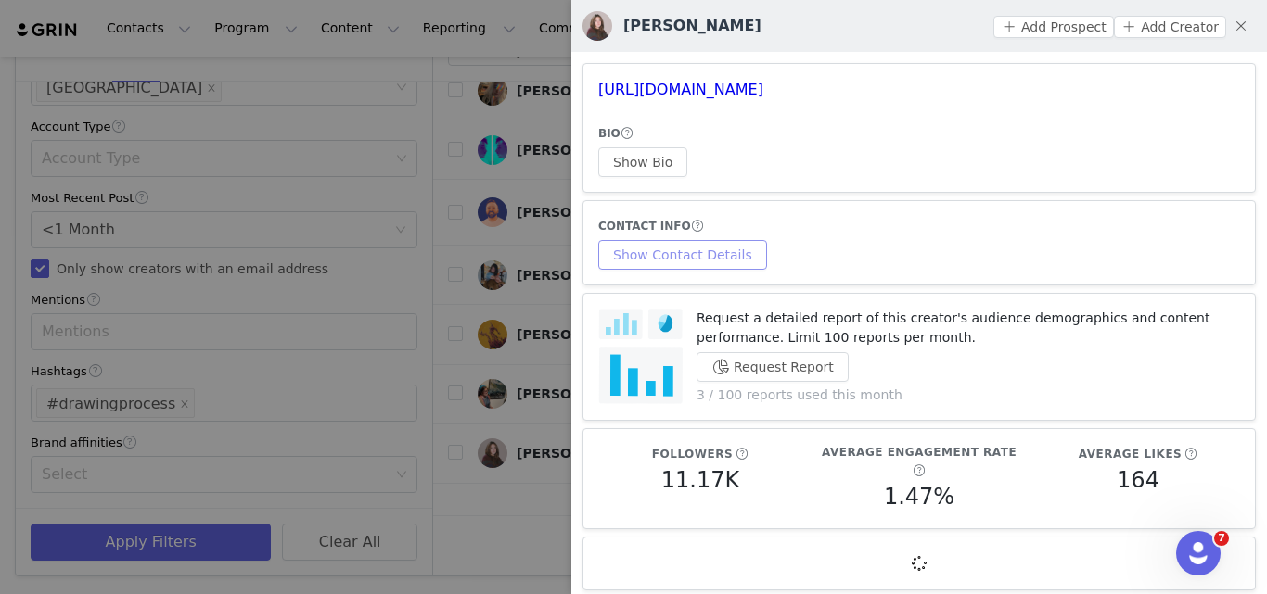
click at [705, 266] on button "Show Contact Details" at bounding box center [682, 255] width 169 height 30
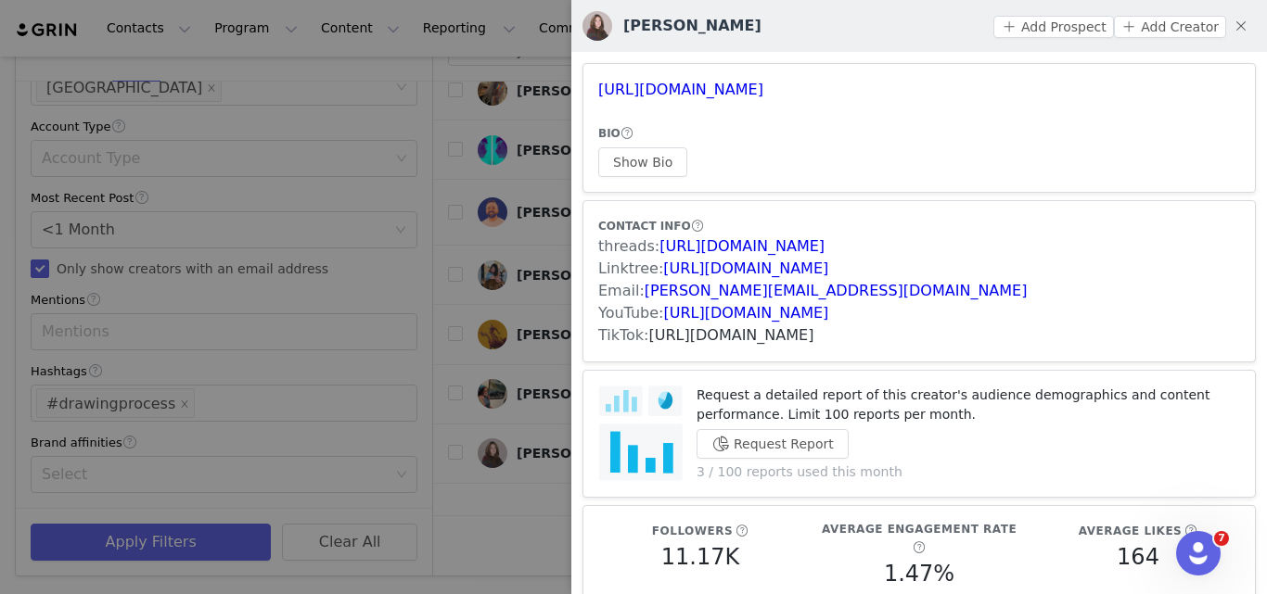
click at [777, 333] on link "[URL][DOMAIN_NAME]" at bounding box center [731, 335] width 165 height 18
click at [533, 247] on div at bounding box center [633, 297] width 1267 height 594
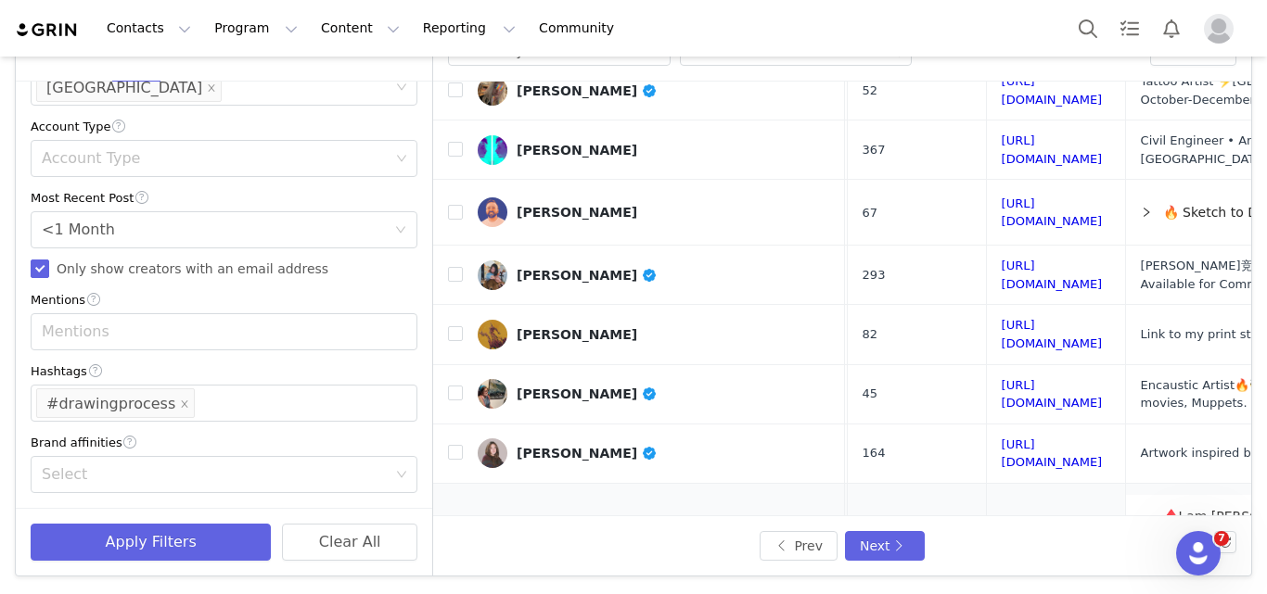
click at [1002, 520] on link "[URL][DOMAIN_NAME]" at bounding box center [1052, 536] width 101 height 32
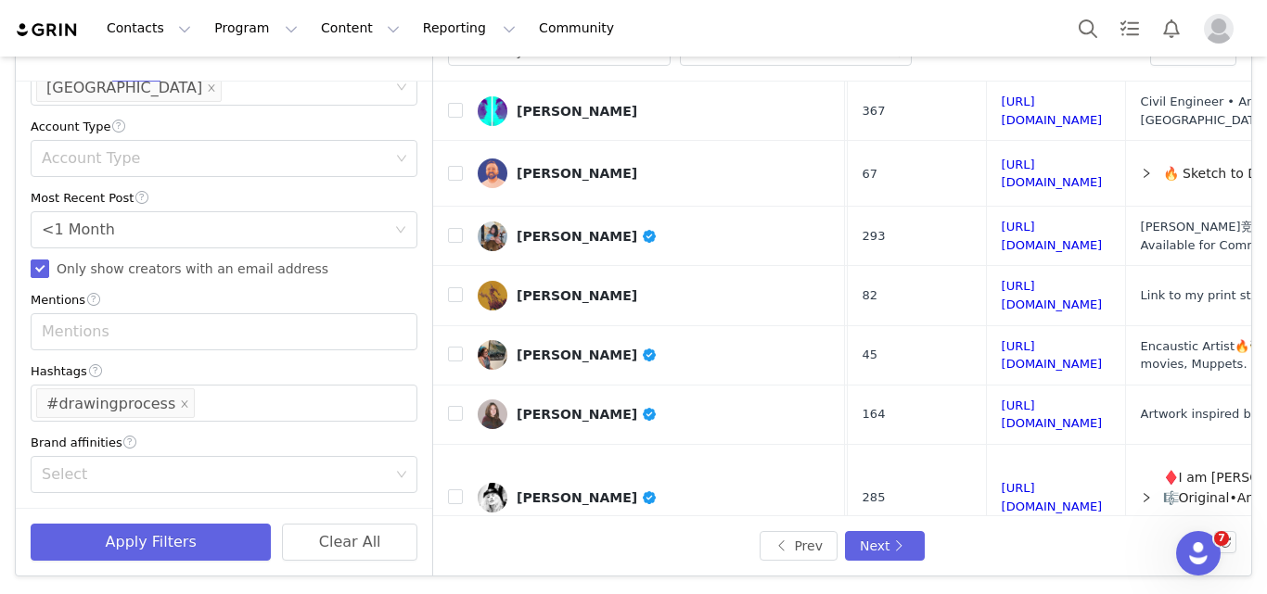
click at [1002, 565] on link "[URL][DOMAIN_NAME]" at bounding box center [1052, 581] width 101 height 32
click at [897, 543] on button "Next" at bounding box center [885, 546] width 80 height 30
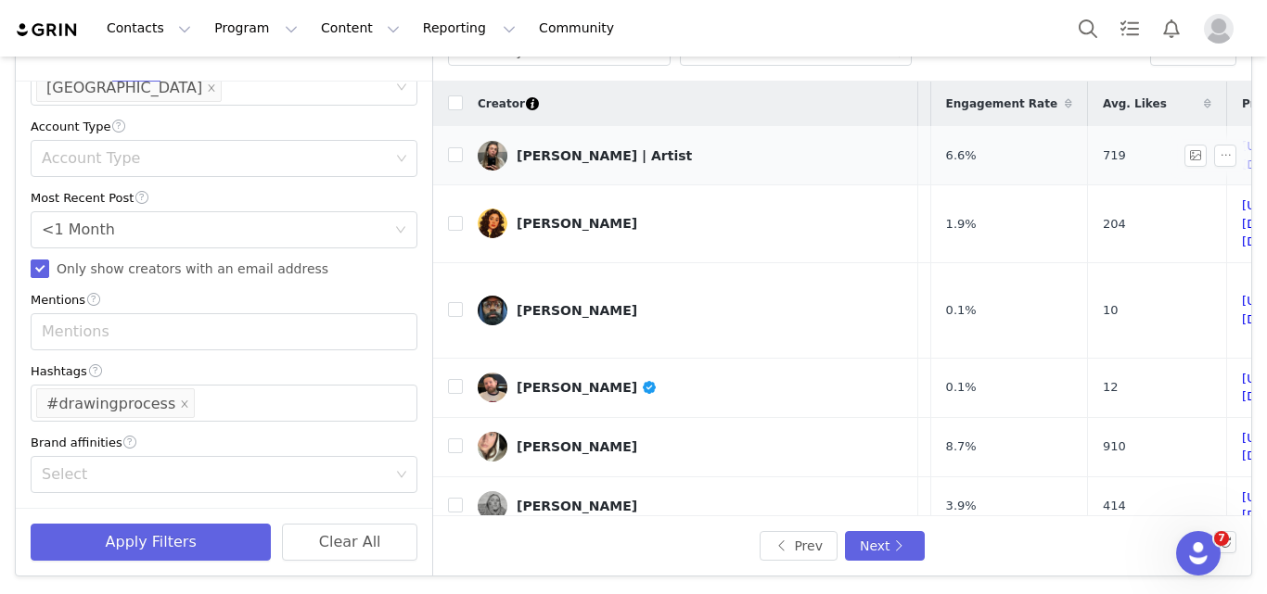
scroll to position [0, 157]
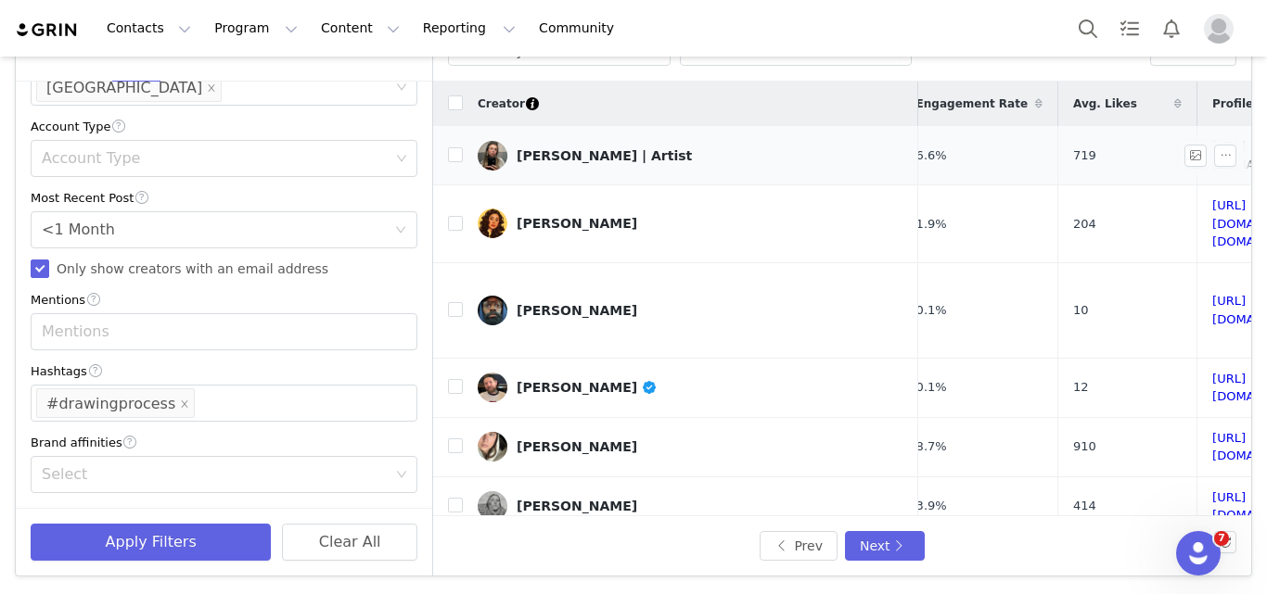
click at [1212, 152] on link "[URL][DOMAIN_NAME]" at bounding box center [1262, 155] width 101 height 32
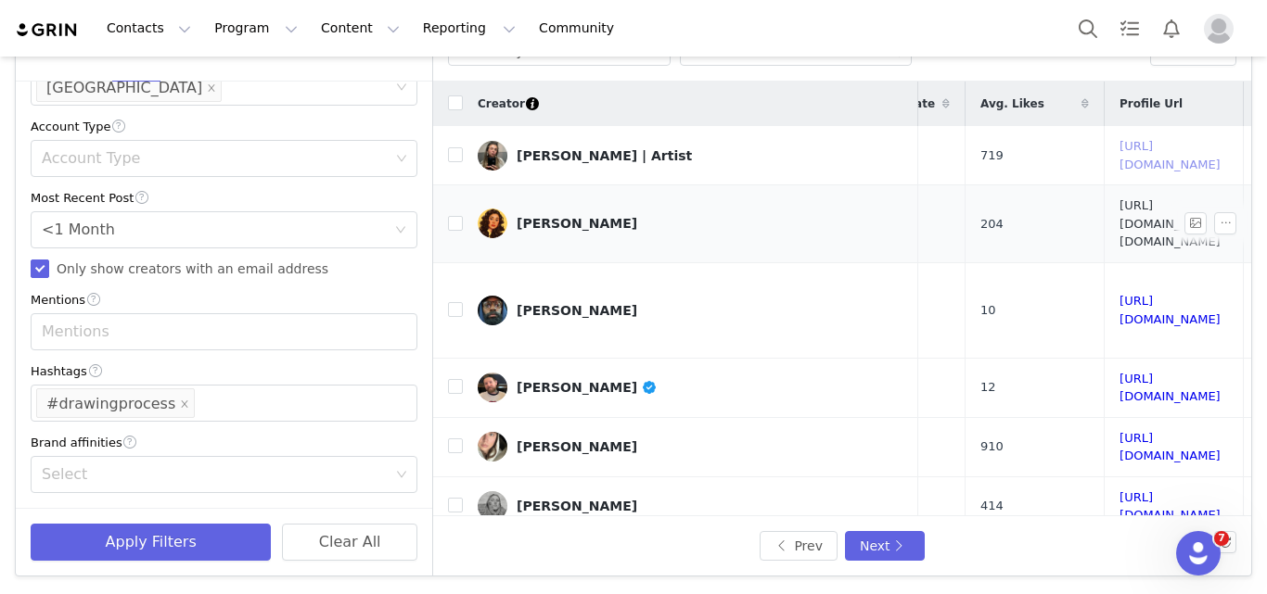
scroll to position [0, 282]
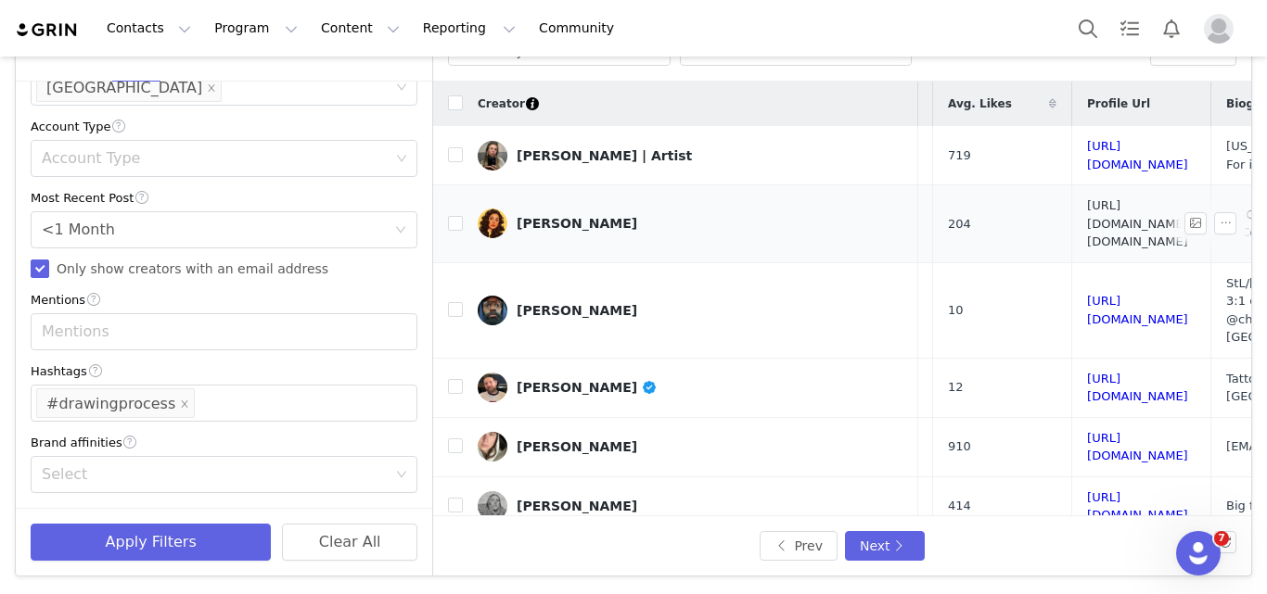
click at [1087, 211] on link "[URL][DOMAIN_NAME][DOMAIN_NAME]" at bounding box center [1137, 223] width 101 height 50
click at [1087, 294] on link "[URL][DOMAIN_NAME]" at bounding box center [1137, 310] width 101 height 32
click at [1087, 372] on link "[URL][DOMAIN_NAME]" at bounding box center [1137, 388] width 101 height 32
click at [1087, 431] on link "[URL][DOMAIN_NAME]" at bounding box center [1137, 447] width 101 height 32
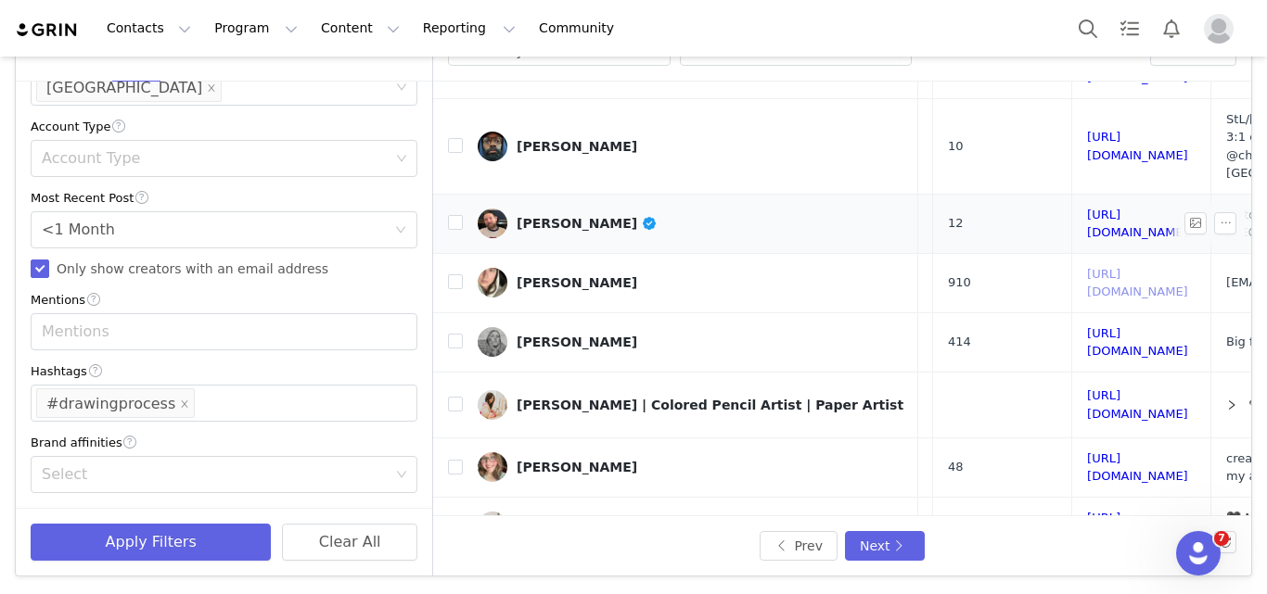
scroll to position [172, 282]
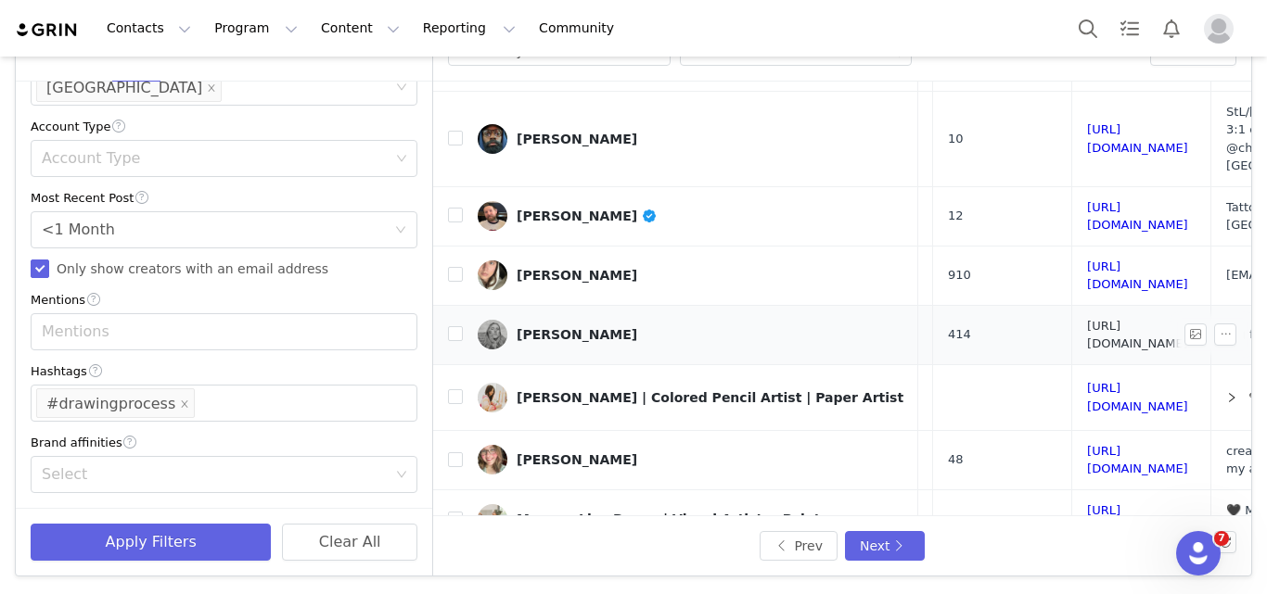
click at [1087, 319] on link "[URL][DOMAIN_NAME]" at bounding box center [1137, 335] width 101 height 32
click at [572, 327] on div "[PERSON_NAME]" at bounding box center [577, 334] width 121 height 15
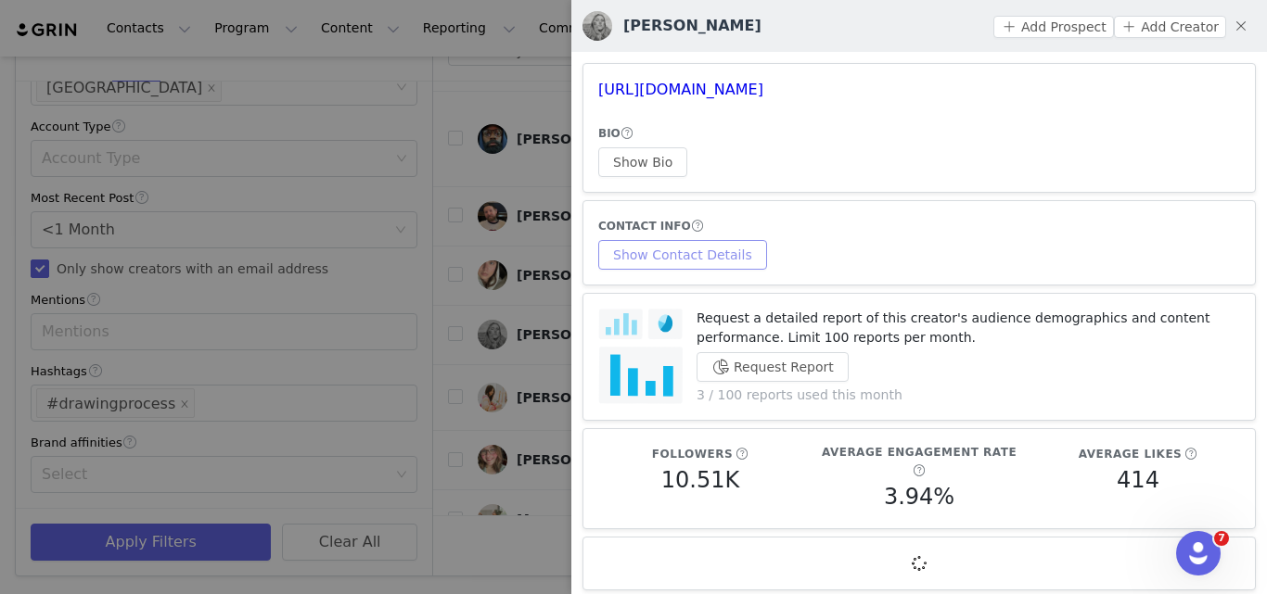
click at [709, 255] on button "Show Contact Details" at bounding box center [682, 255] width 169 height 30
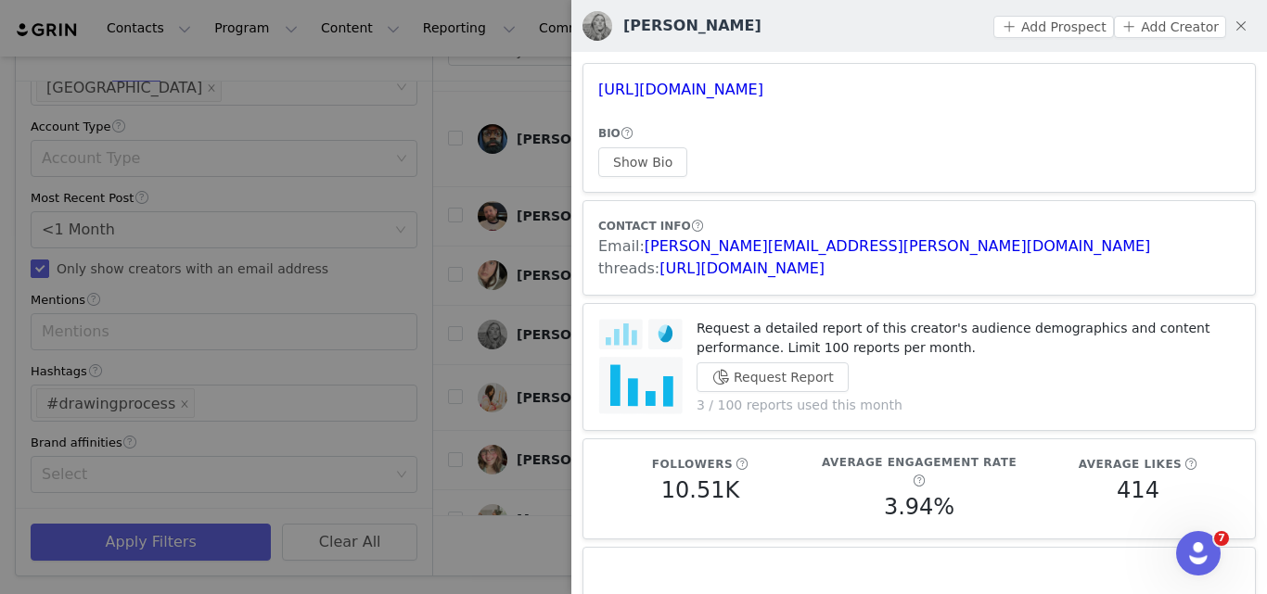
click at [529, 323] on div at bounding box center [633, 297] width 1267 height 594
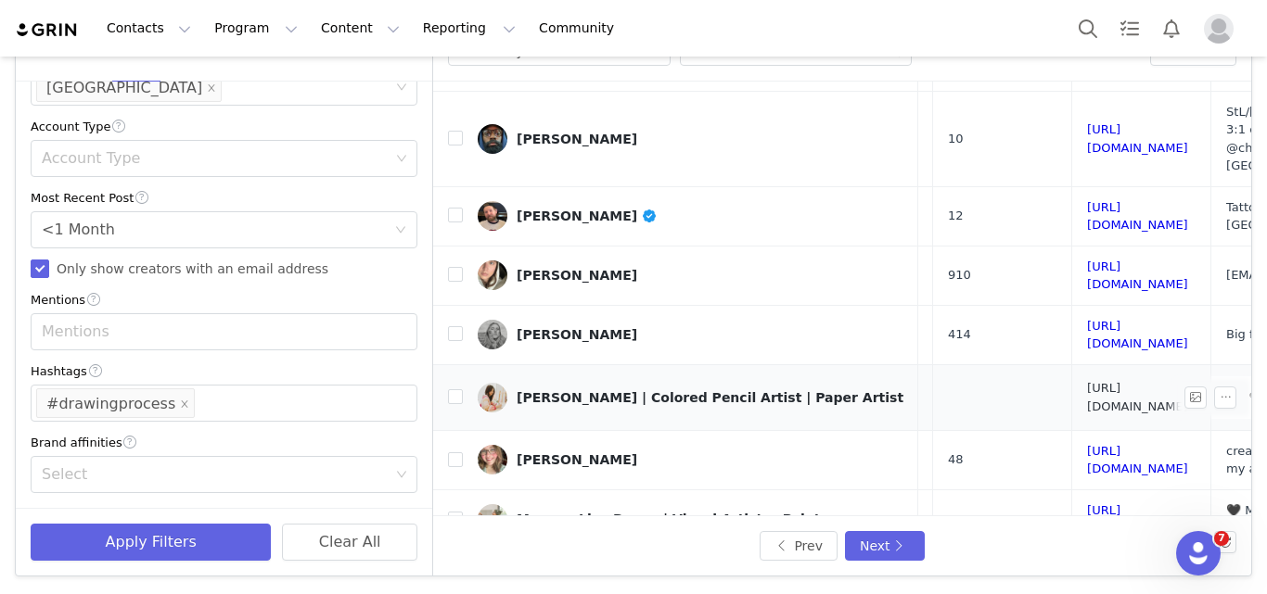
click at [1087, 381] on link "[URL][DOMAIN_NAME]" at bounding box center [1137, 397] width 101 height 32
click at [1087, 444] on link "[URL][DOMAIN_NAME]" at bounding box center [1137, 460] width 101 height 32
click at [1087, 504] on link "[URL][DOMAIN_NAME]" at bounding box center [1137, 520] width 101 height 32
click at [625, 512] on div "Momma Lips Draws | Visual Artist + Painter" at bounding box center [676, 519] width 319 height 15
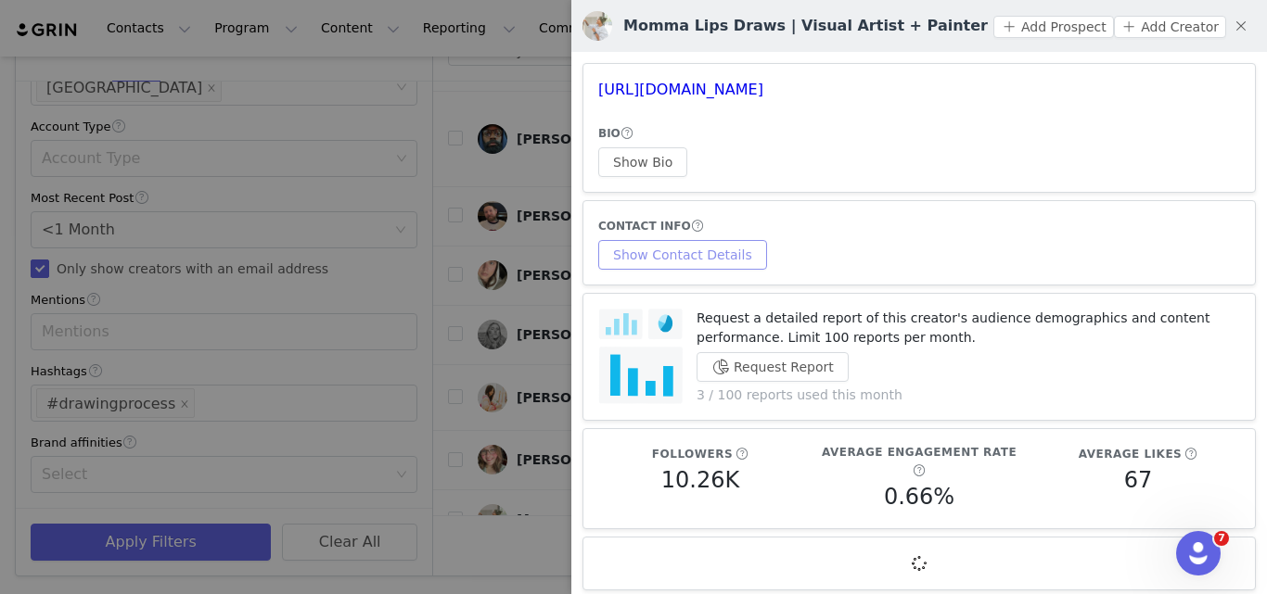
click at [708, 246] on button "Show Contact Details" at bounding box center [682, 255] width 169 height 30
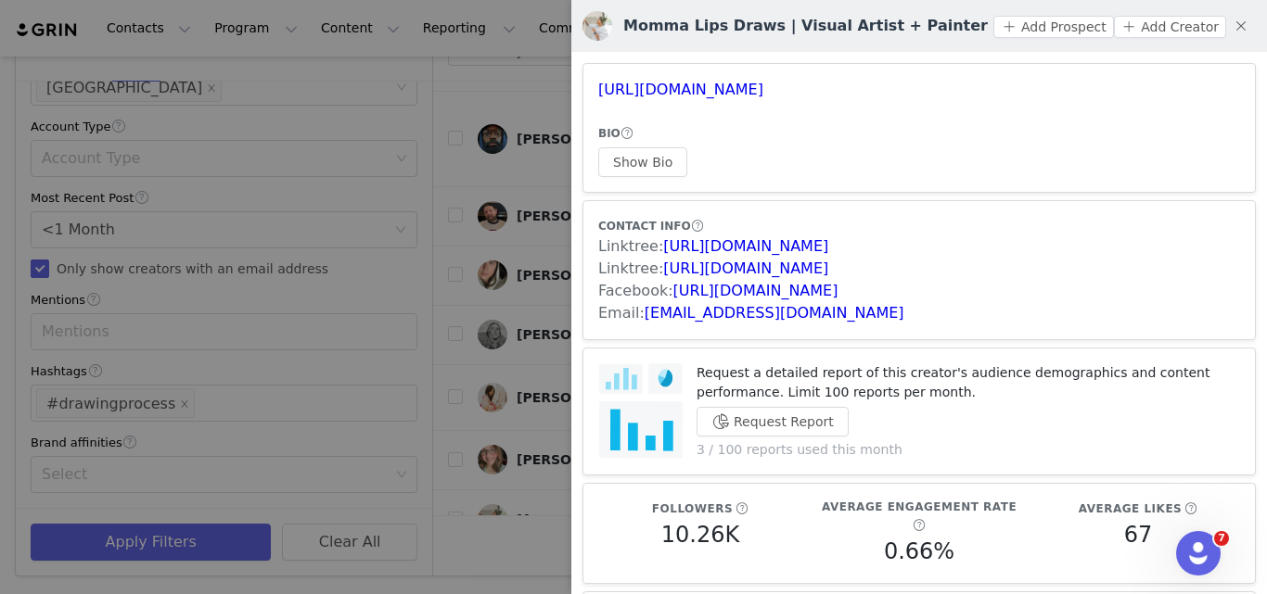
click at [522, 335] on div at bounding box center [633, 297] width 1267 height 594
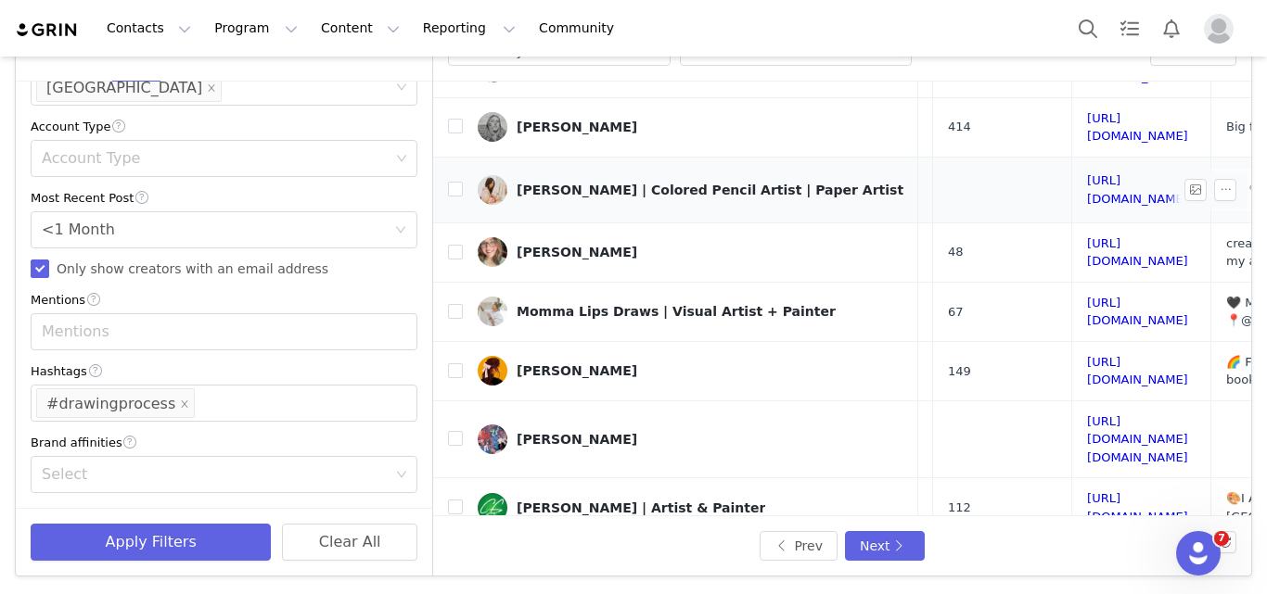
scroll to position [383, 282]
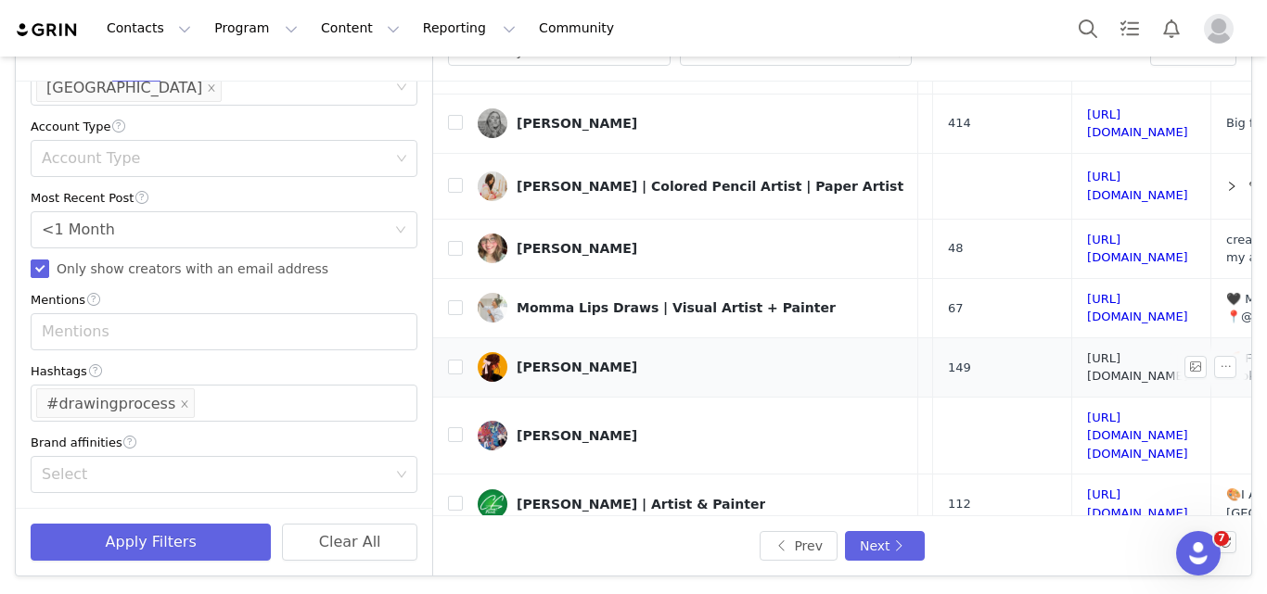
click at [1087, 351] on link "[URL][DOMAIN_NAME]" at bounding box center [1137, 367] width 101 height 32
click at [591, 360] on div "[PERSON_NAME]" at bounding box center [577, 367] width 121 height 15
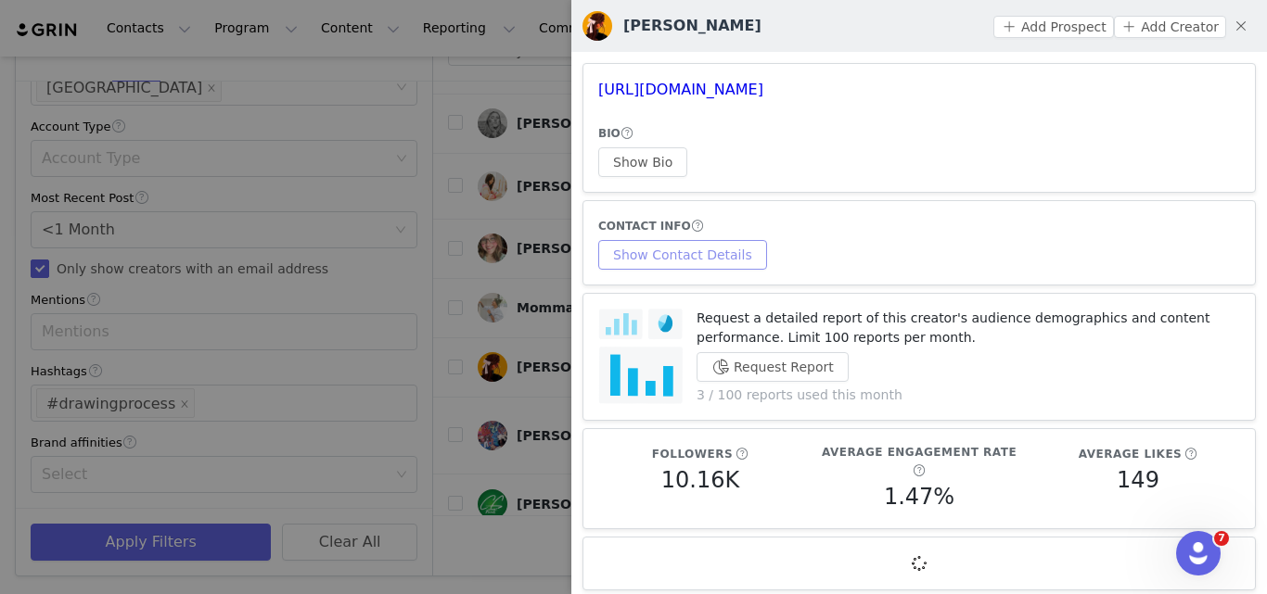
click at [652, 265] on button "Show Contact Details" at bounding box center [682, 255] width 169 height 30
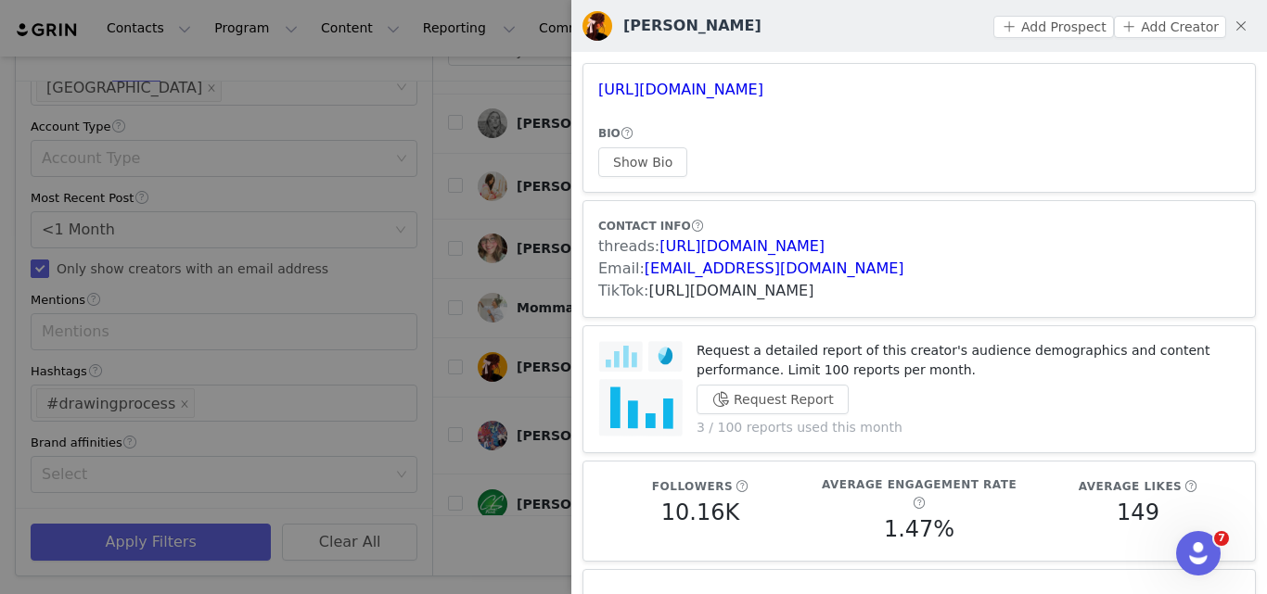
click at [732, 289] on link "[URL][DOMAIN_NAME]" at bounding box center [731, 291] width 165 height 18
drag, startPoint x: 498, startPoint y: 319, endPoint x: 1054, endPoint y: 230, distance: 562.6
click at [1054, 230] on div "CONTACT INFO" at bounding box center [919, 225] width 642 height 19
click at [548, 204] on div at bounding box center [633, 297] width 1267 height 594
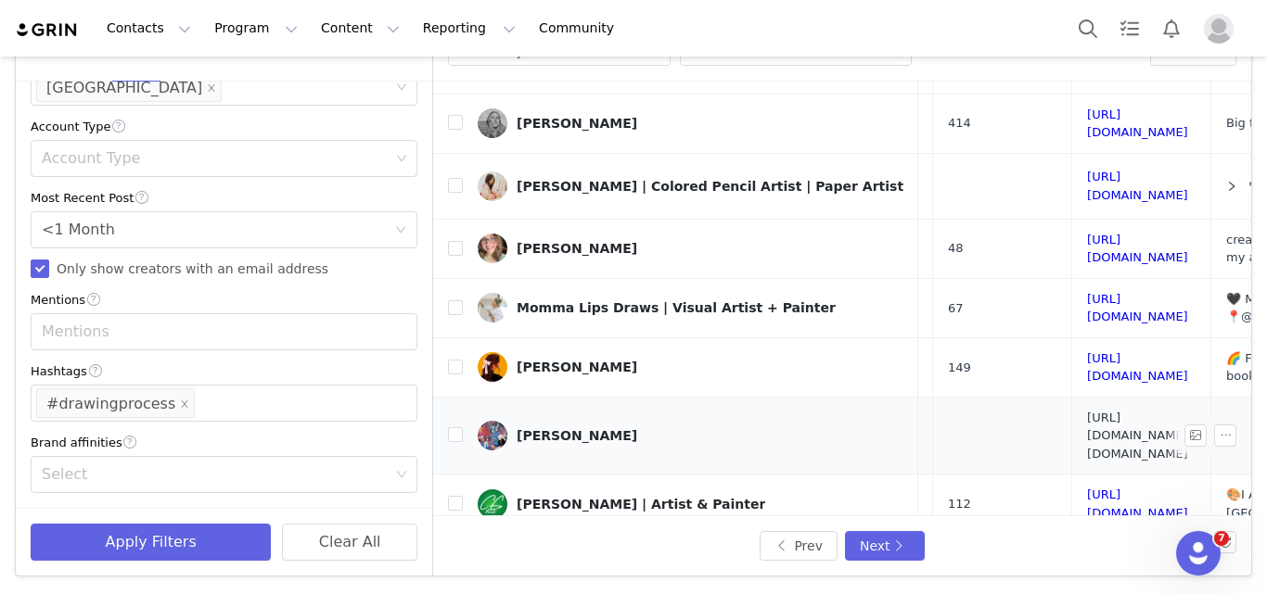
click at [1087, 411] on link "[URL][DOMAIN_NAME][DOMAIN_NAME]" at bounding box center [1137, 436] width 101 height 50
click at [1087, 488] on link "[URL][DOMAIN_NAME]" at bounding box center [1137, 504] width 101 height 32
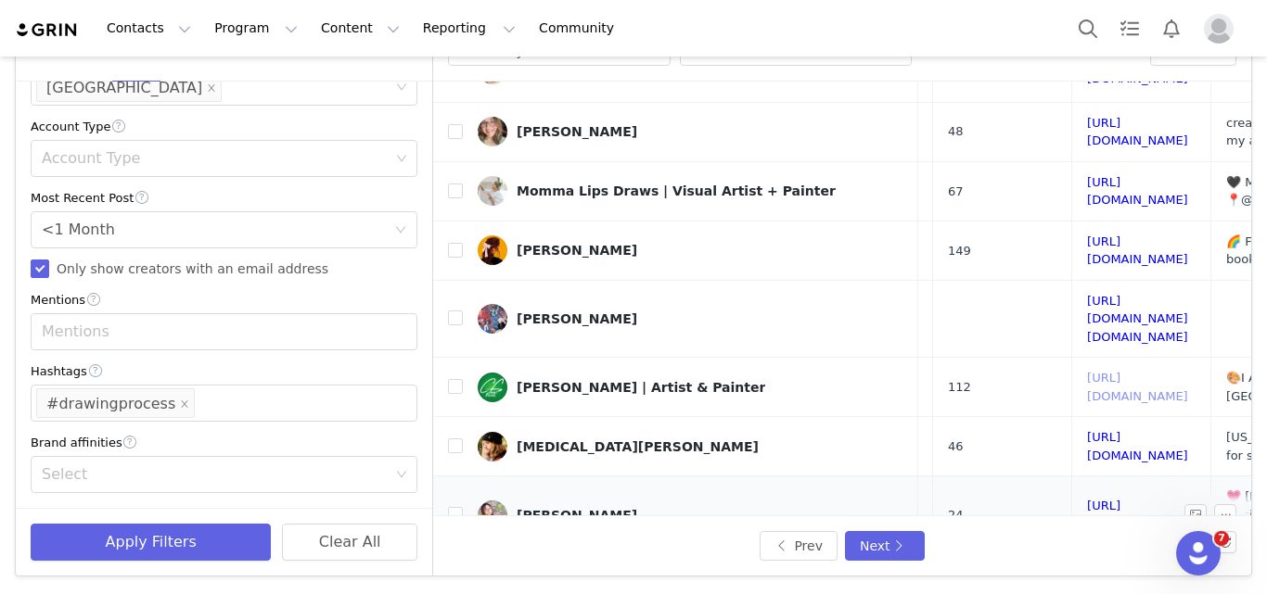
scroll to position [522, 282]
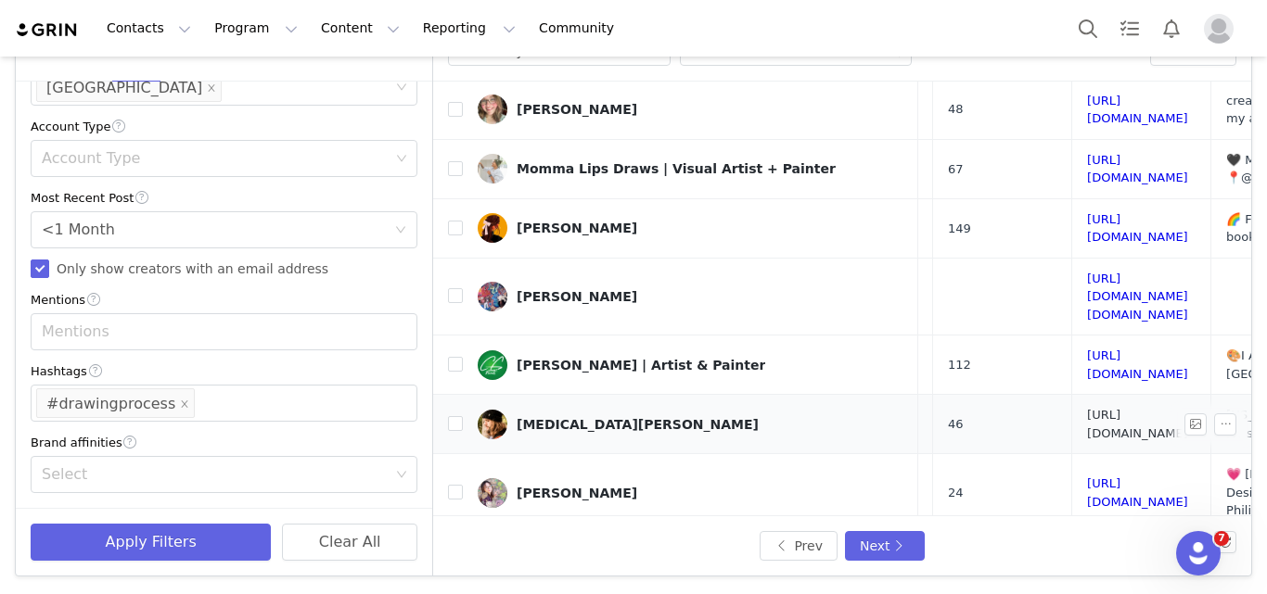
click at [1087, 408] on link "[URL][DOMAIN_NAME]" at bounding box center [1137, 424] width 101 height 32
click at [1087, 477] on link "[URL][DOMAIN_NAME]" at bounding box center [1137, 493] width 101 height 32
click at [594, 486] on div "[PERSON_NAME]" at bounding box center [577, 493] width 121 height 15
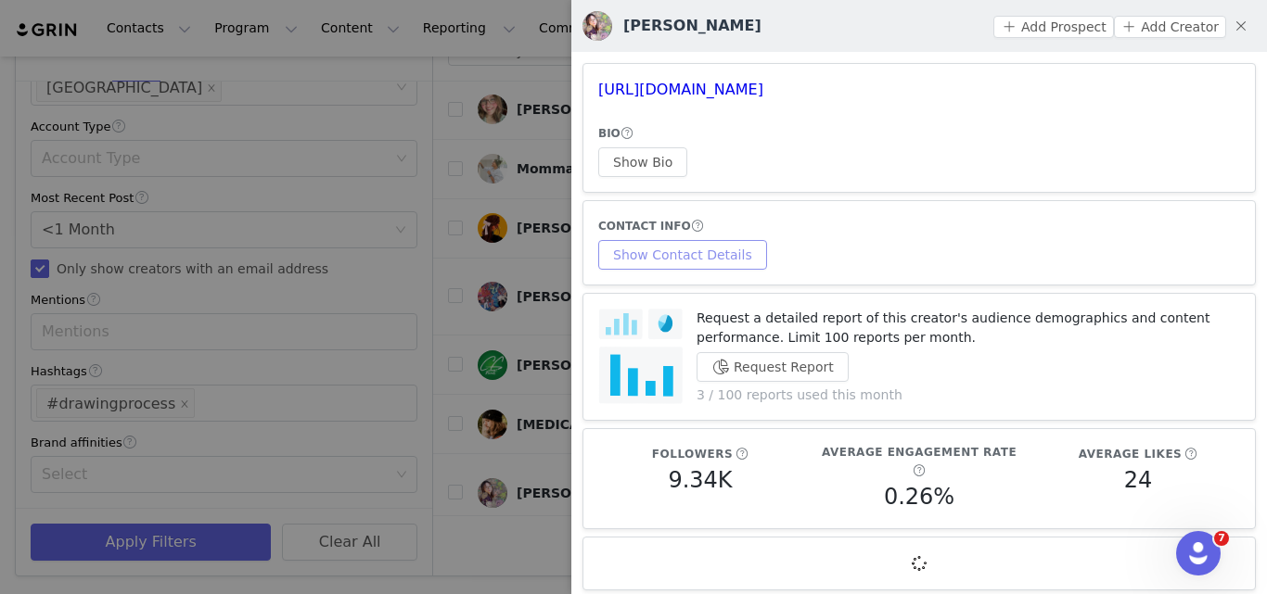
click at [689, 254] on button "Show Contact Details" at bounding box center [682, 255] width 169 height 30
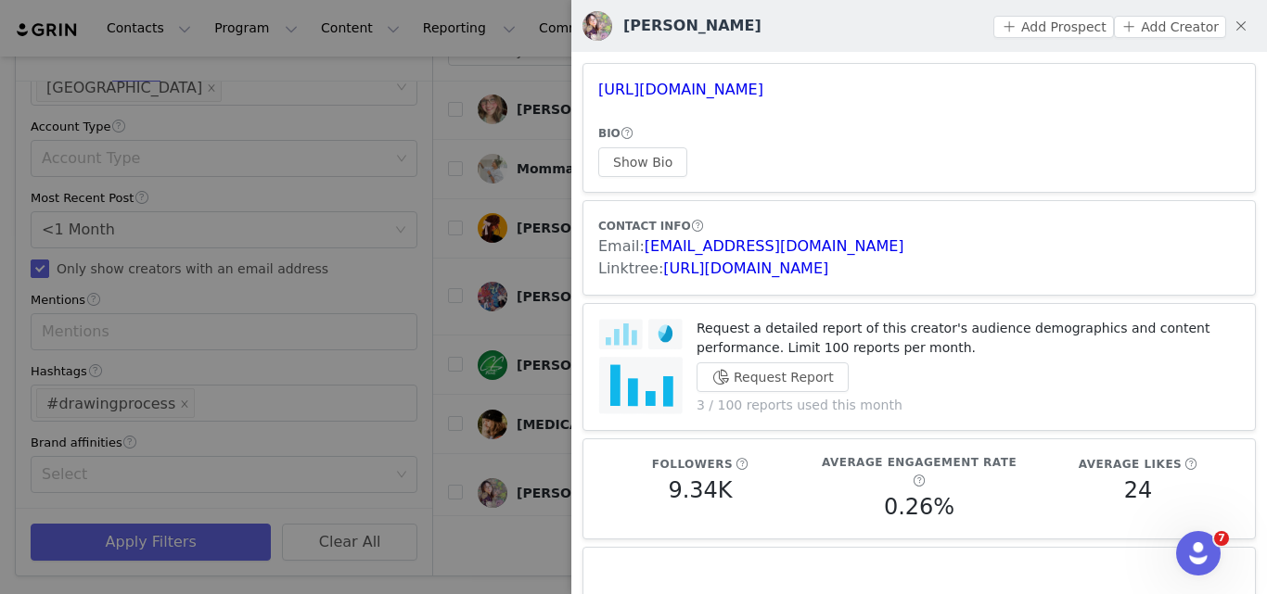
click at [513, 297] on div at bounding box center [633, 297] width 1267 height 594
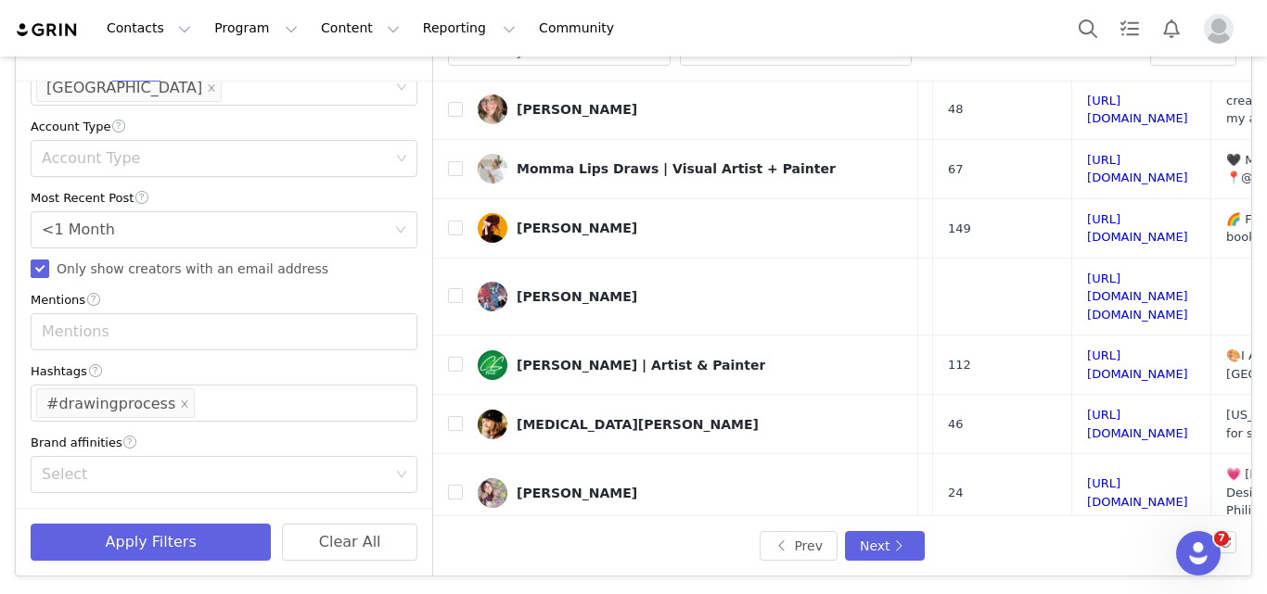
click at [1087, 545] on link "[URL][DOMAIN_NAME]" at bounding box center [1137, 561] width 101 height 32
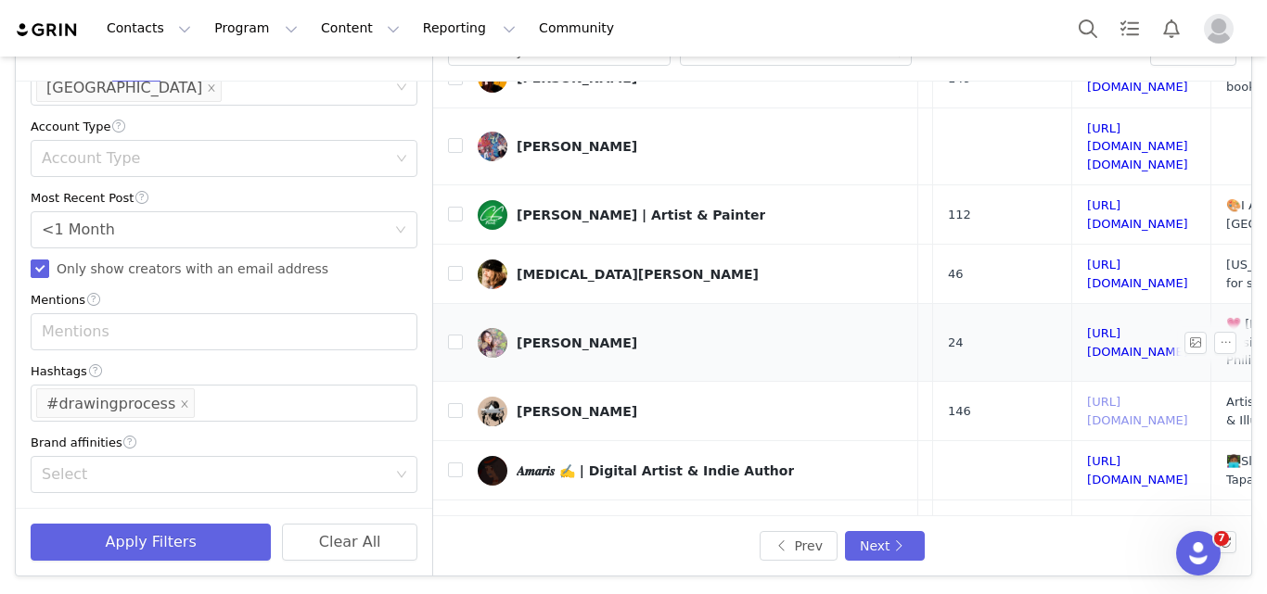
scroll to position [726, 282]
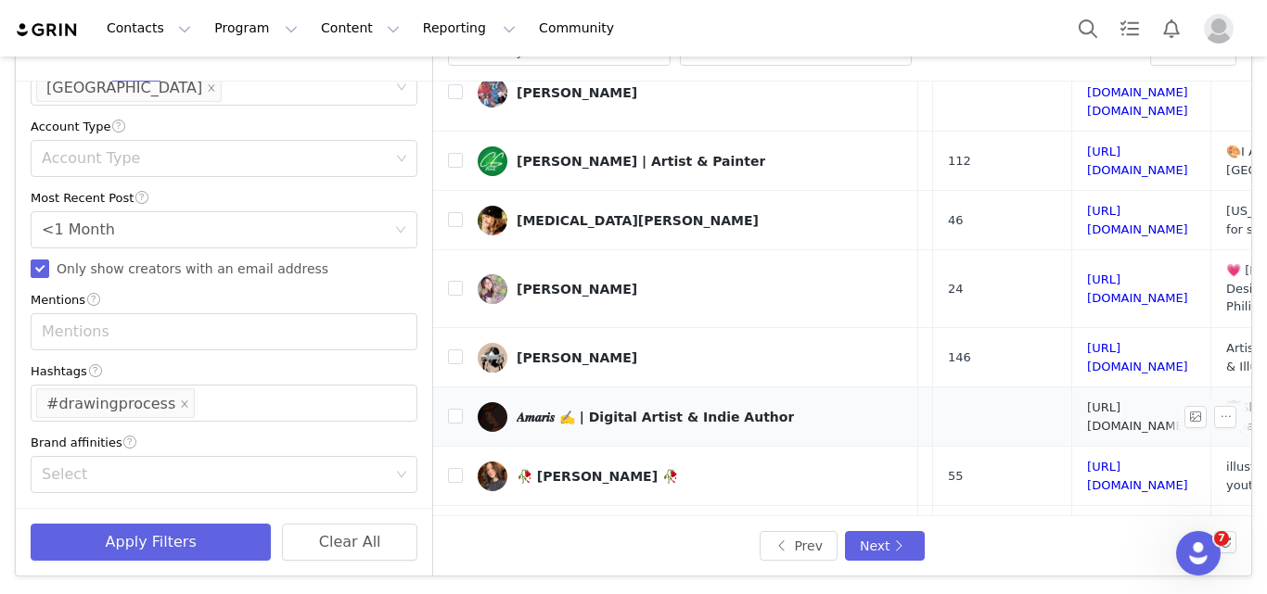
click at [1087, 401] on link "[URL][DOMAIN_NAME]" at bounding box center [1137, 417] width 101 height 32
click at [1087, 460] on link "[URL][DOMAIN_NAME]" at bounding box center [1137, 476] width 101 height 32
click at [1087, 519] on link "[URL][DOMAIN_NAME]" at bounding box center [1137, 535] width 101 height 32
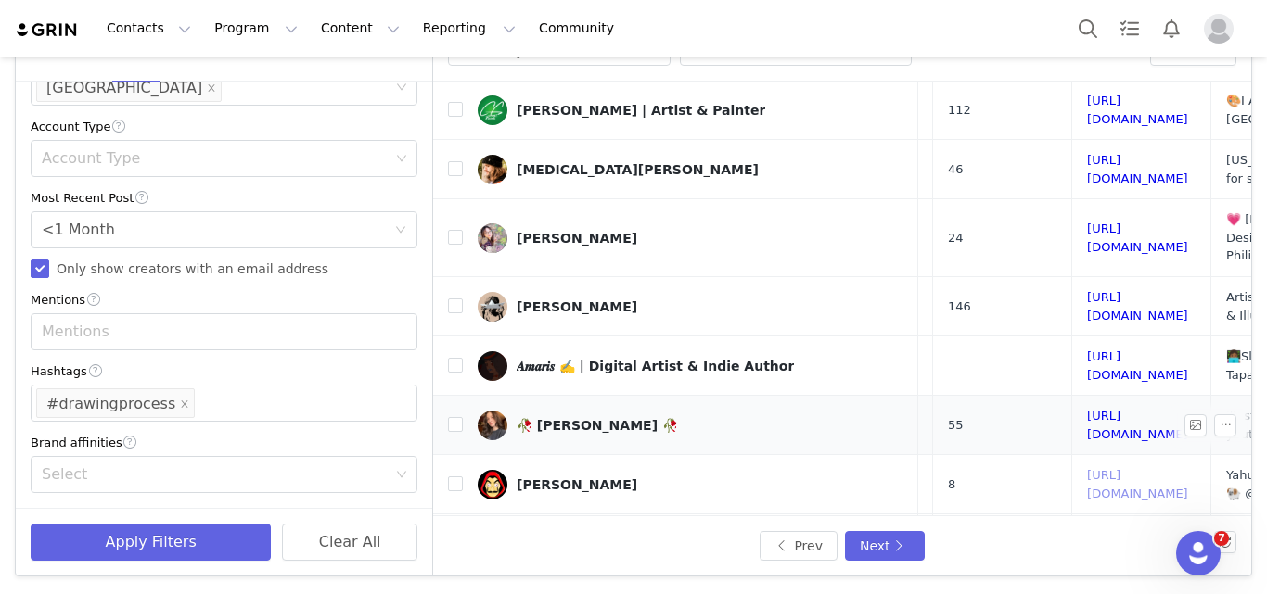
scroll to position [785, 282]
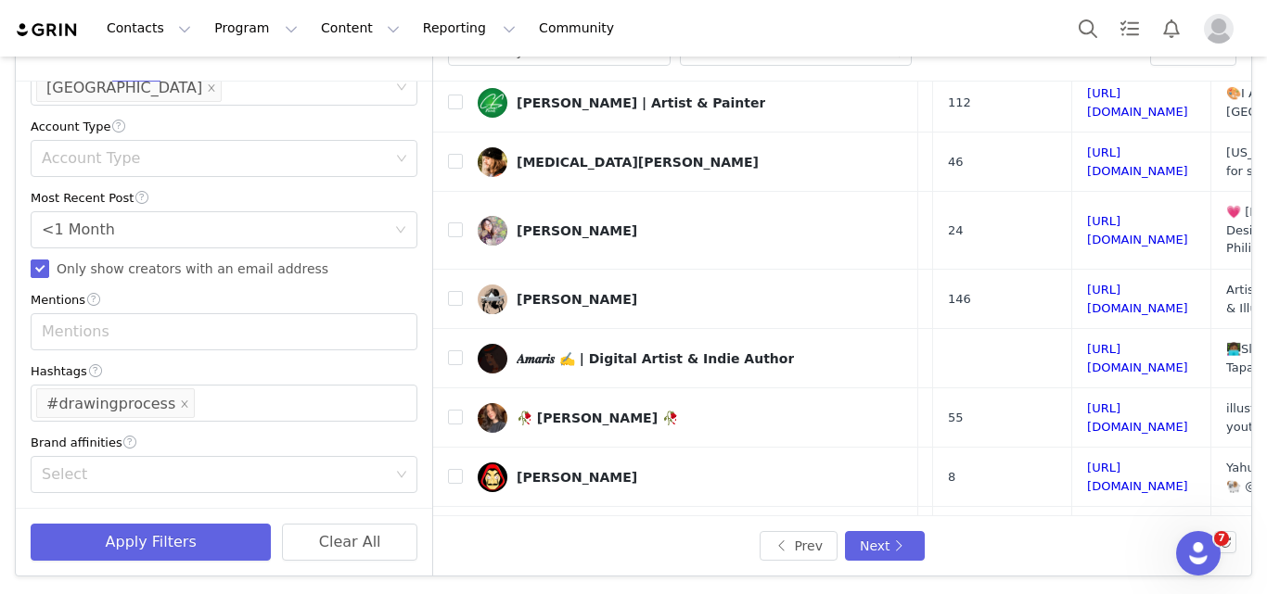
click at [1087, 580] on link "[URL][DOMAIN_NAME]" at bounding box center [1137, 596] width 101 height 32
click at [884, 551] on button "Next" at bounding box center [885, 546] width 80 height 30
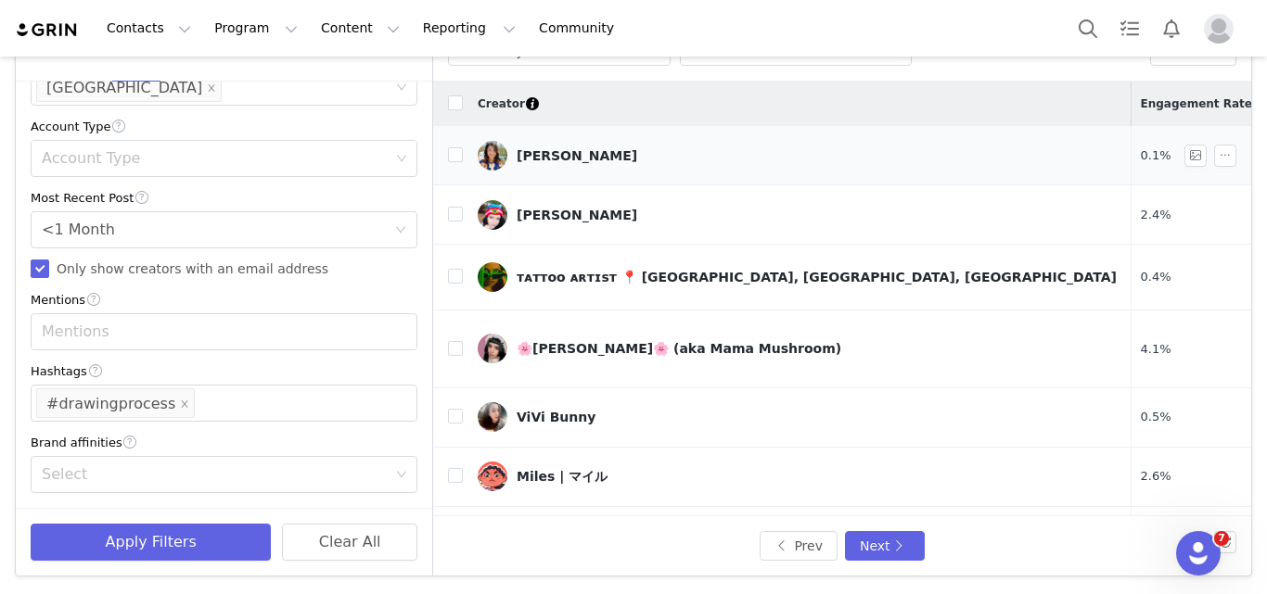
scroll to position [0, 147]
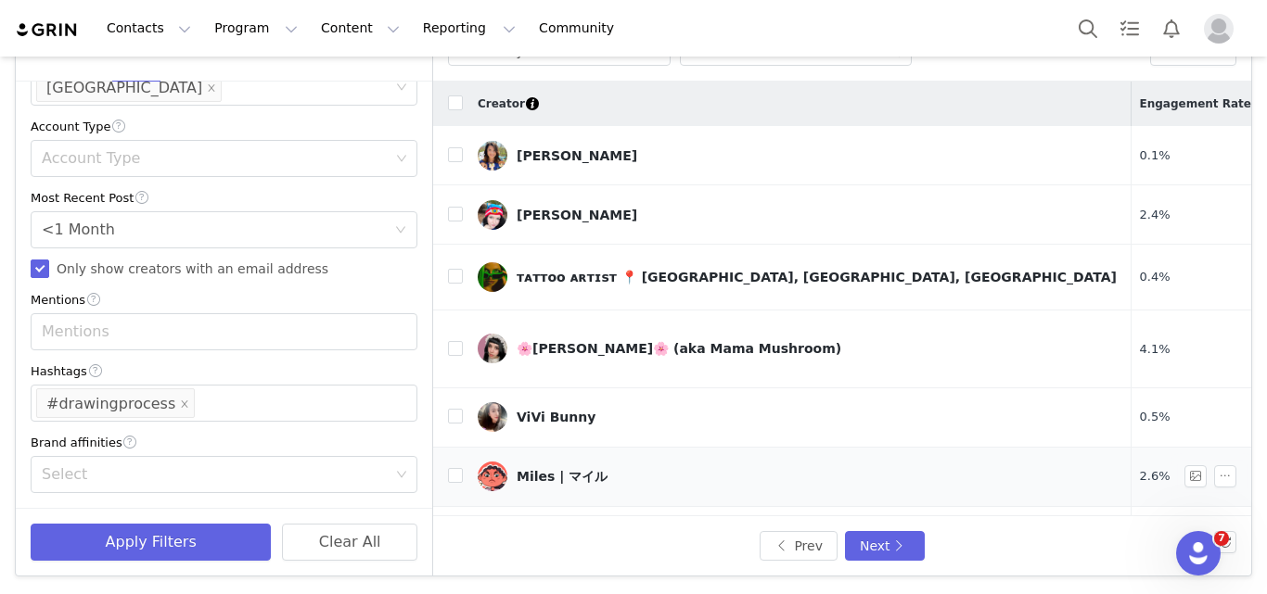
click at [542, 469] on div "Miles | マイル" at bounding box center [562, 476] width 91 height 15
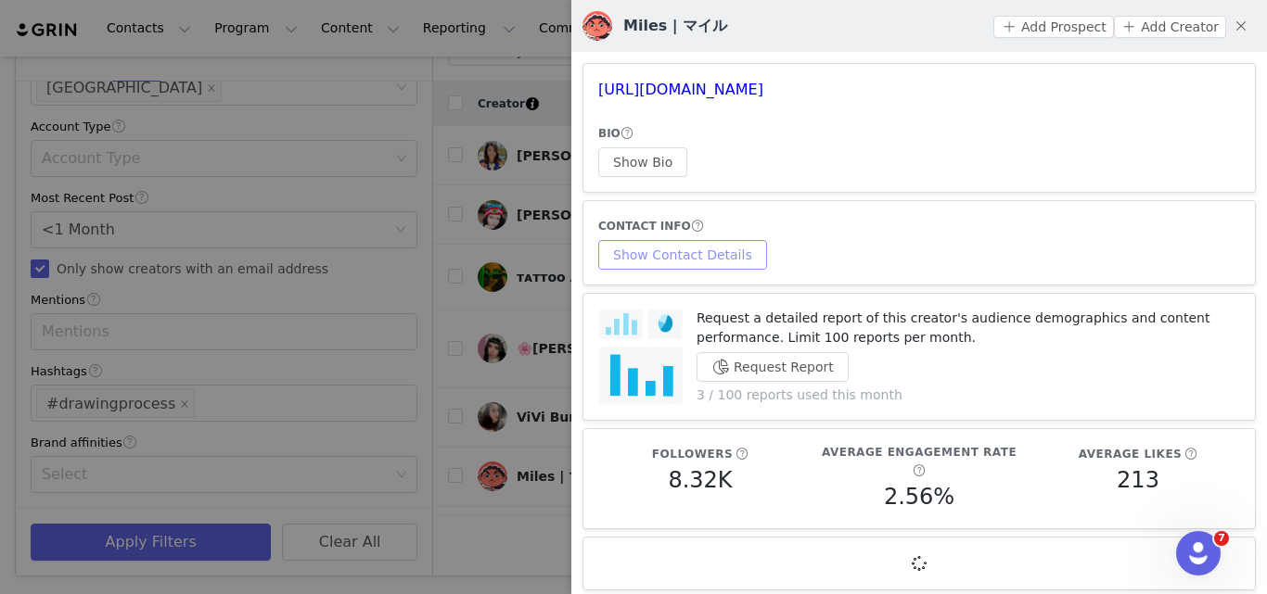
click at [709, 262] on button "Show Contact Details" at bounding box center [682, 255] width 169 height 30
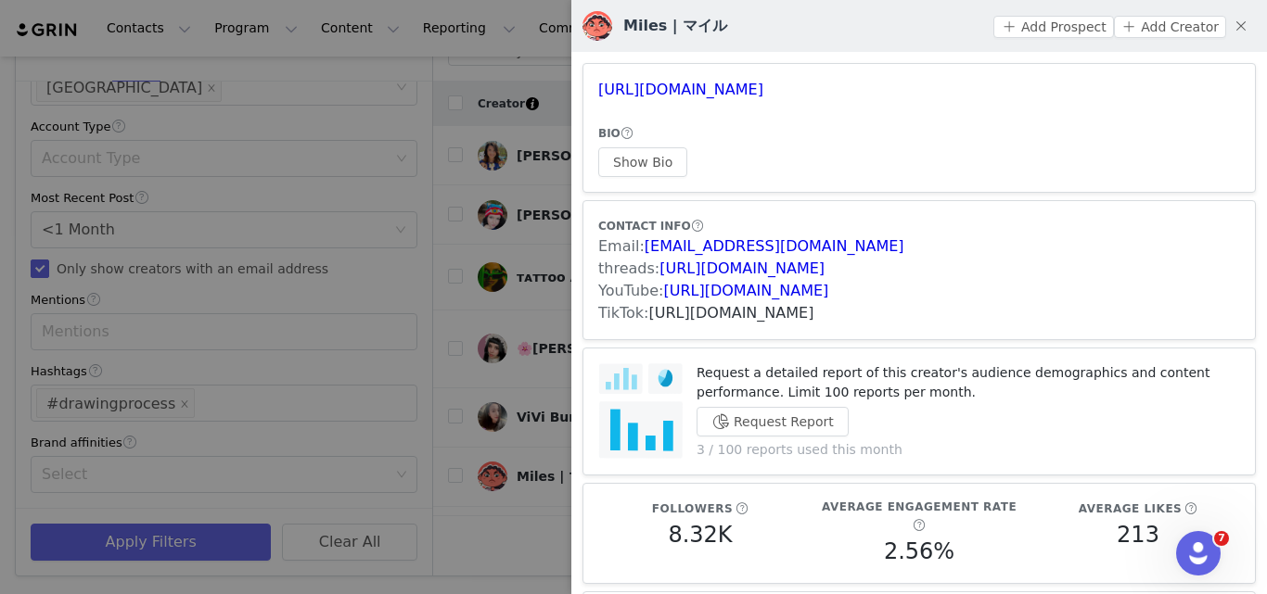
click at [708, 316] on link "[URL][DOMAIN_NAME]" at bounding box center [731, 313] width 165 height 18
click at [498, 300] on div at bounding box center [633, 297] width 1267 height 594
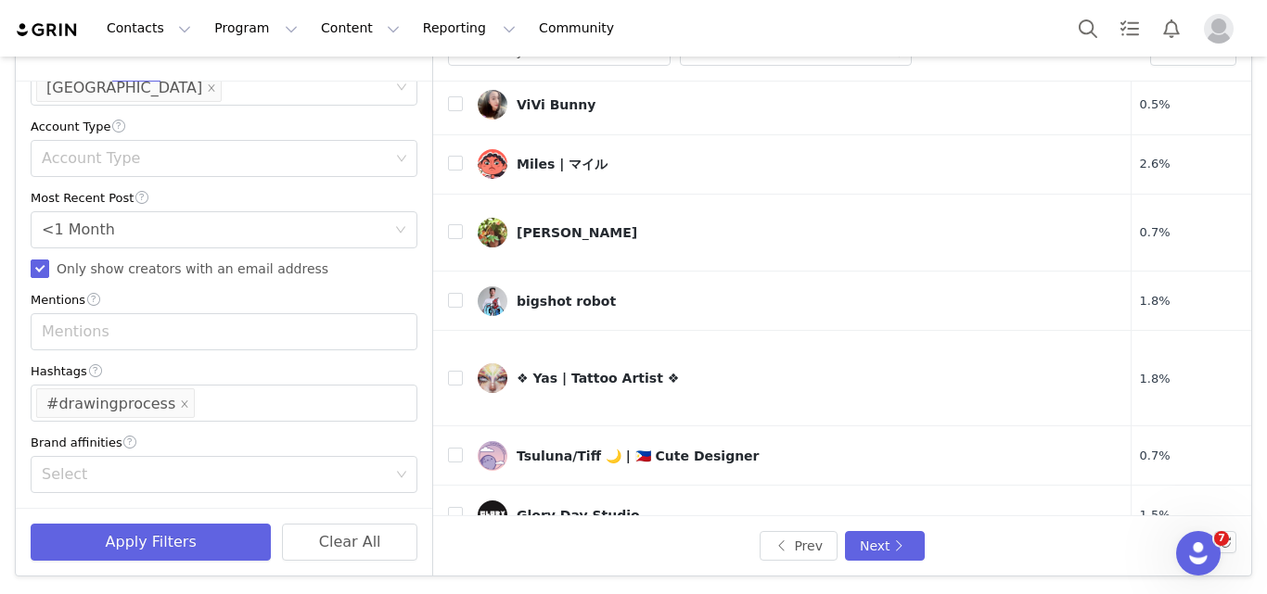
scroll to position [313, 147]
click at [567, 293] on div "bigshot robot" at bounding box center [566, 300] width 99 height 15
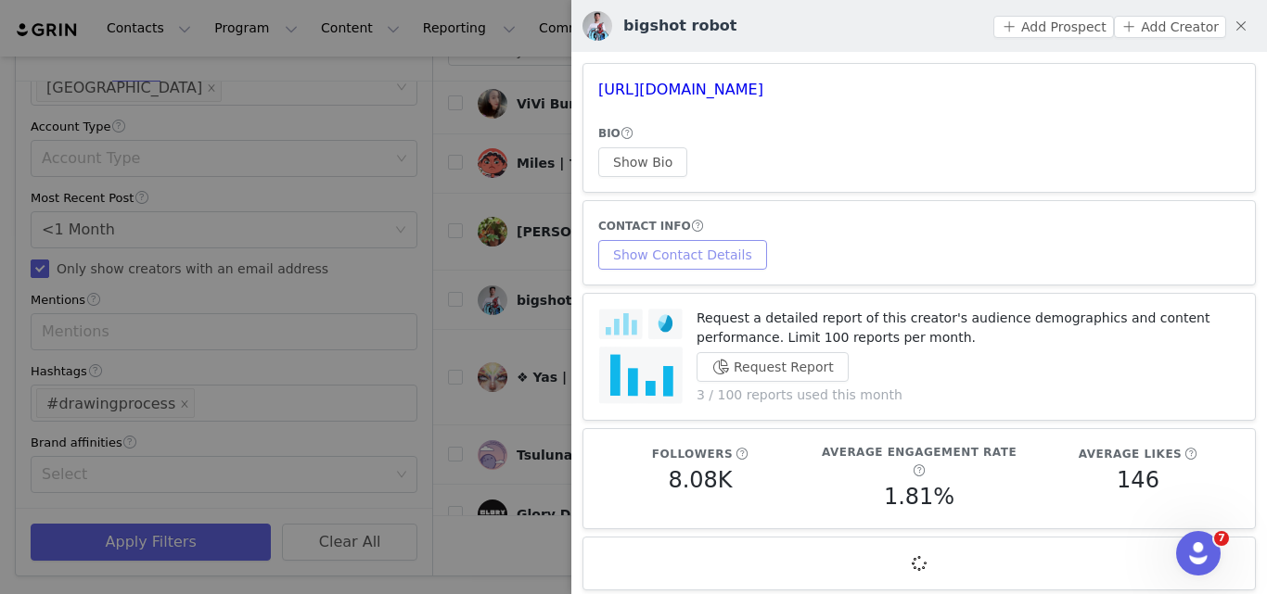
click at [694, 266] on button "Show Contact Details" at bounding box center [682, 255] width 169 height 30
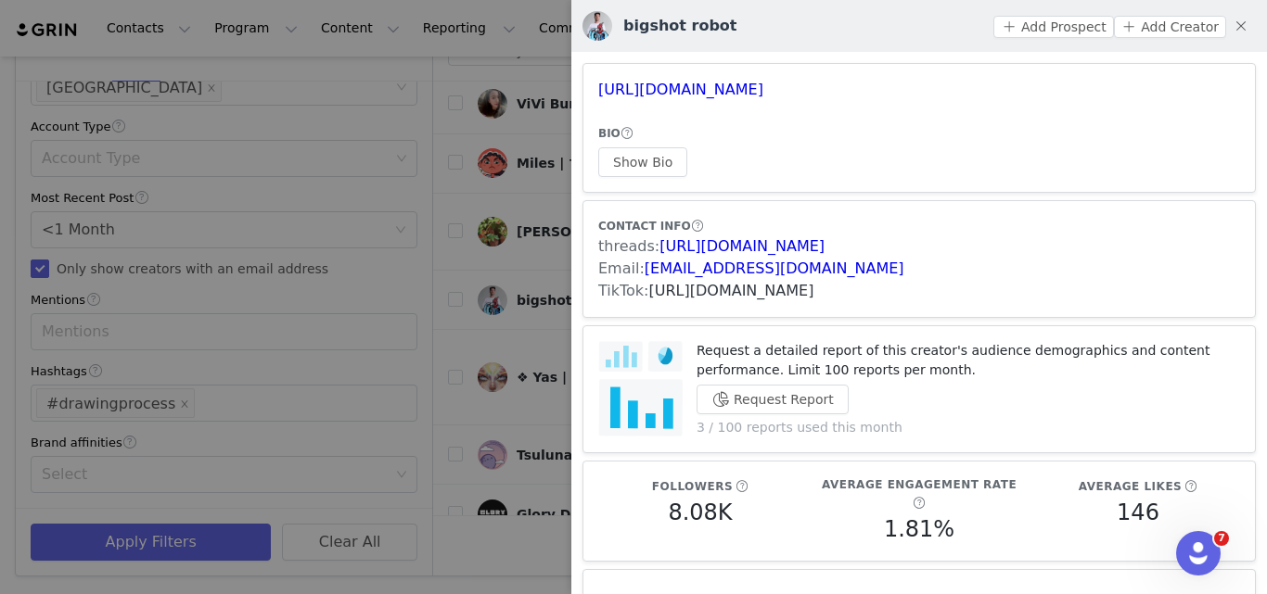
click at [711, 285] on link "[URL][DOMAIN_NAME]" at bounding box center [731, 291] width 165 height 18
click at [542, 313] on div at bounding box center [633, 297] width 1267 height 594
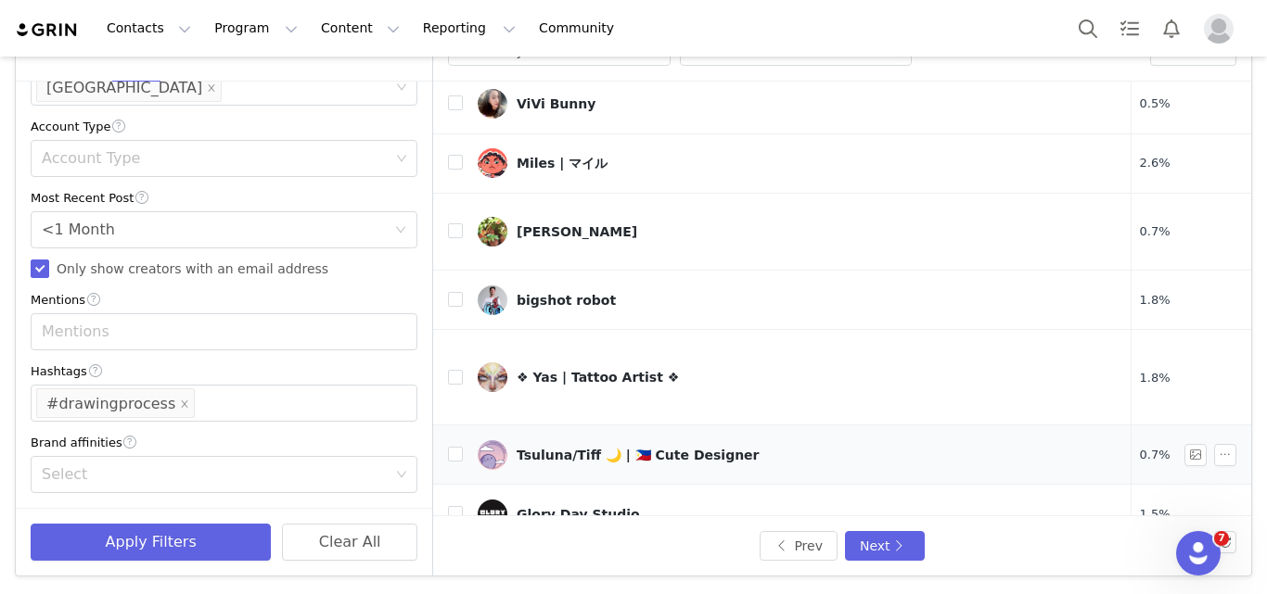
click at [553, 448] on div "Tsuluna/Tiff 🌙 | 🇵🇭 Cute Designer" at bounding box center [638, 455] width 243 height 15
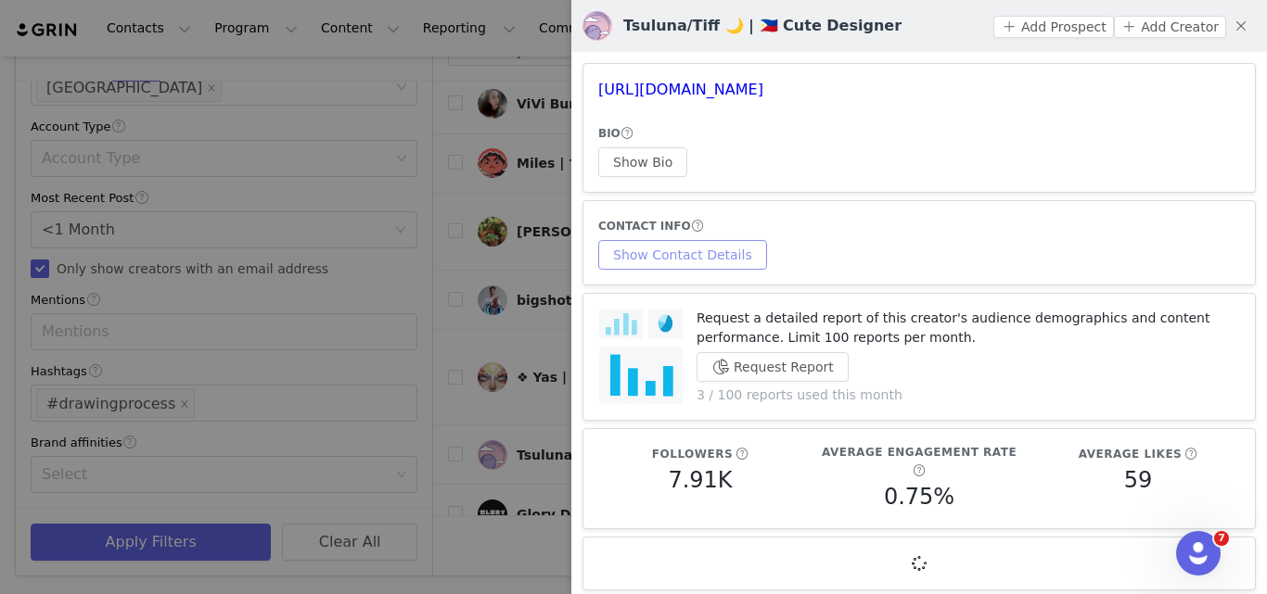
click at [709, 241] on button "Show Contact Details" at bounding box center [682, 255] width 169 height 30
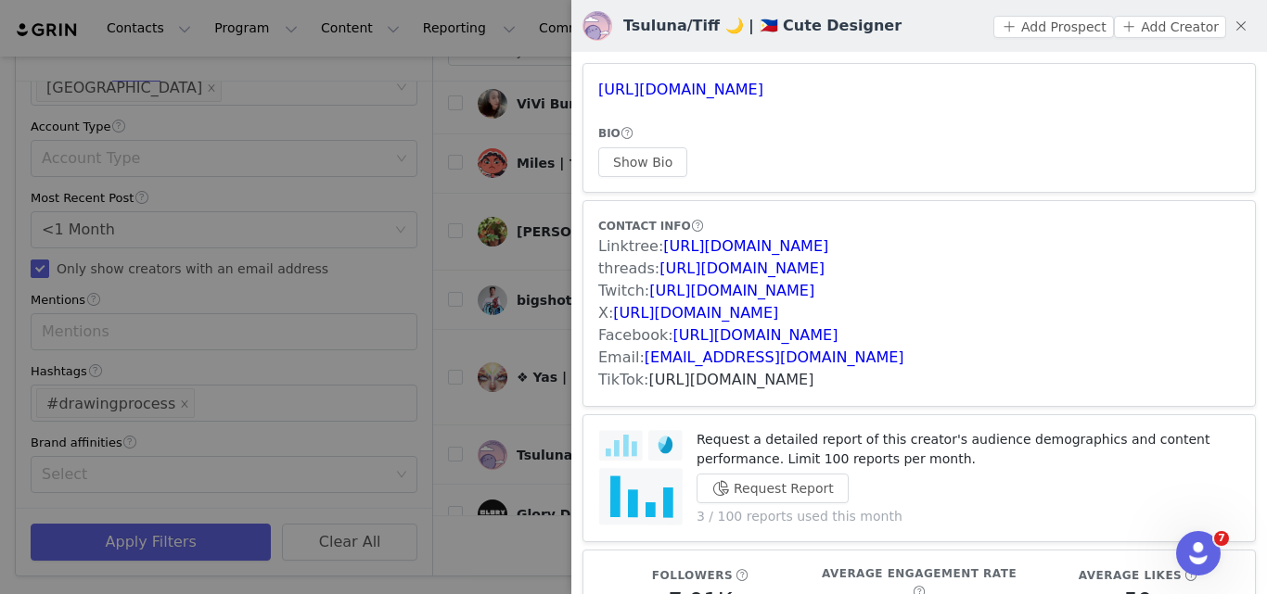
click at [665, 384] on link "[URL][DOMAIN_NAME]" at bounding box center [731, 380] width 165 height 18
click at [550, 308] on div at bounding box center [633, 297] width 1267 height 594
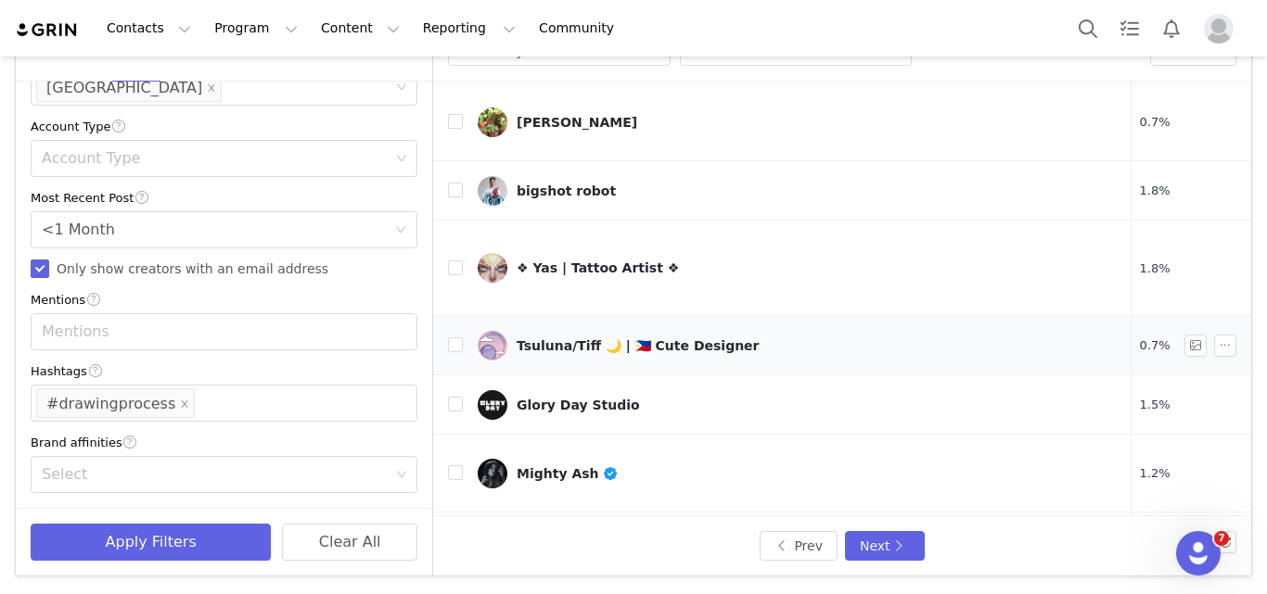
scroll to position [436, 147]
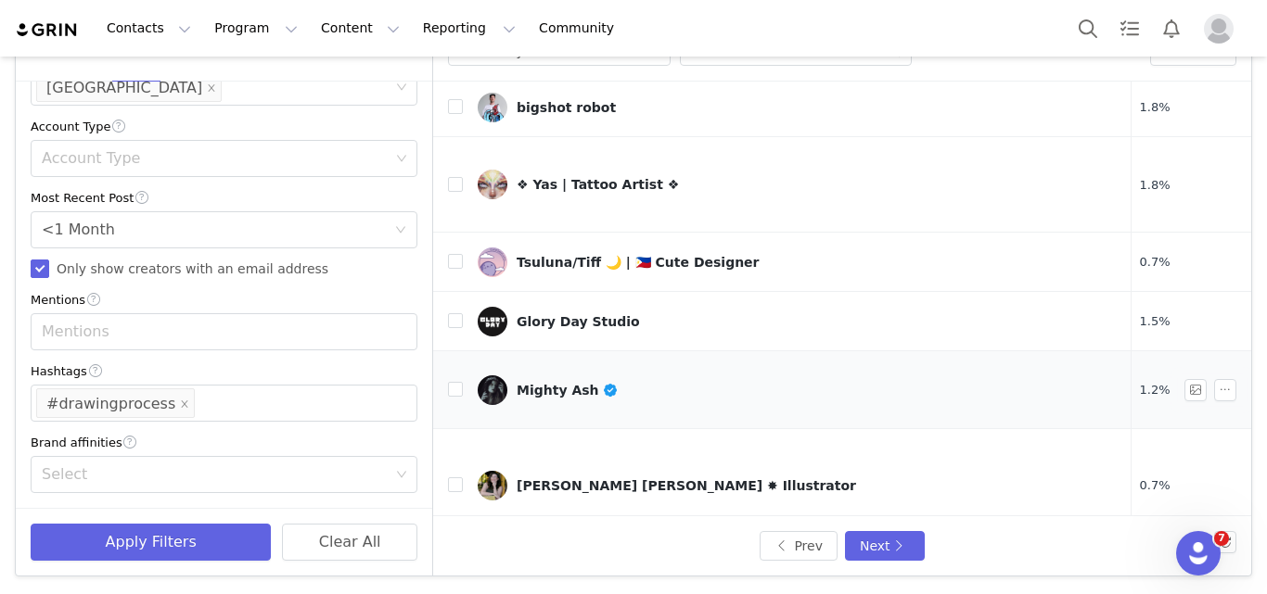
scroll to position [522, 147]
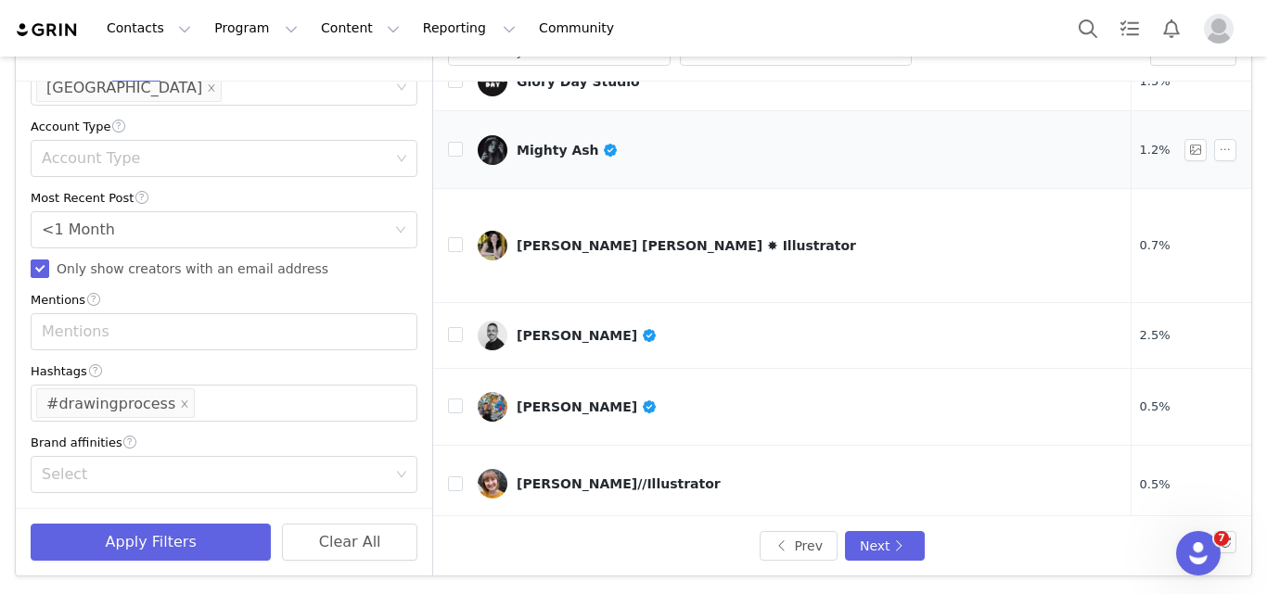
scroll to position [788, 147]
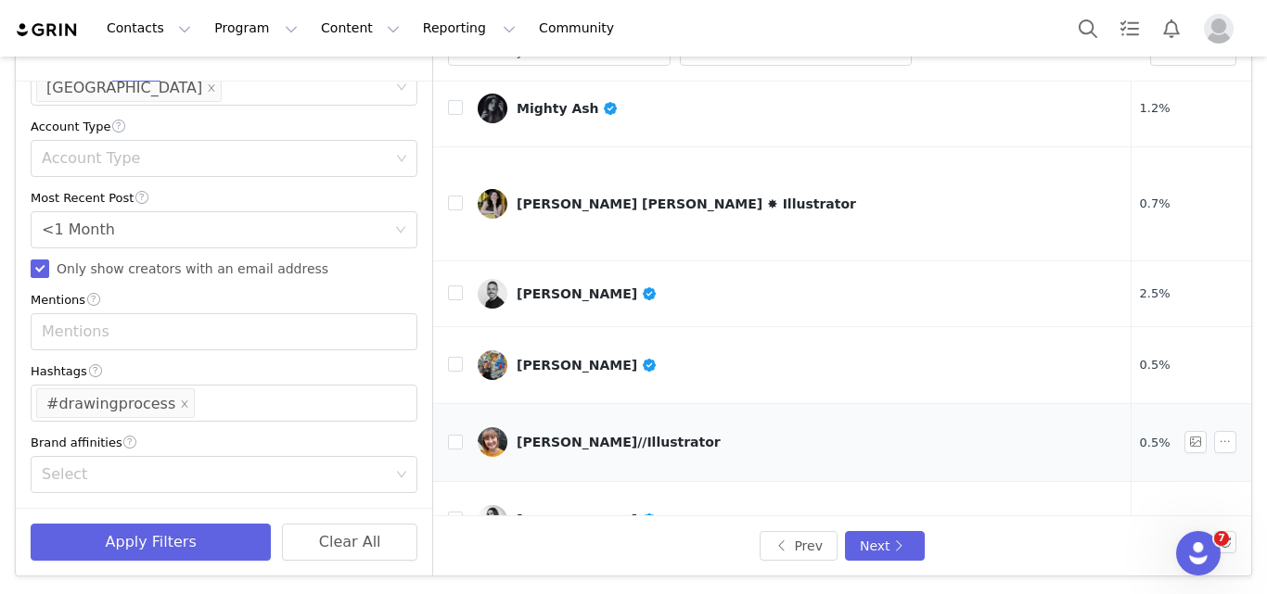
click at [568, 584] on div "[PERSON_NAME]" at bounding box center [577, 591] width 121 height 15
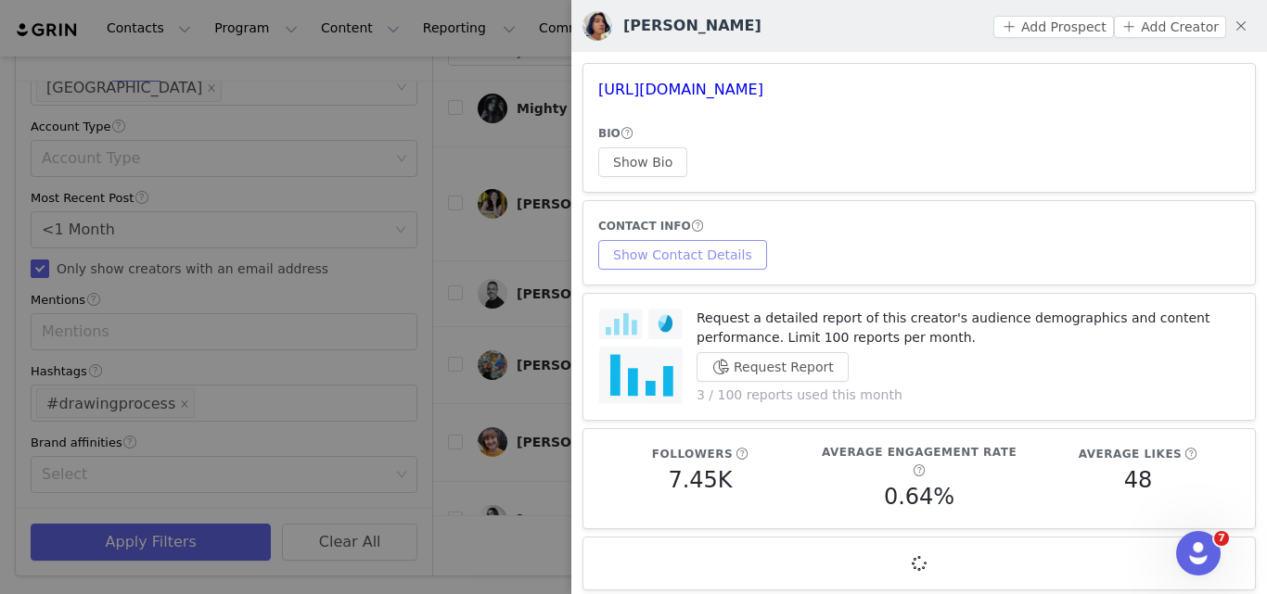
click at [713, 255] on button "Show Contact Details" at bounding box center [682, 255] width 169 height 30
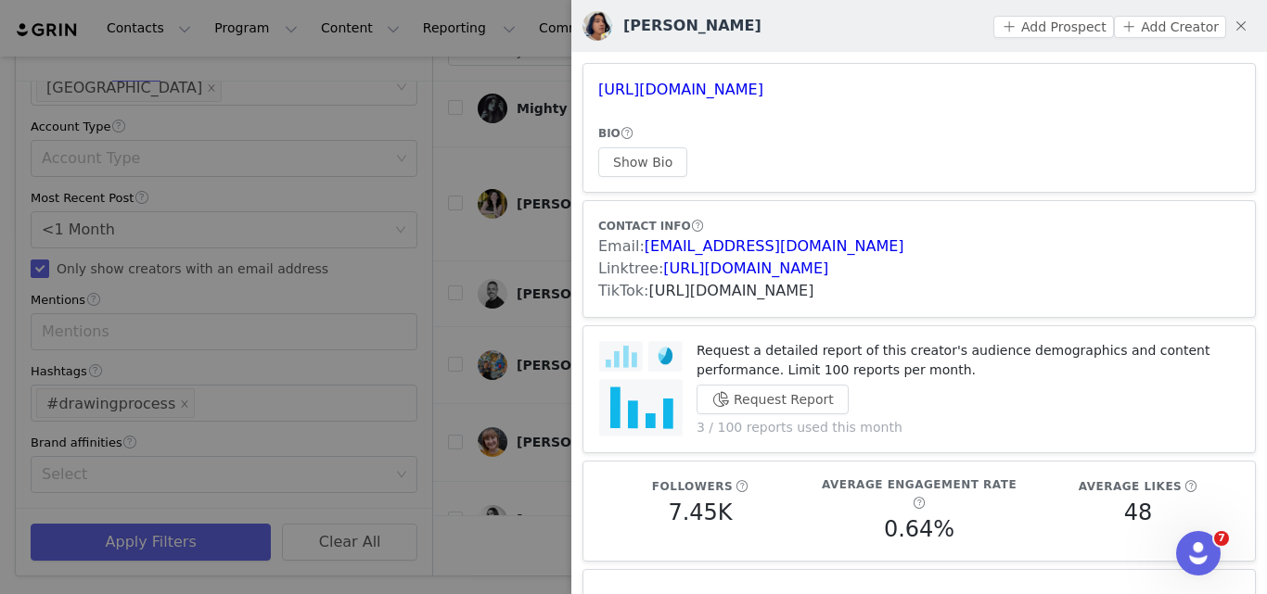
click at [813, 291] on link "[URL][DOMAIN_NAME]" at bounding box center [731, 291] width 165 height 18
